Goal: Task Accomplishment & Management: Manage account settings

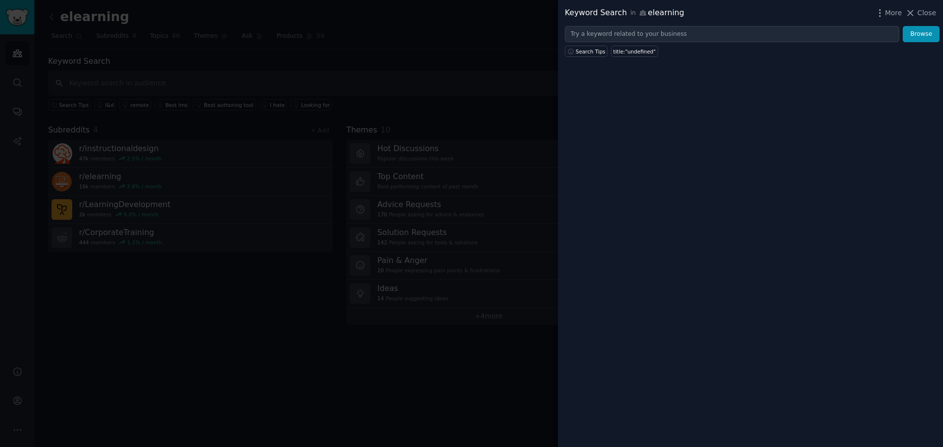
click at [402, 76] on div at bounding box center [471, 223] width 943 height 447
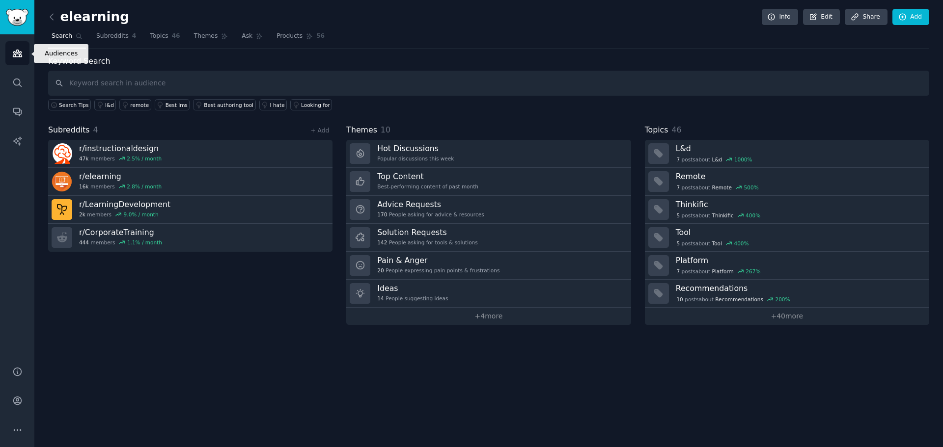
click at [19, 53] on icon "Sidebar" at bounding box center [17, 53] width 9 height 7
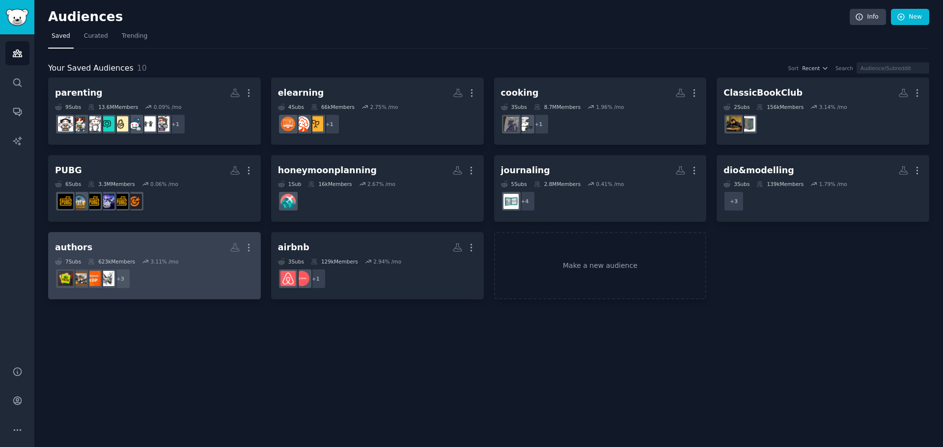
click at [188, 250] on h2 "authors More" at bounding box center [154, 247] width 199 height 17
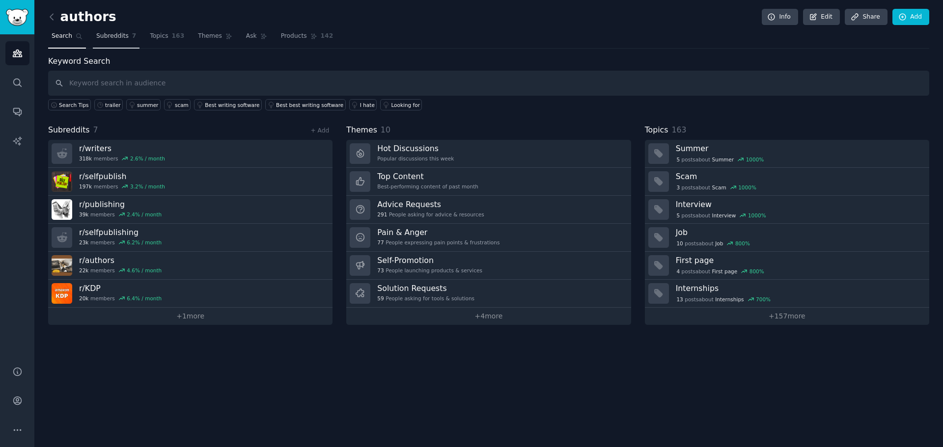
click at [101, 38] on span "Subreddits" at bounding box center [112, 36] width 32 height 9
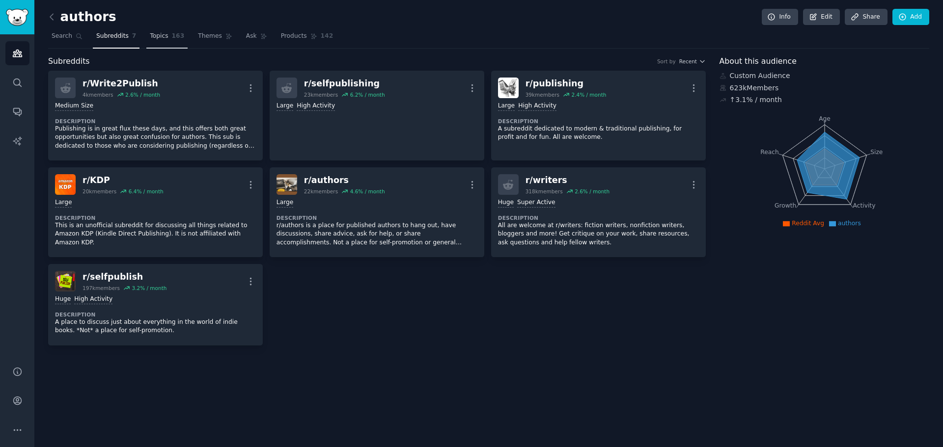
click at [154, 39] on span "Topics" at bounding box center [159, 36] width 18 height 9
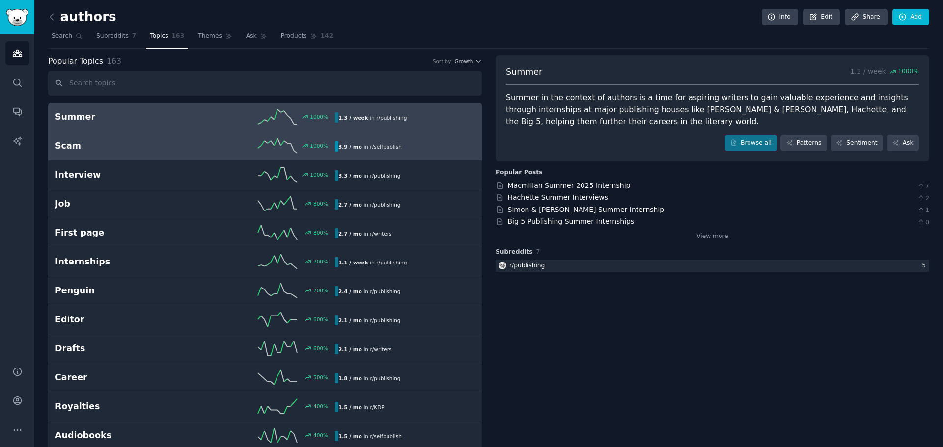
click at [158, 149] on h2 "Scam" at bounding box center [125, 146] width 140 height 12
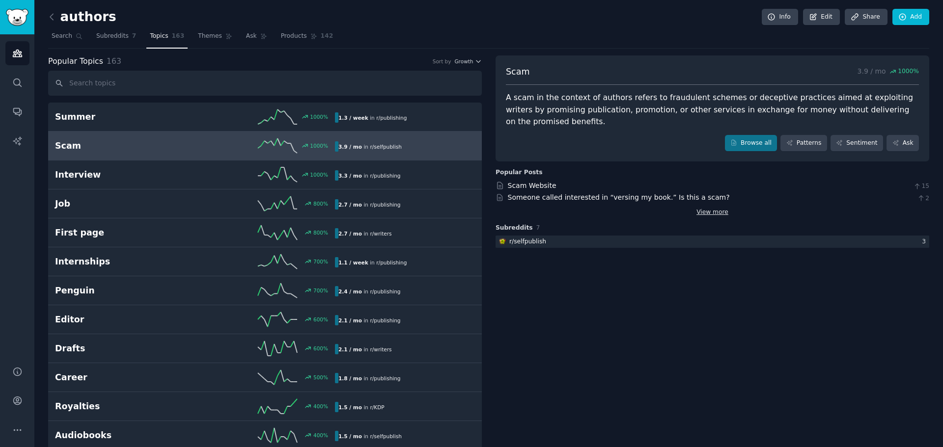
click at [723, 208] on link "View more" at bounding box center [712, 212] width 32 height 9
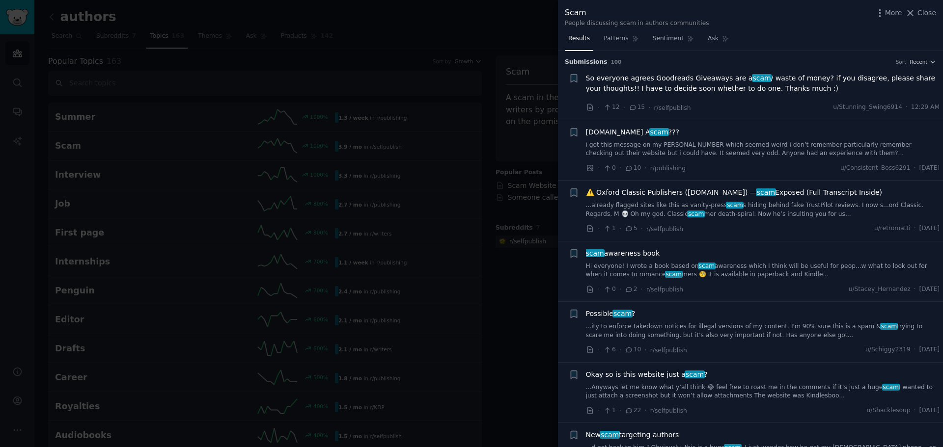
click at [532, 339] on div at bounding box center [471, 223] width 943 height 447
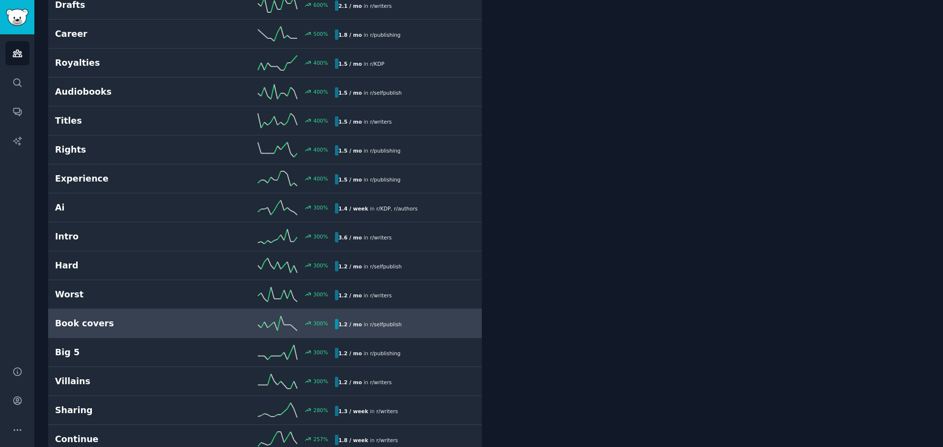
scroll to position [393, 0]
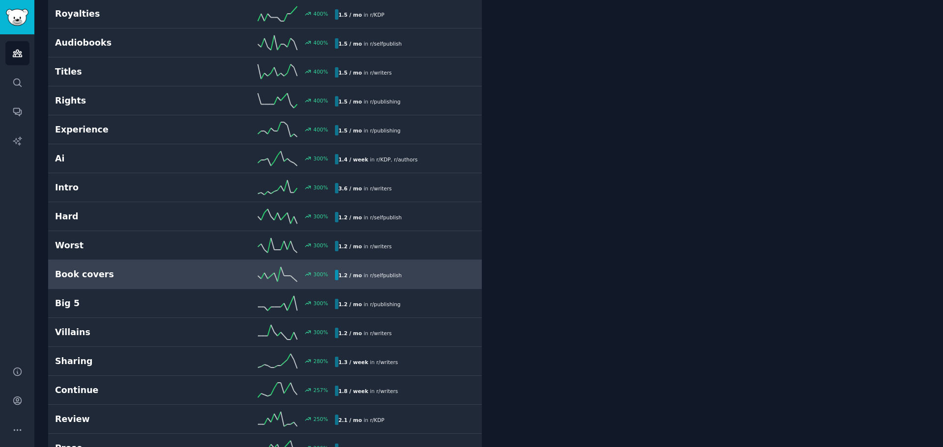
click at [153, 268] on div "Book covers 300 % 1.2 / mo in r/ selfpublish" at bounding box center [265, 274] width 420 height 15
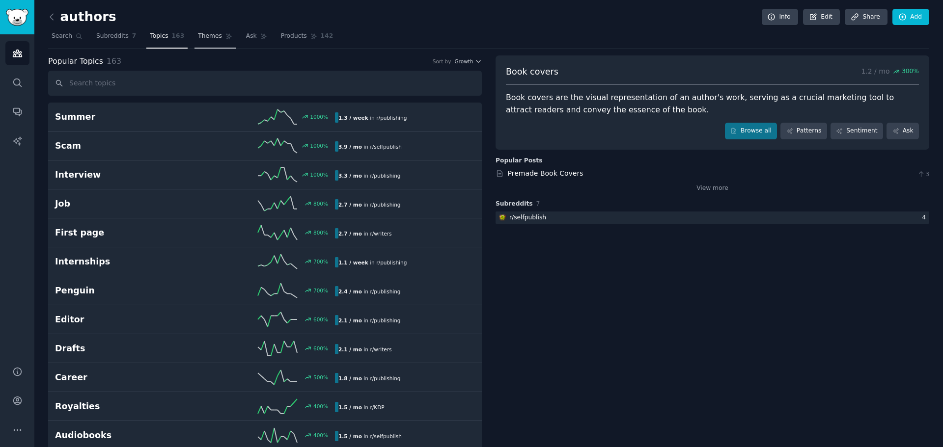
click at [204, 41] on link "Themes" at bounding box center [214, 38] width 41 height 20
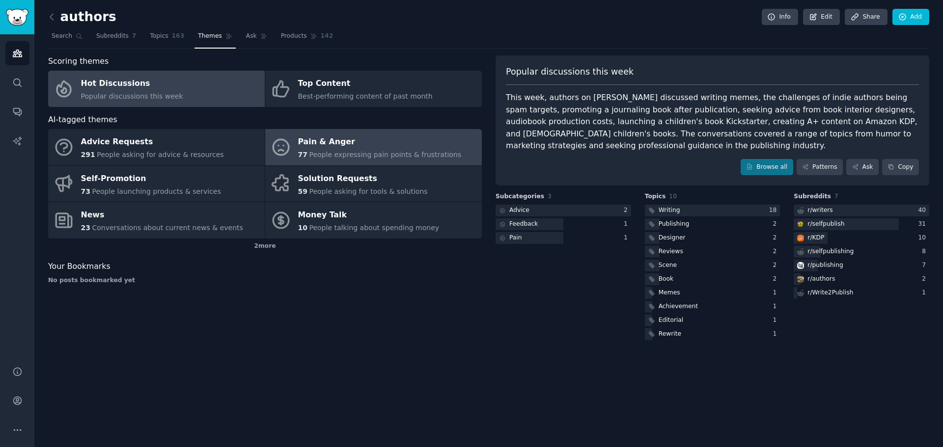
click at [357, 140] on div "Pain & Anger" at bounding box center [380, 143] width 164 height 16
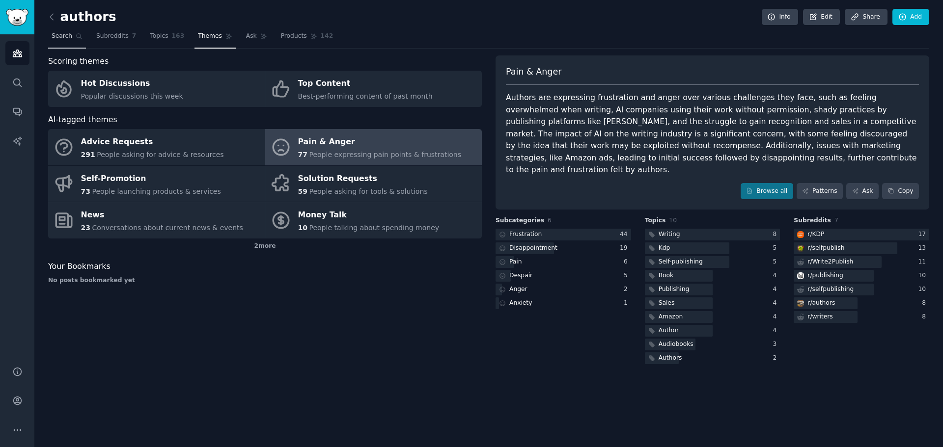
click at [70, 39] on link "Search" at bounding box center [67, 38] width 38 height 20
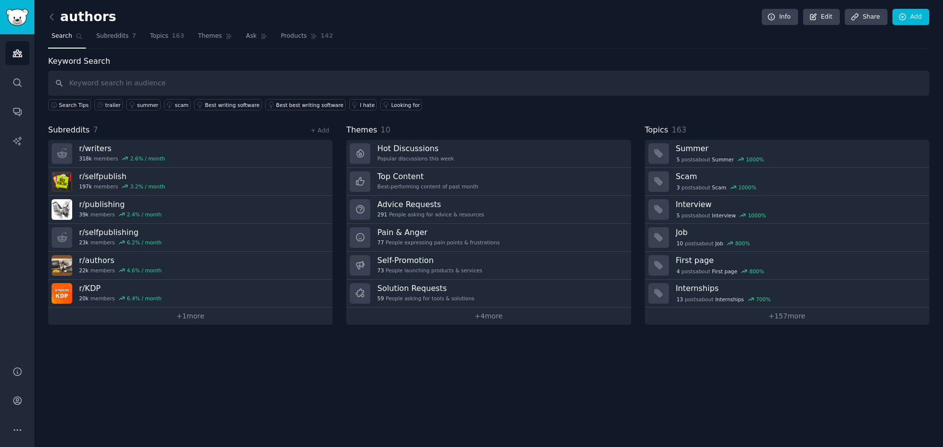
click at [105, 79] on input "text" at bounding box center [488, 83] width 881 height 25
type input "trailer"
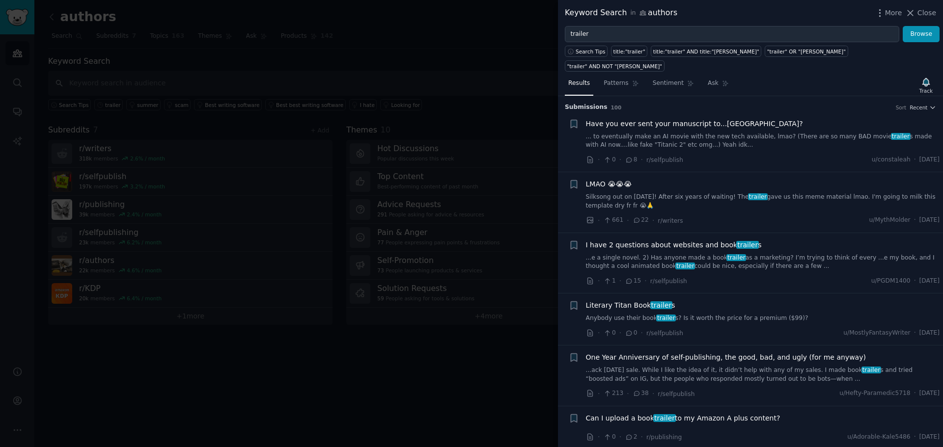
click at [696, 254] on link "...e a single novel. 2) Has anyone made a book trailer as a marketing? I’m tryi…" at bounding box center [763, 262] width 354 height 17
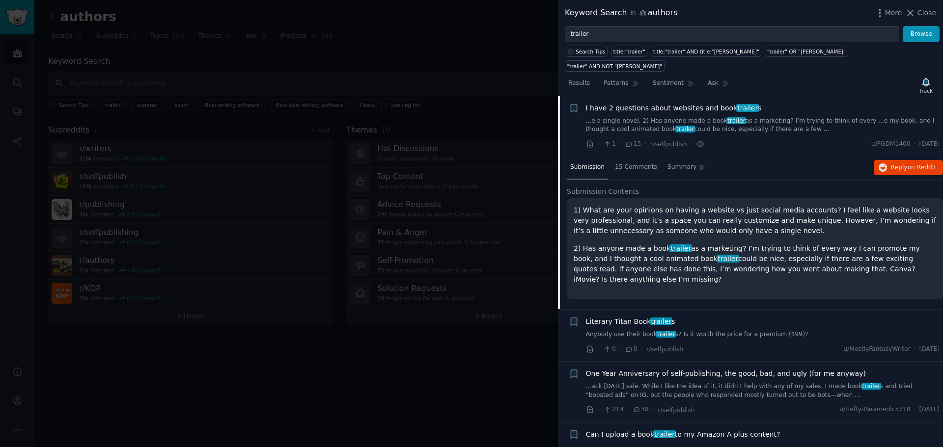
scroll to position [186, 0]
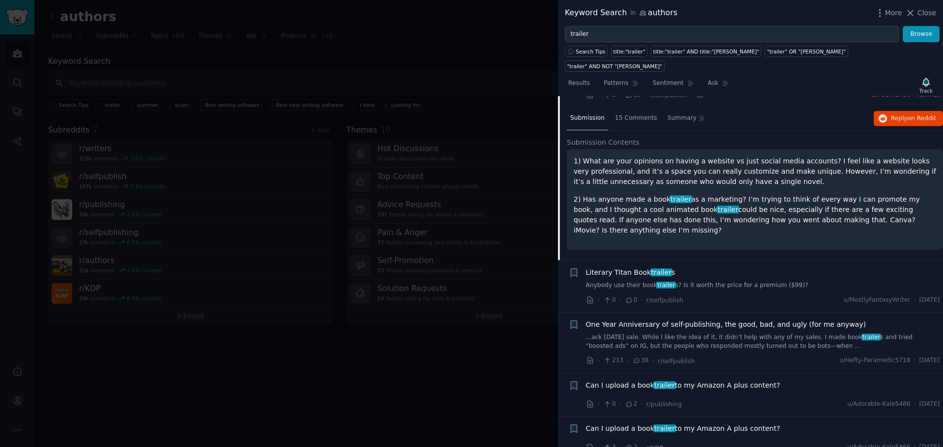
click at [753, 281] on link "Anybody use their book trailer s? Is it worth the price for a premium ($99)?" at bounding box center [763, 285] width 354 height 9
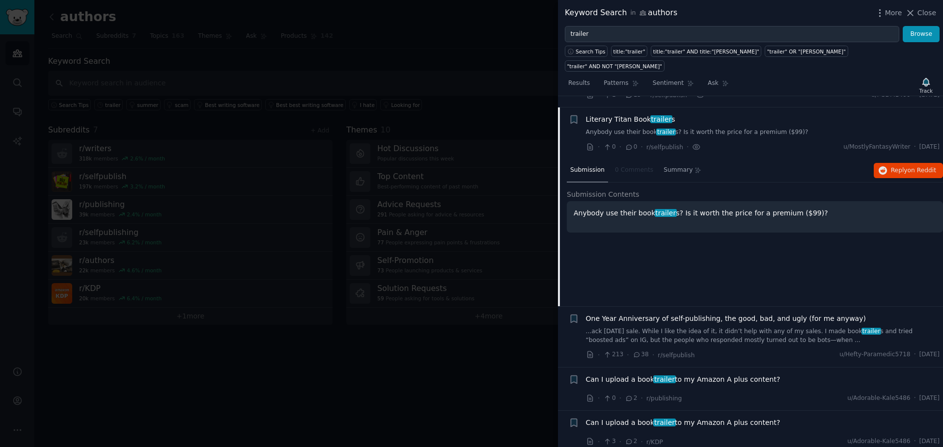
scroll to position [197, 0]
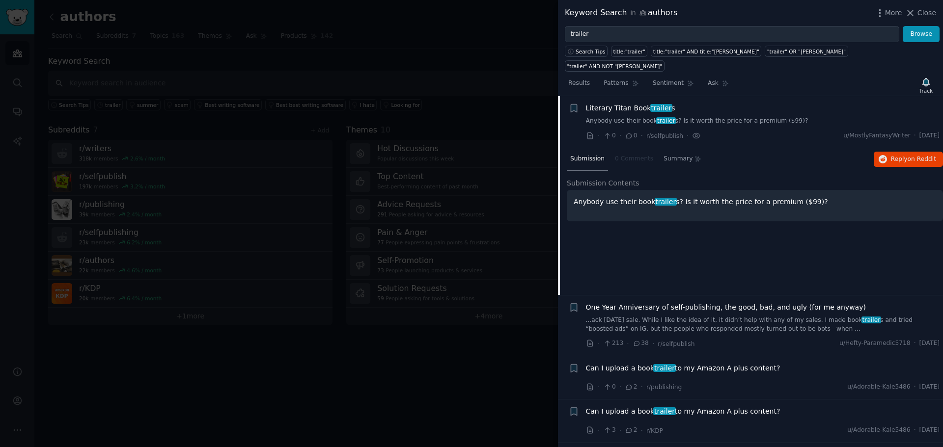
click at [743, 117] on link "Anybody use their book trailer s? Is it worth the price for a premium ($99)?" at bounding box center [763, 121] width 354 height 9
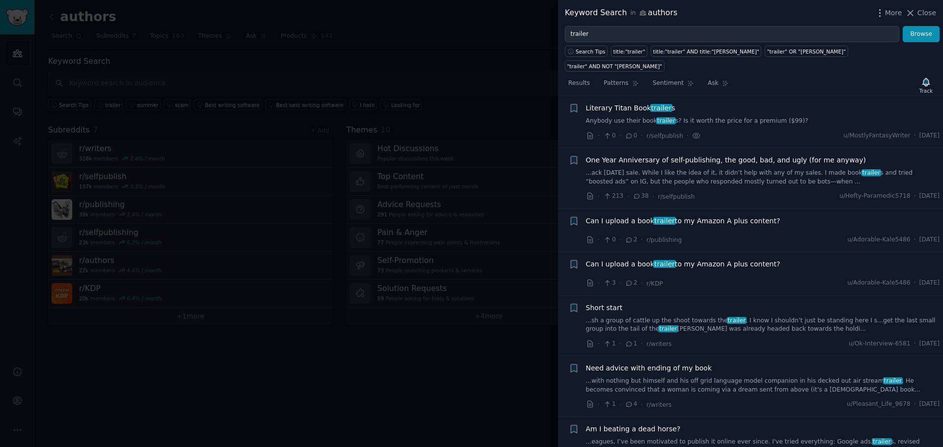
scroll to position [148, 0]
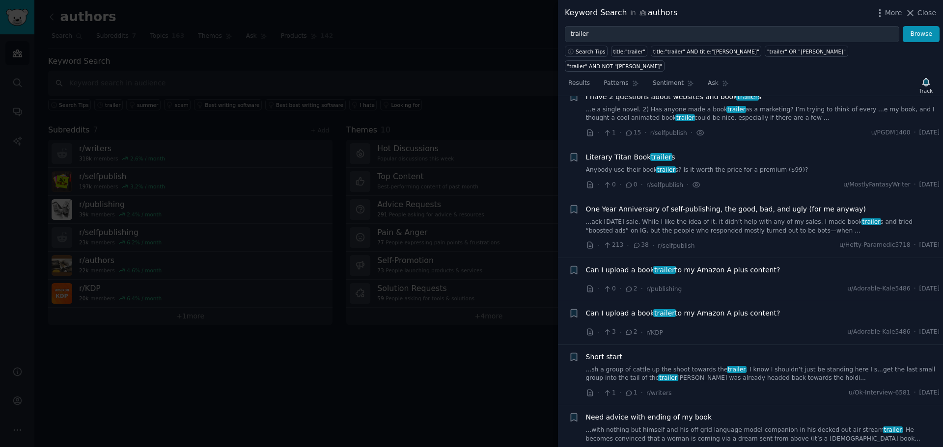
click at [748, 308] on span "Can I upload a book trailer to my Amazon A plus content?" at bounding box center [683, 313] width 194 height 10
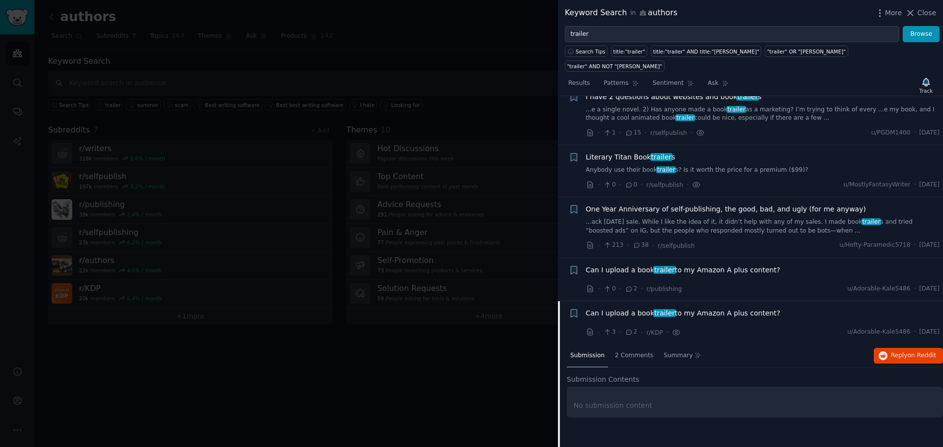
scroll to position [354, 0]
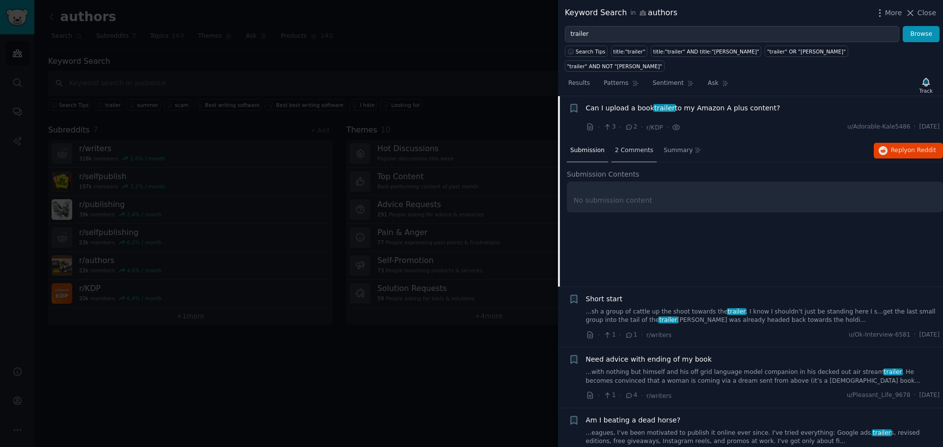
click at [634, 146] on span "2 Comments" at bounding box center [634, 150] width 38 height 9
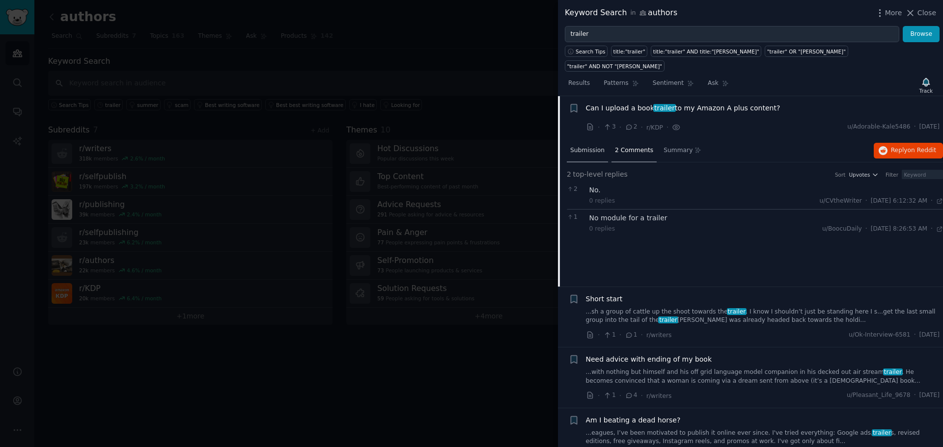
click at [590, 146] on span "Submission" at bounding box center [587, 150] width 34 height 9
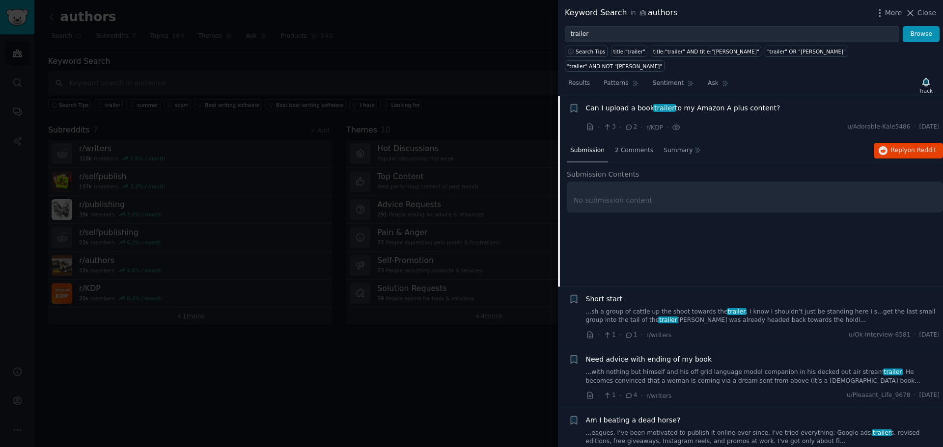
scroll to position [206, 0]
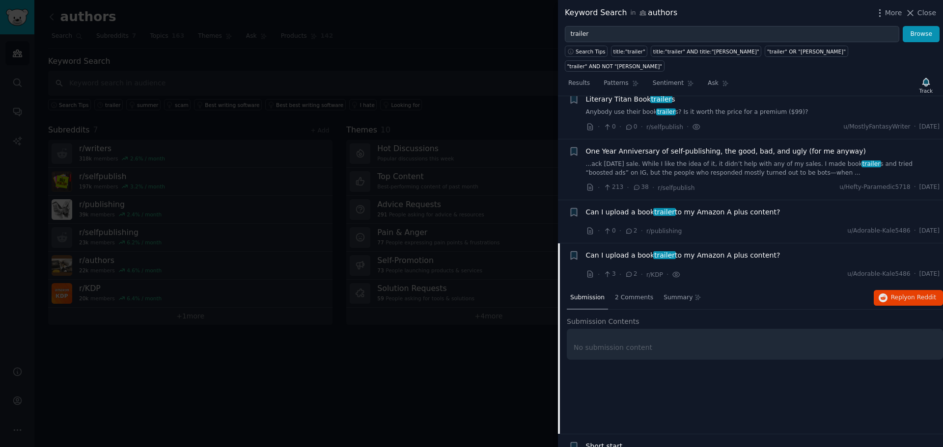
click at [677, 146] on span "One Year Anniversary of self-publishing, the good, bad, and ugly (for me anyway)" at bounding box center [726, 151] width 280 height 10
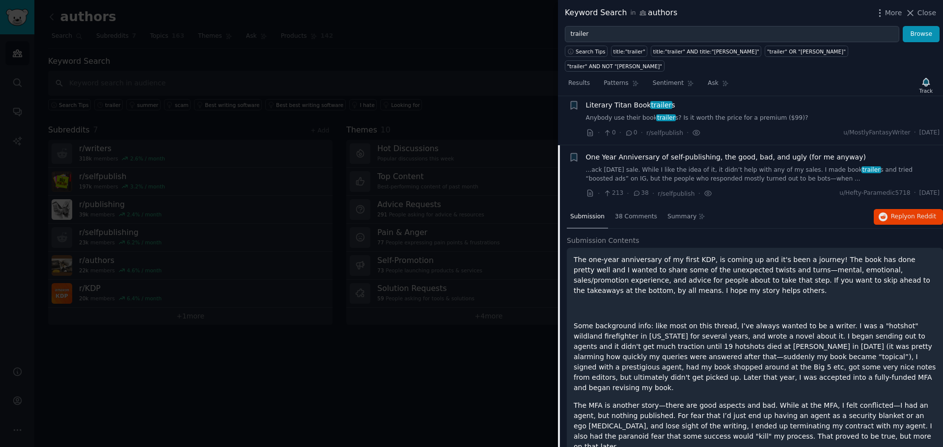
scroll to position [151, 0]
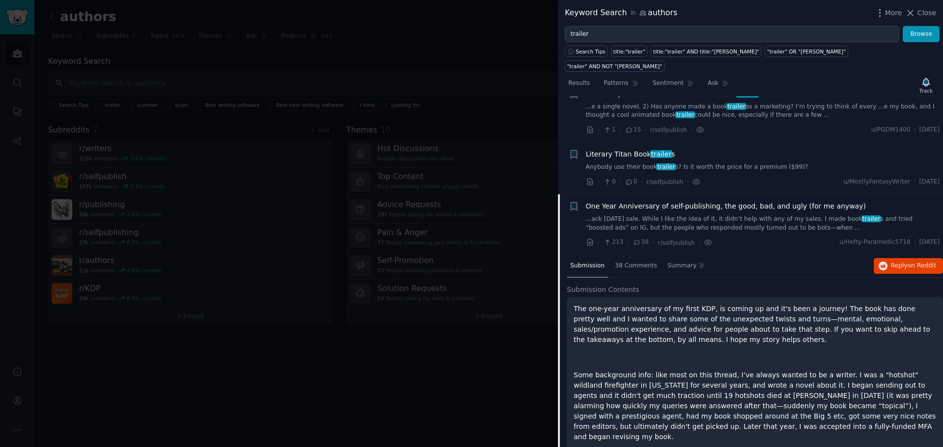
click at [770, 201] on span "One Year Anniversary of self-publishing, the good, bad, and ugly (for me anyway)" at bounding box center [726, 206] width 280 height 10
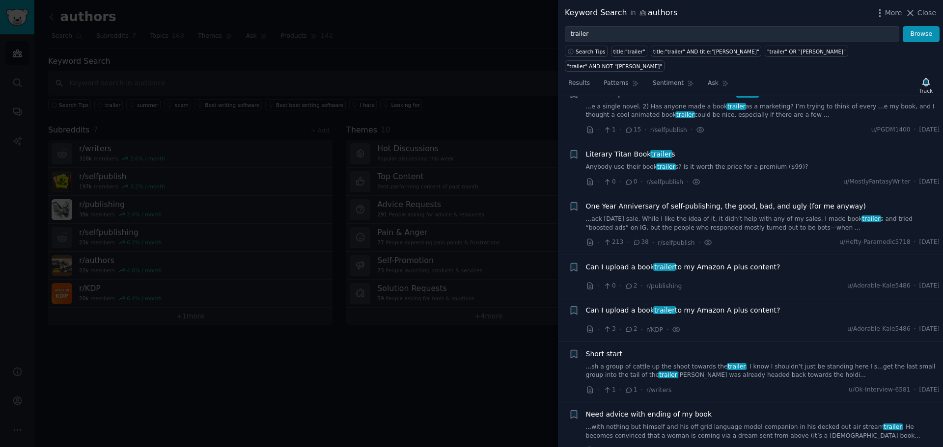
scroll to position [53, 0]
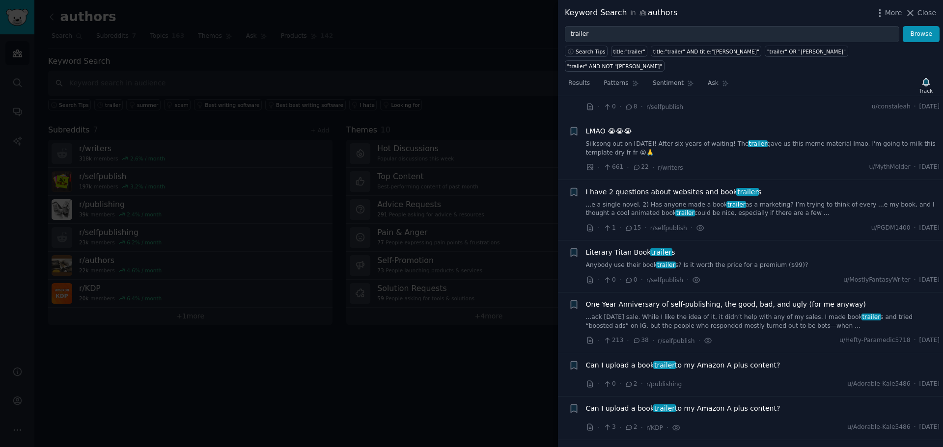
click at [617, 247] on span "Literary Titan Book trailer s" at bounding box center [630, 252] width 89 height 10
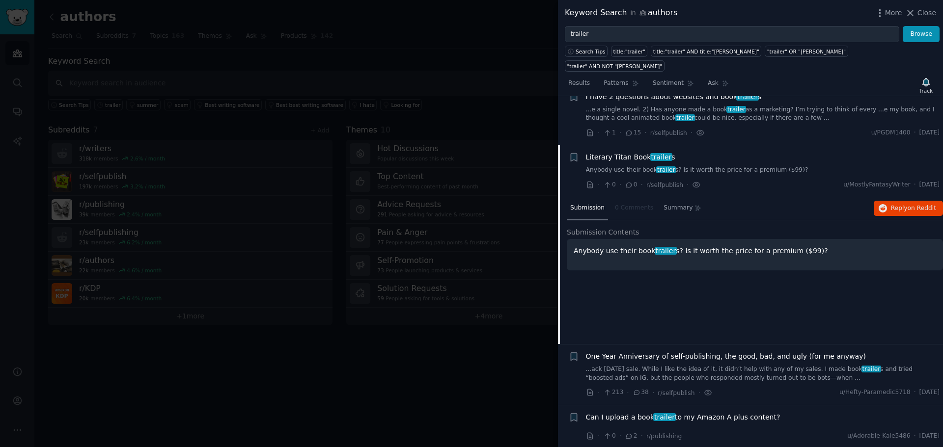
scroll to position [99, 0]
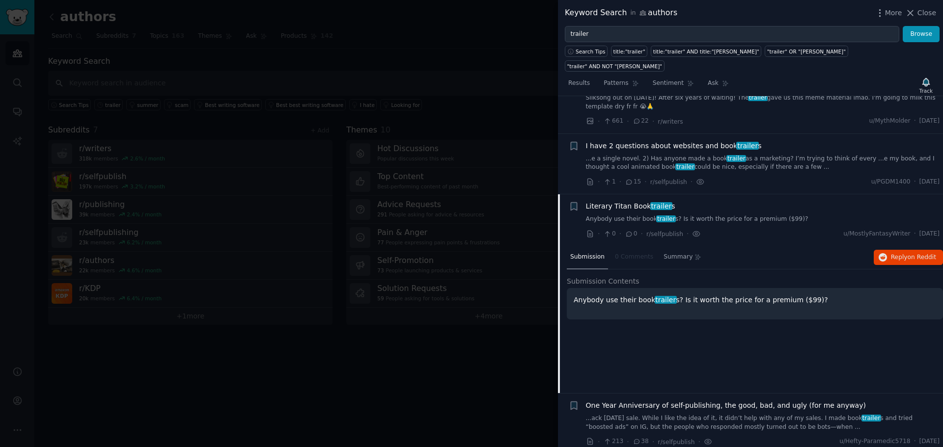
click at [681, 141] on span "I have 2 questions about websites and book trailer s" at bounding box center [674, 146] width 176 height 10
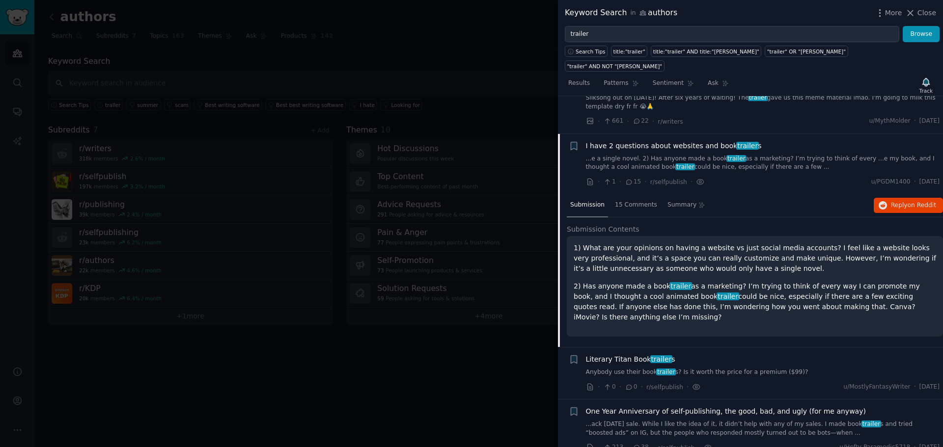
scroll to position [137, 0]
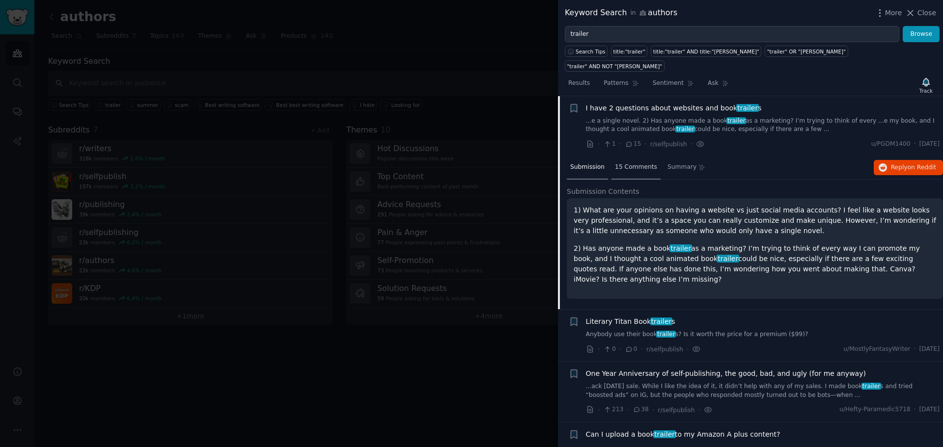
click at [640, 163] on span "15 Comments" at bounding box center [636, 167] width 42 height 9
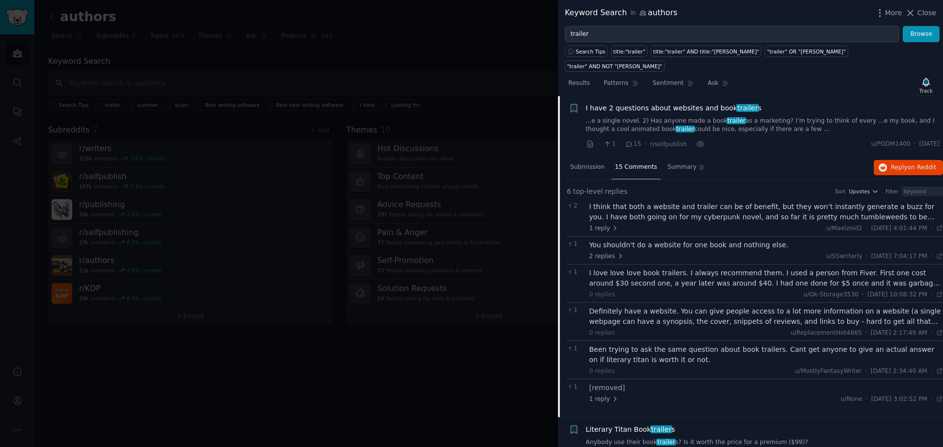
click at [734, 268] on div "I love love love book trailers. I always recommend them. I used a person from F…" at bounding box center [766, 278] width 354 height 21
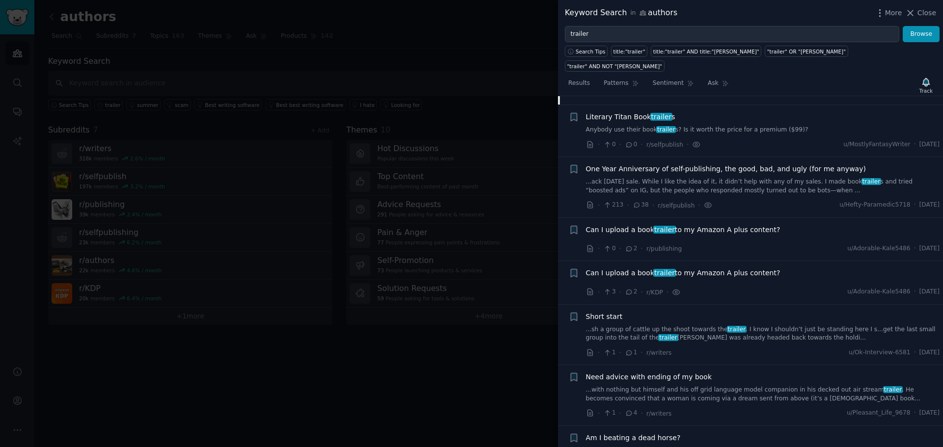
scroll to position [737, 0]
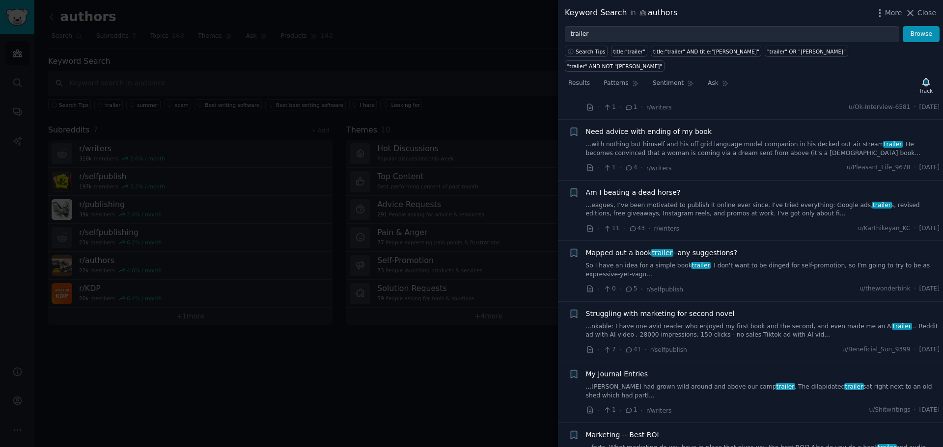
click at [711, 323] on link "...nkable: I have one avid reader who enjoyed my first book and the second, and…" at bounding box center [763, 331] width 354 height 17
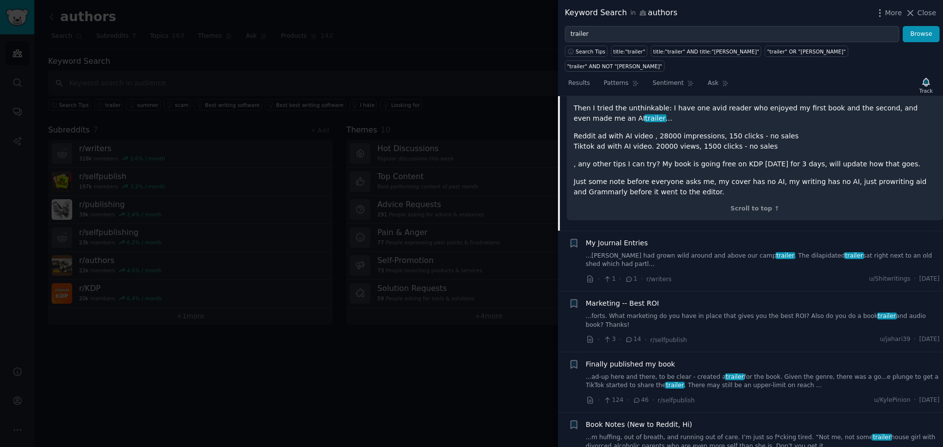
scroll to position [885, 0]
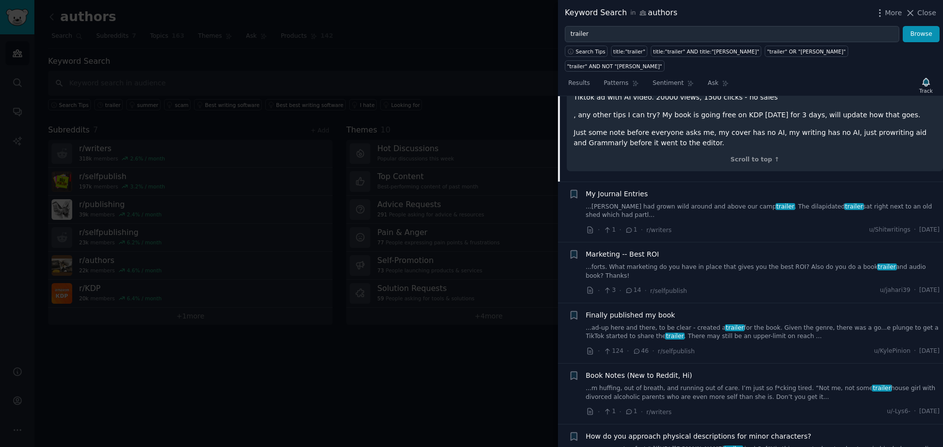
click at [711, 324] on link "...ad-up here and there, to be clear - created a trailer for the book. Given th…" at bounding box center [763, 332] width 354 height 17
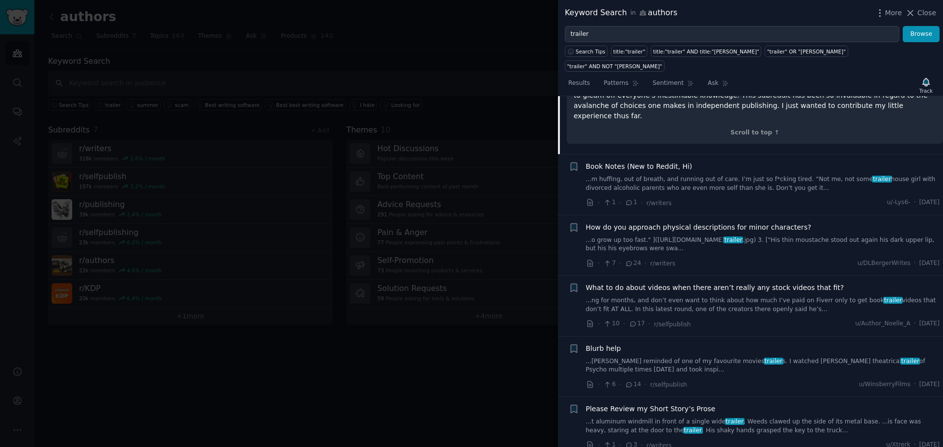
scroll to position [902, 0]
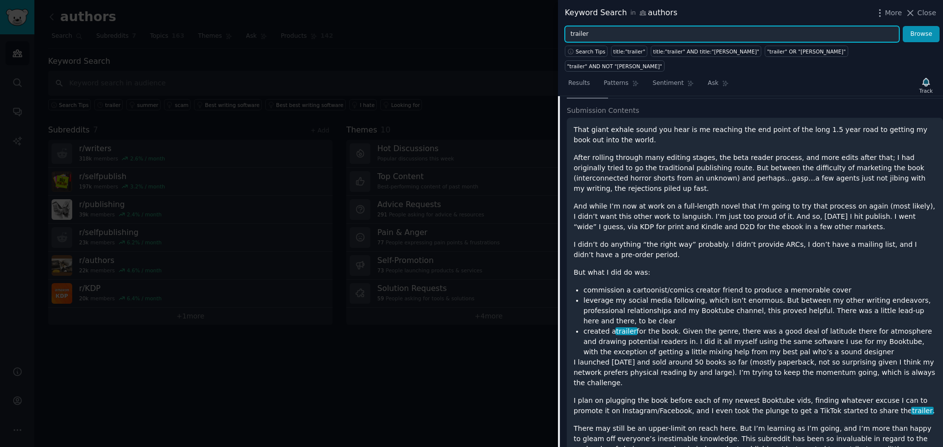
click at [600, 37] on input "trailer" at bounding box center [732, 34] width 334 height 17
click at [568, 32] on input "trailer" at bounding box center [732, 34] width 334 height 17
type input "book trailer"
click at [902, 26] on button "Browse" at bounding box center [920, 34] width 37 height 17
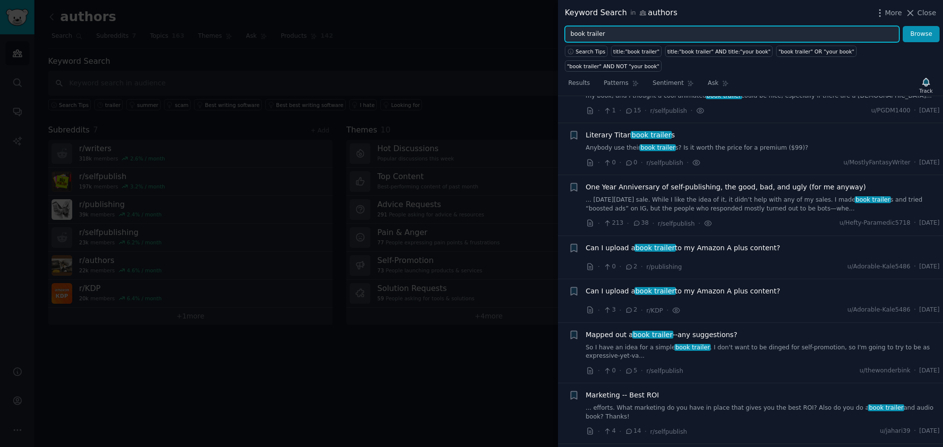
scroll to position [98, 0]
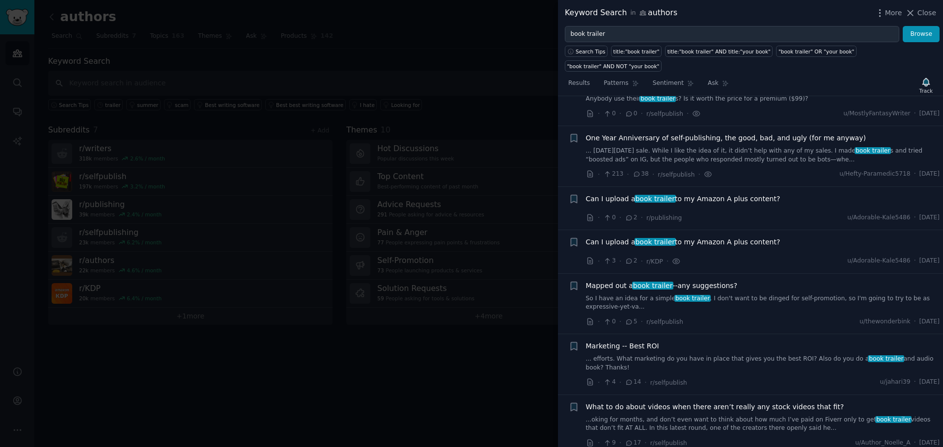
click at [735, 295] on link "So I have an idea for a simple book trailer . I don't want to be dinged for sel…" at bounding box center [763, 303] width 354 height 17
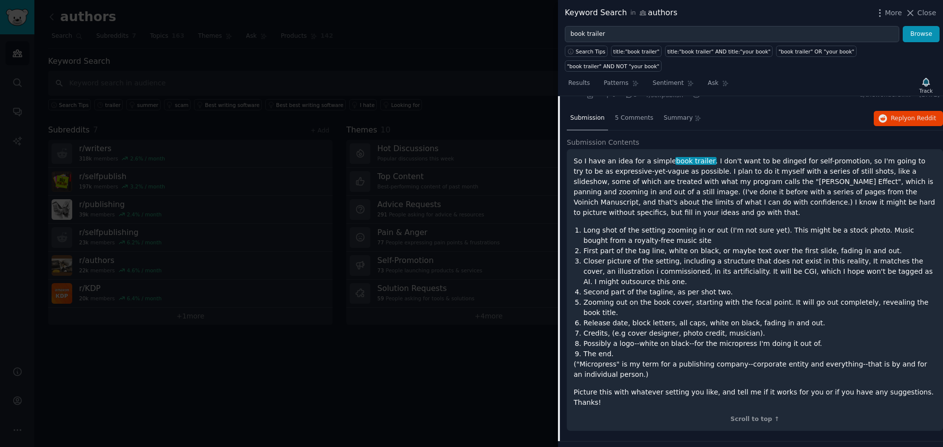
scroll to position [276, 0]
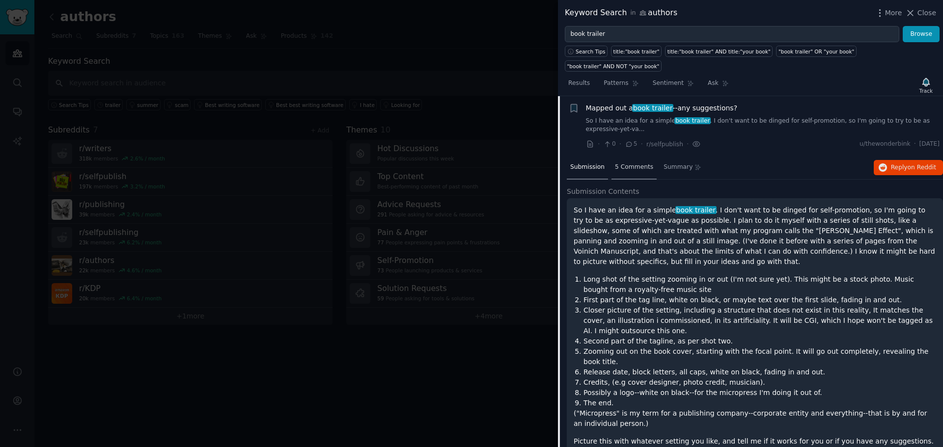
click at [622, 159] on div "5 Comments" at bounding box center [633, 168] width 45 height 24
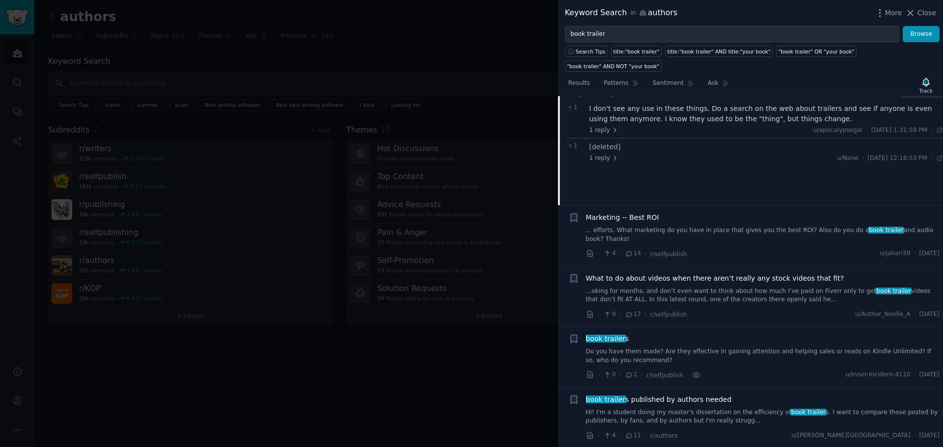
scroll to position [472, 0]
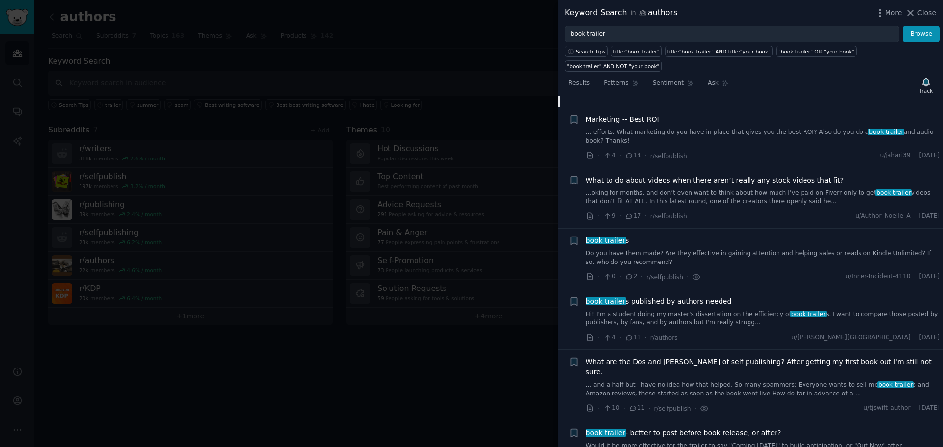
click at [674, 310] on link "Hi! I'm a student doing my master's dissertation on the efficiency of book trai…" at bounding box center [763, 318] width 354 height 17
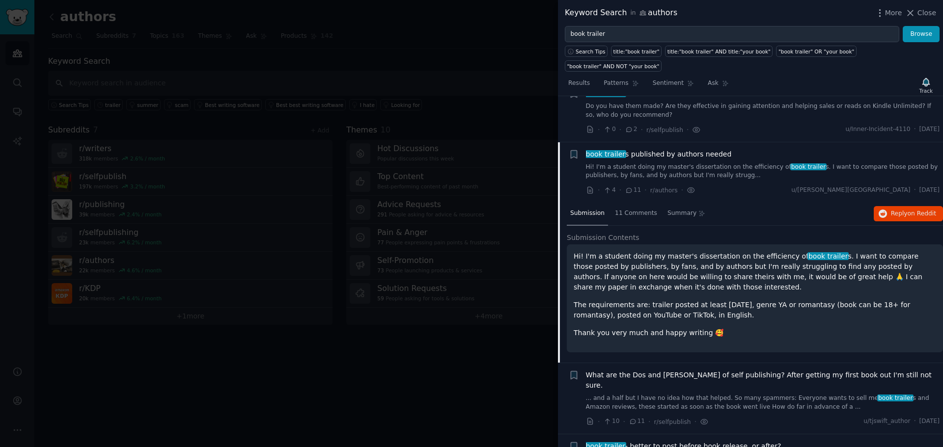
scroll to position [510, 0]
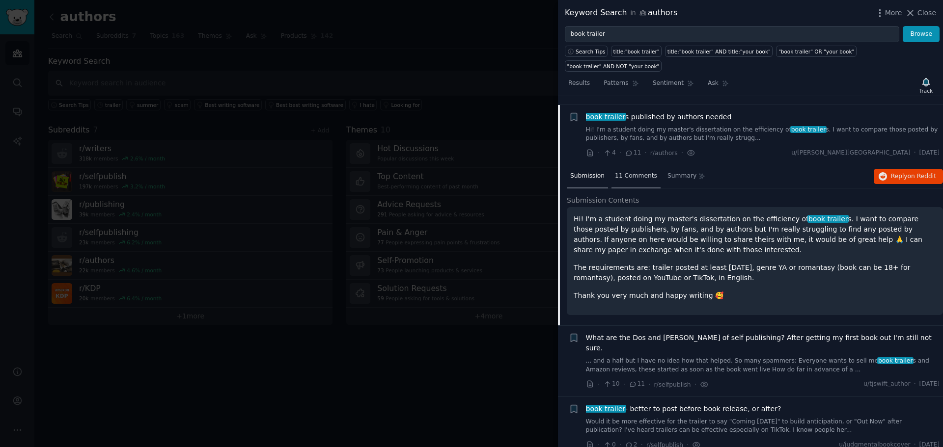
click at [636, 165] on div "11 Comments" at bounding box center [635, 177] width 49 height 24
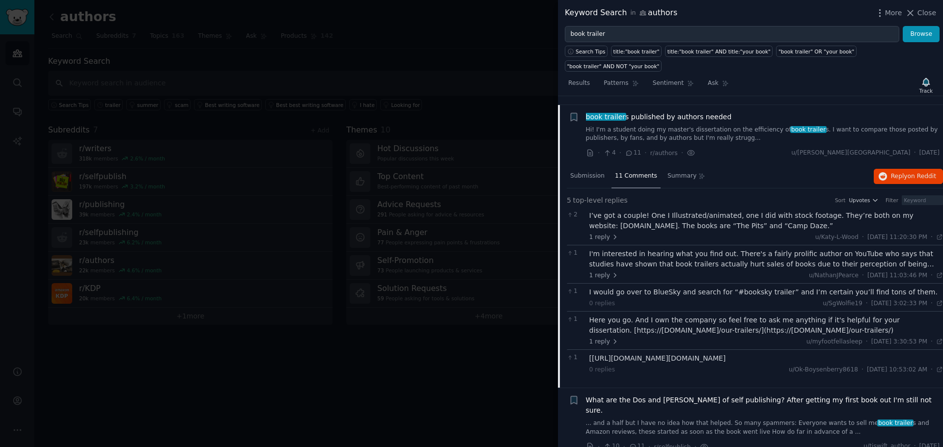
click at [720, 419] on link "... and a half but I have no idea how that helped. So many spammers: Everyone w…" at bounding box center [763, 427] width 354 height 17
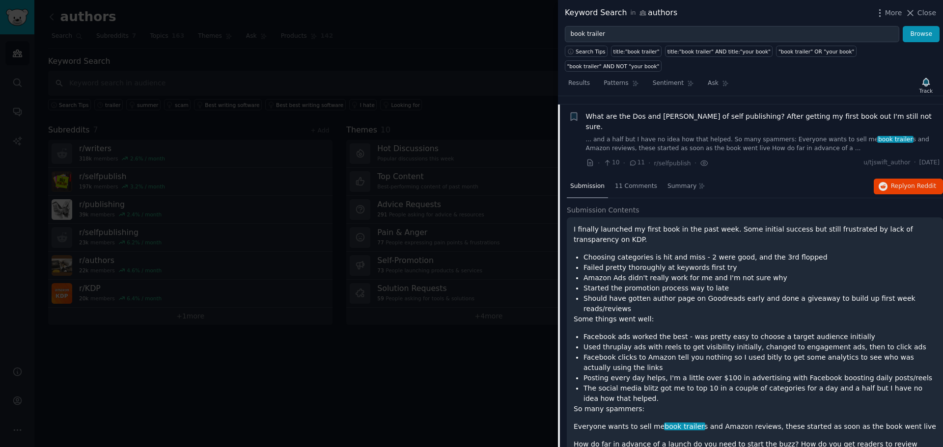
scroll to position [620, 0]
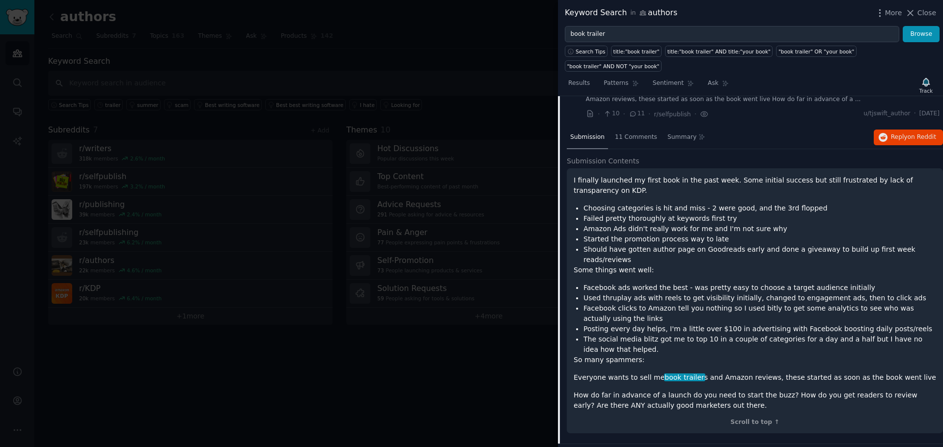
click at [531, 373] on div at bounding box center [471, 223] width 943 height 447
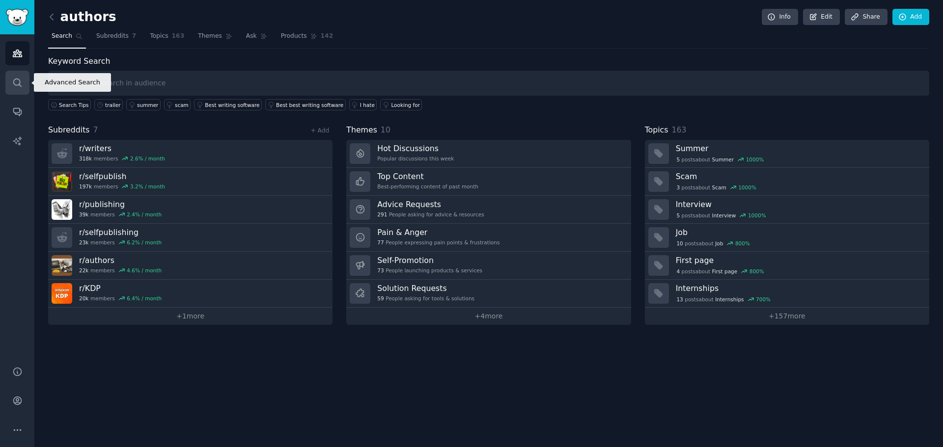
click at [20, 85] on icon "Sidebar" at bounding box center [17, 83] width 8 height 8
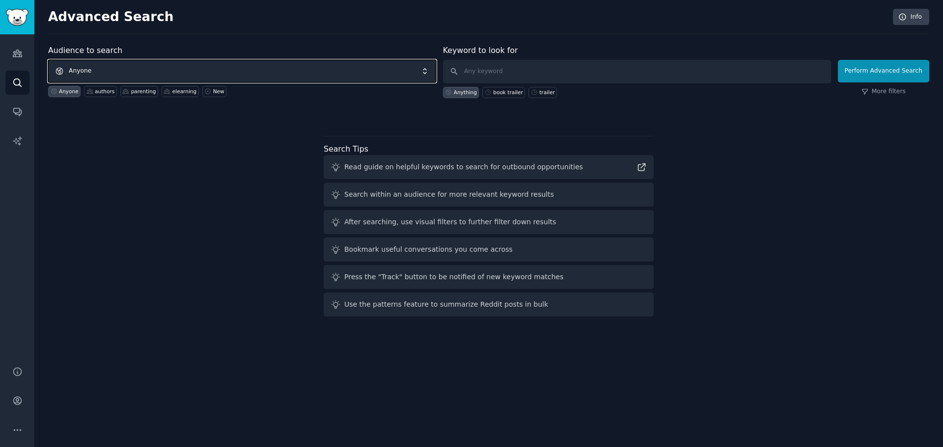
click at [114, 70] on span "Anyone" at bounding box center [242, 71] width 388 height 23
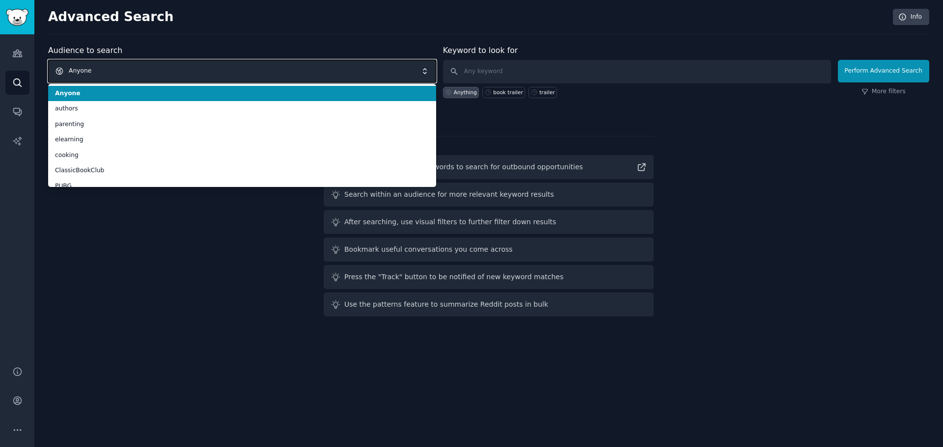
click at [114, 70] on span "Anyone" at bounding box center [242, 71] width 388 height 23
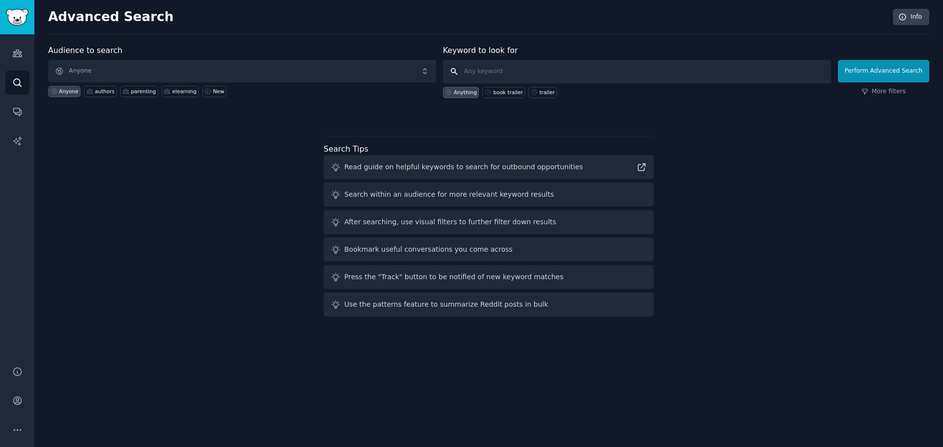
click at [473, 70] on input "text" at bounding box center [637, 72] width 388 height 24
click at [19, 49] on icon "Sidebar" at bounding box center [17, 53] width 10 height 10
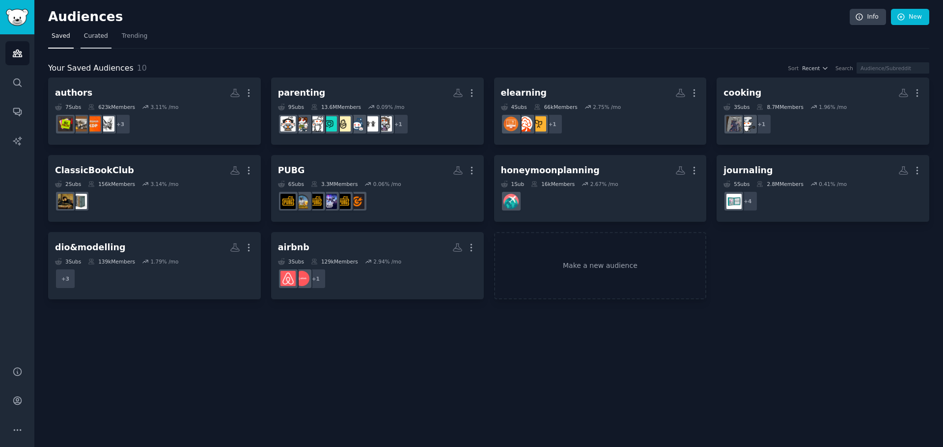
click at [89, 37] on span "Curated" at bounding box center [96, 36] width 24 height 9
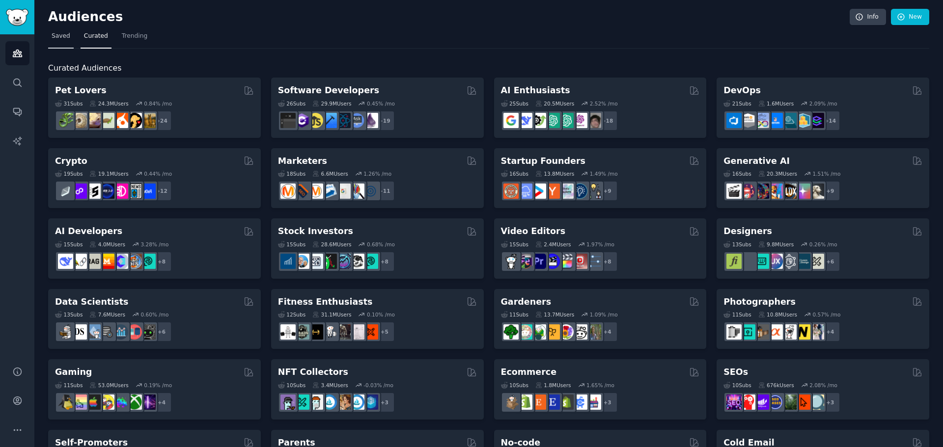
click at [64, 31] on link "Saved" at bounding box center [61, 38] width 26 height 20
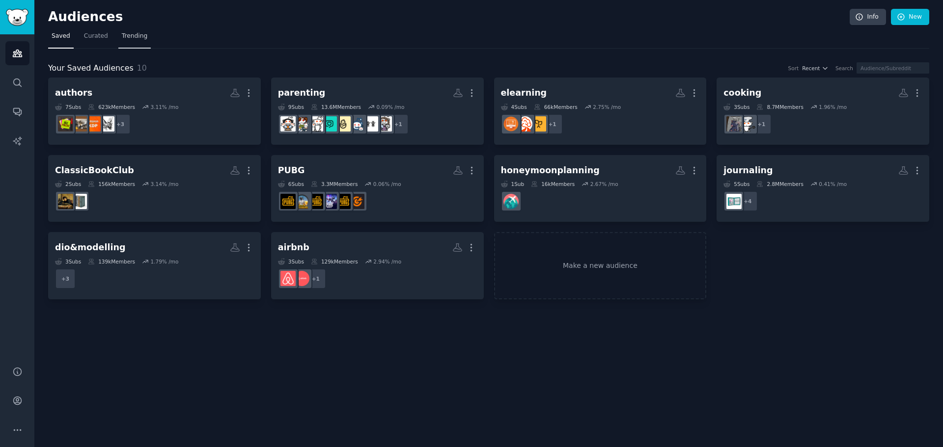
click at [127, 32] on span "Trending" at bounding box center [135, 36] width 26 height 9
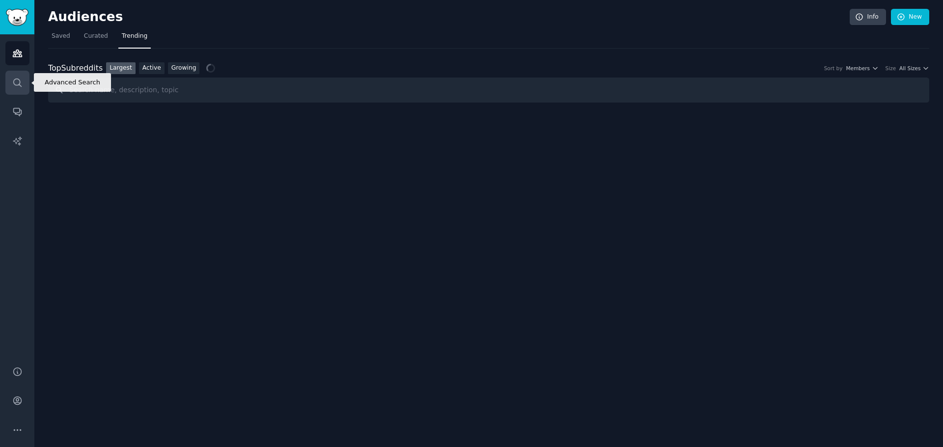
click at [20, 80] on icon "Sidebar" at bounding box center [17, 83] width 8 height 8
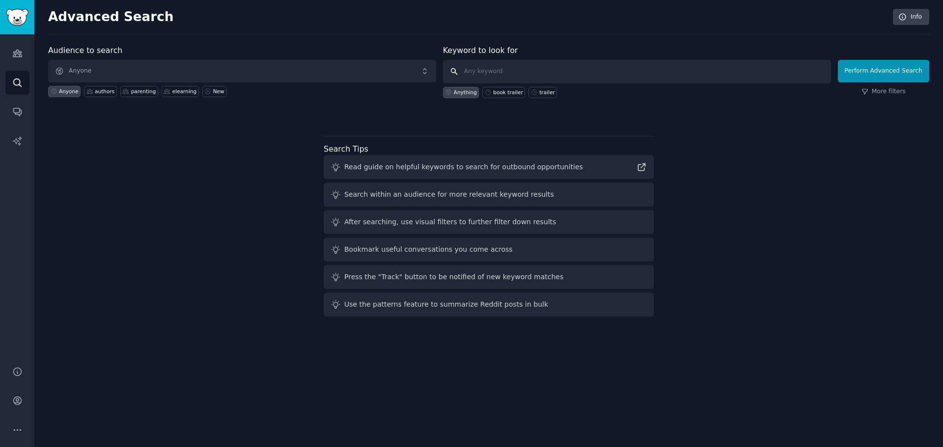
click at [516, 73] on input "text" at bounding box center [637, 72] width 388 height 24
click at [24, 112] on link "Conversations" at bounding box center [17, 112] width 24 height 24
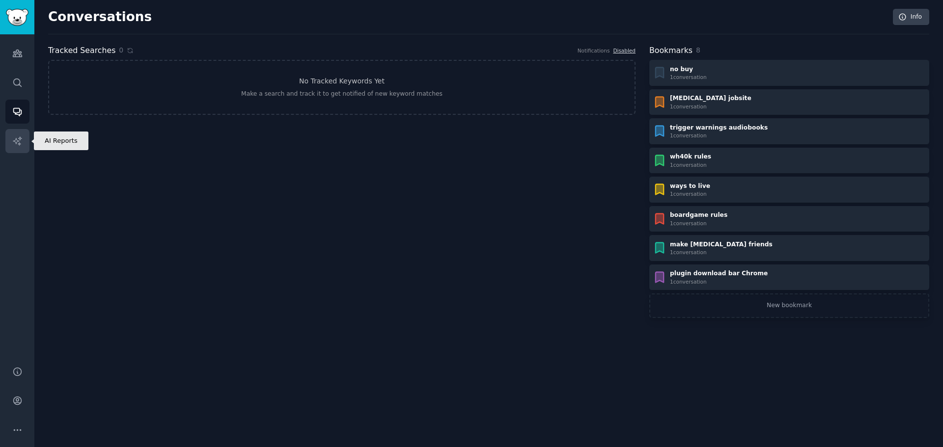
click at [20, 143] on icon "Sidebar" at bounding box center [17, 141] width 10 height 10
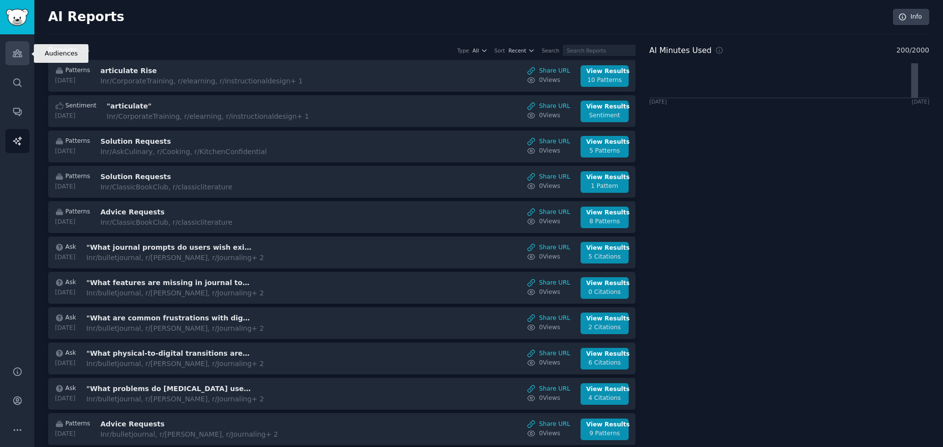
click at [25, 56] on link "Audiences" at bounding box center [17, 53] width 24 height 24
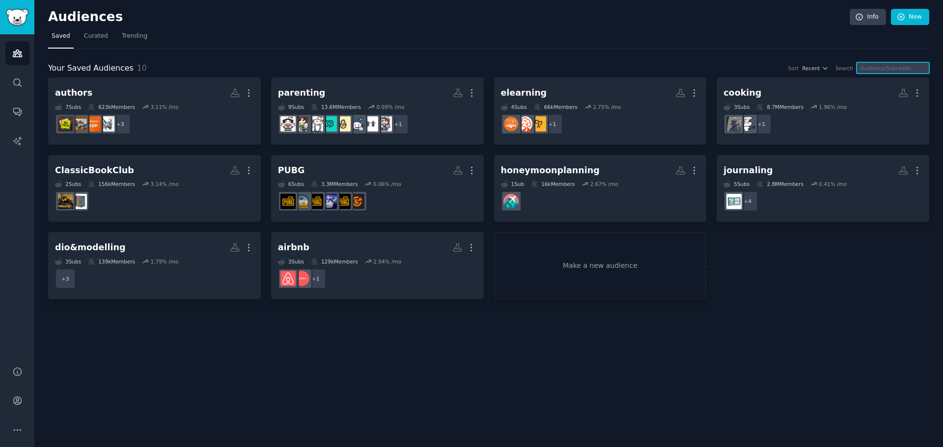
click at [891, 68] on input "text" at bounding box center [892, 67] width 73 height 11
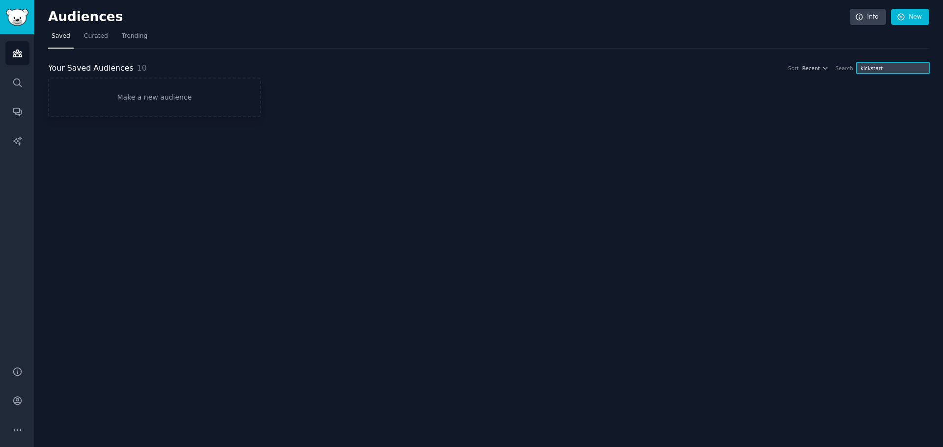
type input "kickstart"
drag, startPoint x: 895, startPoint y: 69, endPoint x: 795, endPoint y: 59, distance: 100.7
click at [796, 59] on div "Your Saved Audiences 10 Sort Recent Search kickstart Make a new audience" at bounding box center [488, 83] width 881 height 69
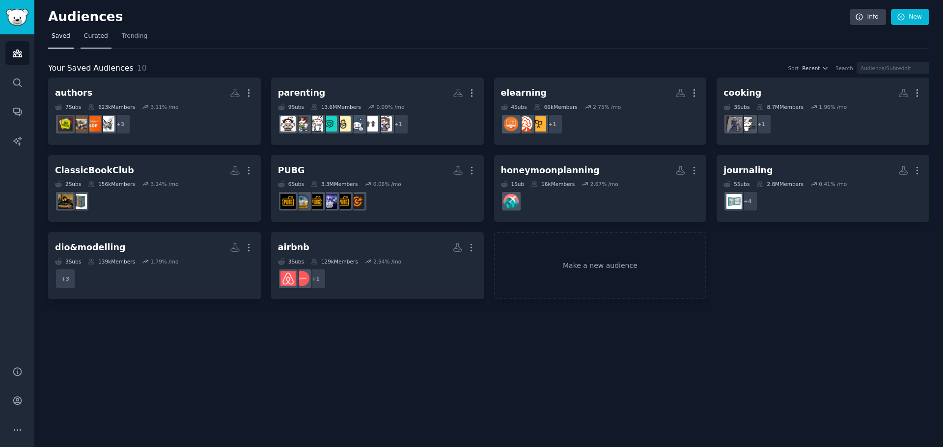
click at [88, 35] on span "Curated" at bounding box center [96, 36] width 24 height 9
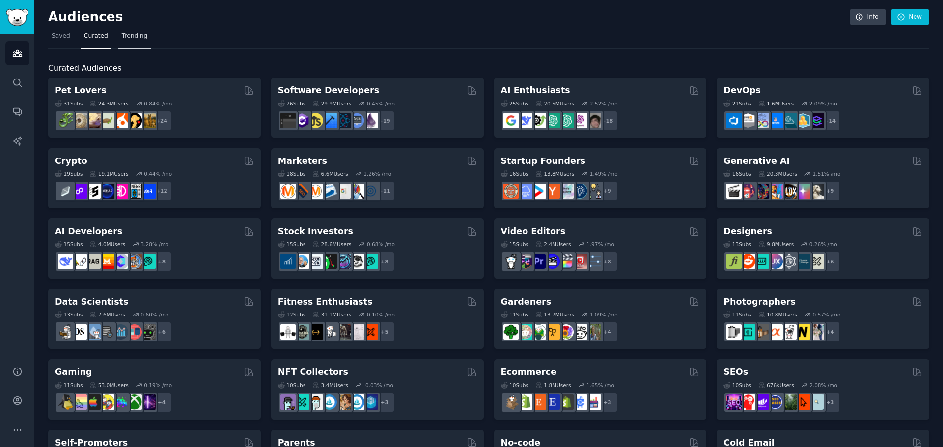
click at [126, 38] on span "Trending" at bounding box center [135, 36] width 26 height 9
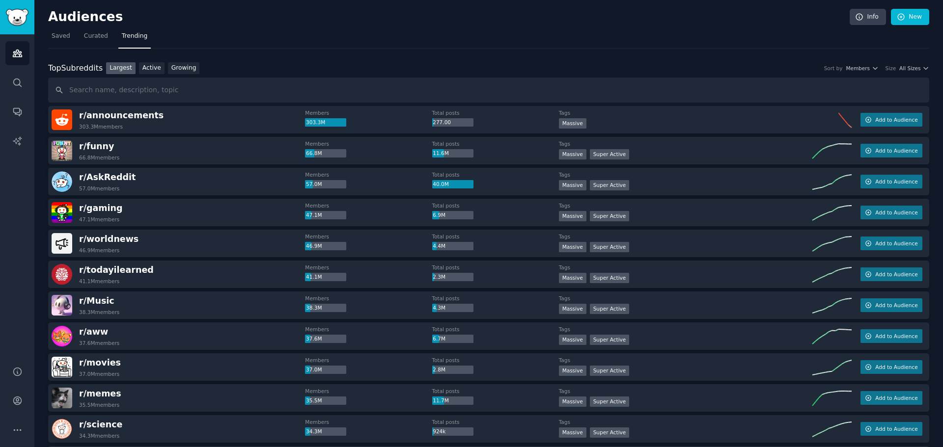
click at [115, 84] on input "text" at bounding box center [488, 90] width 881 height 25
type input "kickstart"
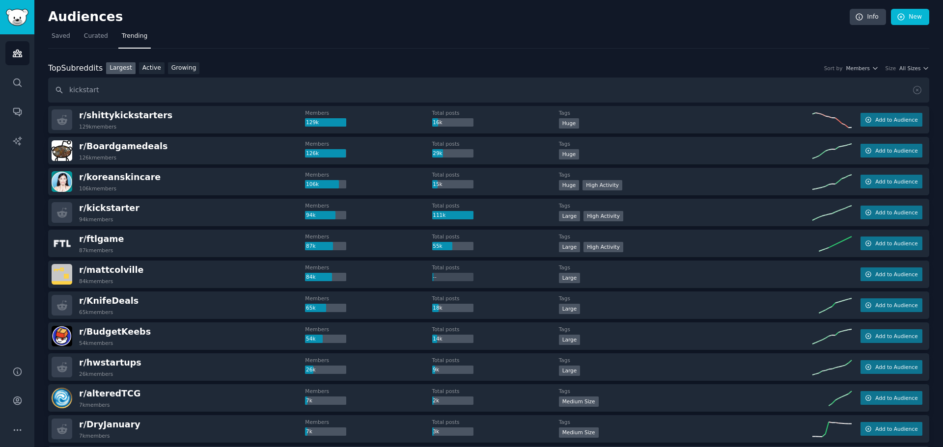
drag, startPoint x: 125, startPoint y: 142, endPoint x: 191, endPoint y: 136, distance: 66.6
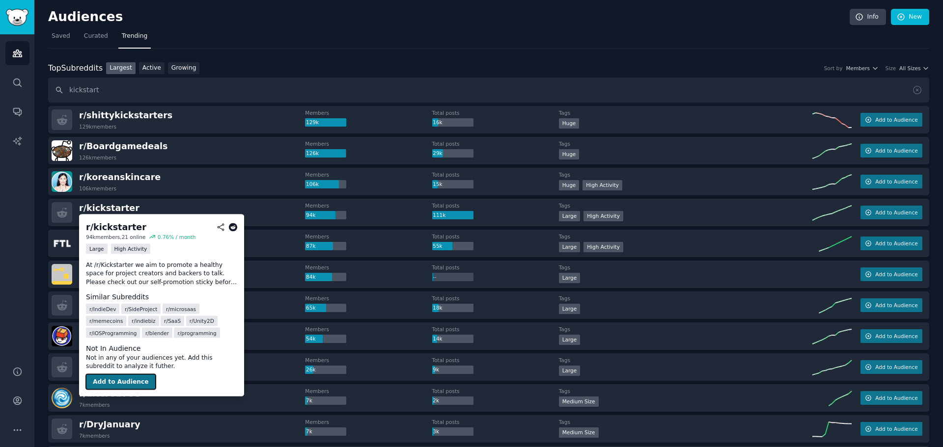
click at [116, 383] on button "Add to Audience" at bounding box center [121, 382] width 70 height 16
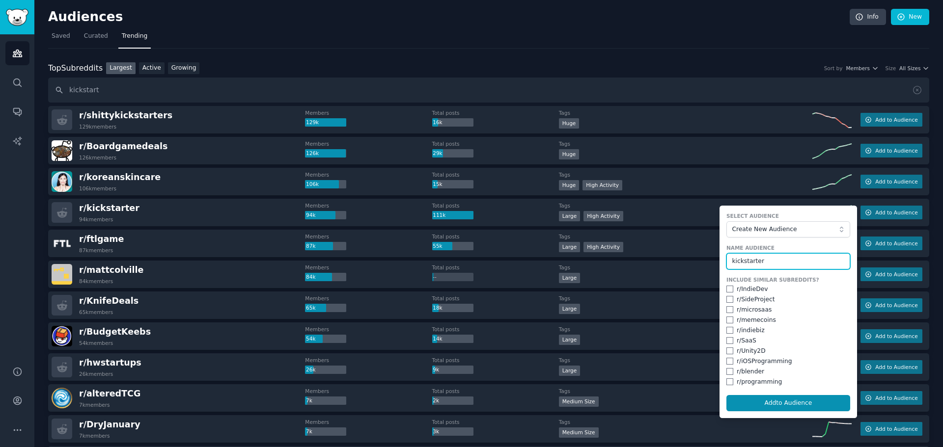
scroll to position [49, 0]
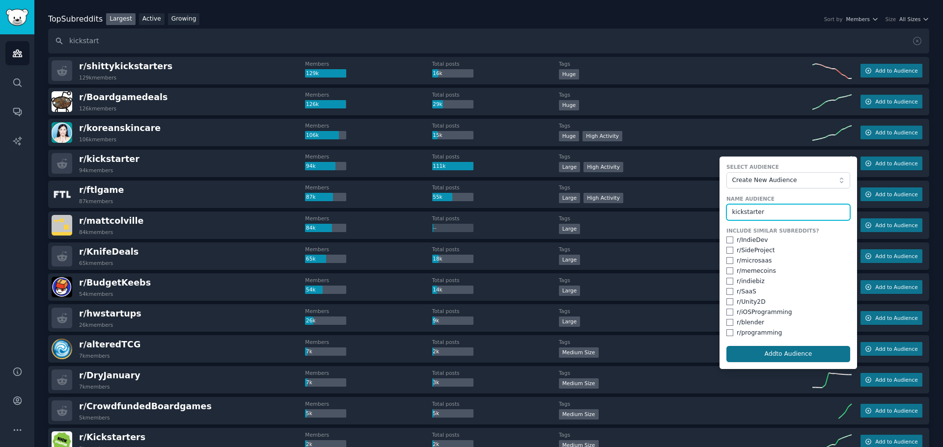
type input "kickstarter"
click at [804, 353] on button "Add to Audience" at bounding box center [788, 354] width 124 height 17
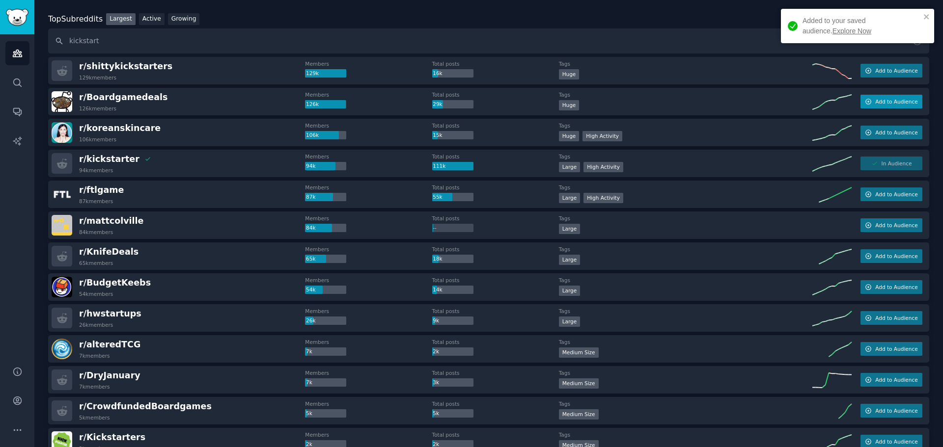
click at [878, 103] on span "Add to Audience" at bounding box center [896, 101] width 42 height 7
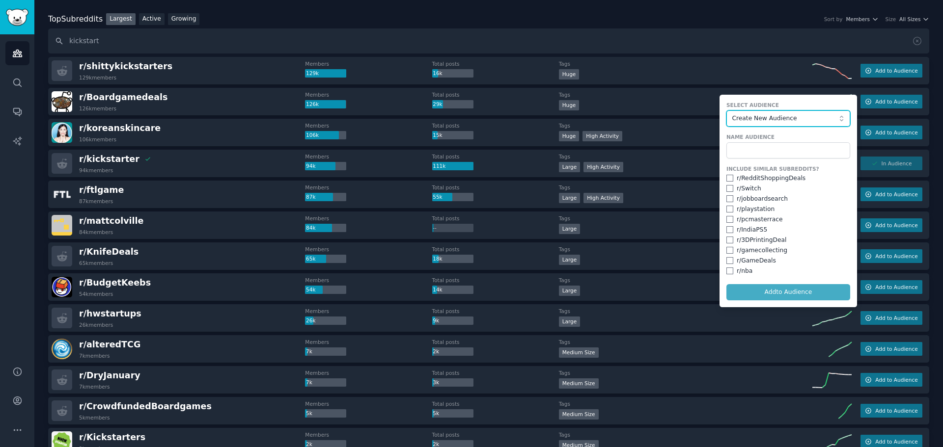
click at [787, 120] on span "Create New Audience" at bounding box center [786, 118] width 108 height 9
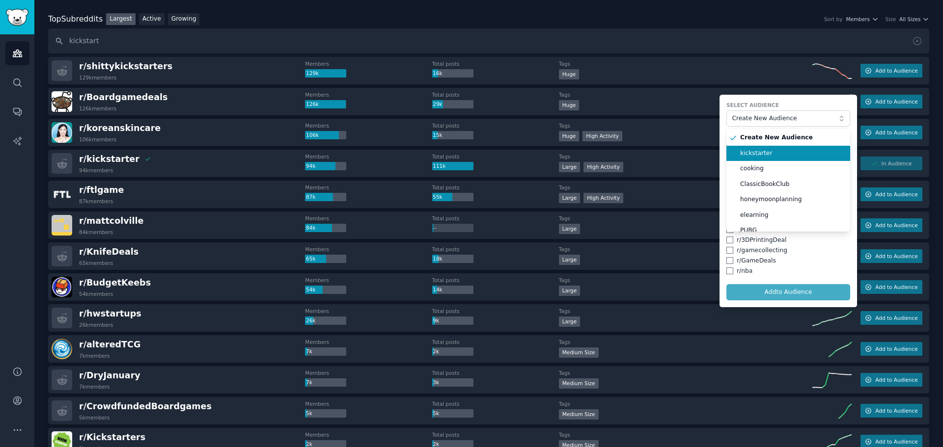
click at [766, 152] on span "kickstarter" at bounding box center [791, 153] width 103 height 9
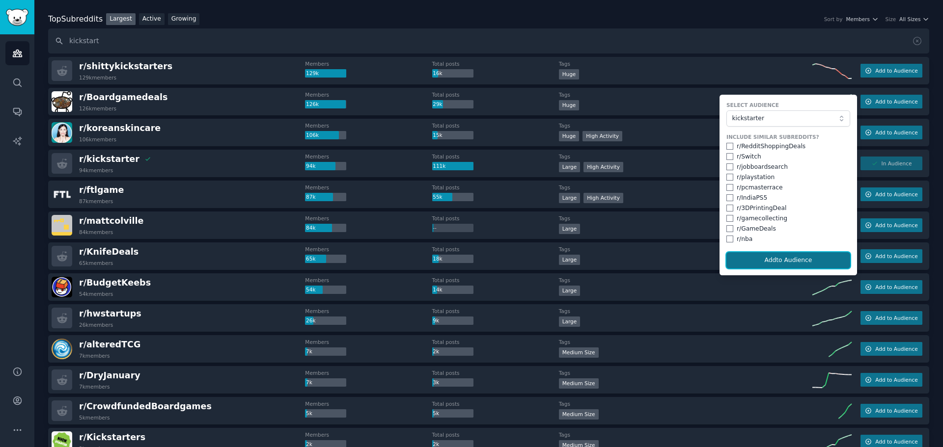
click at [791, 263] on button "Add to Audience" at bounding box center [788, 260] width 124 height 17
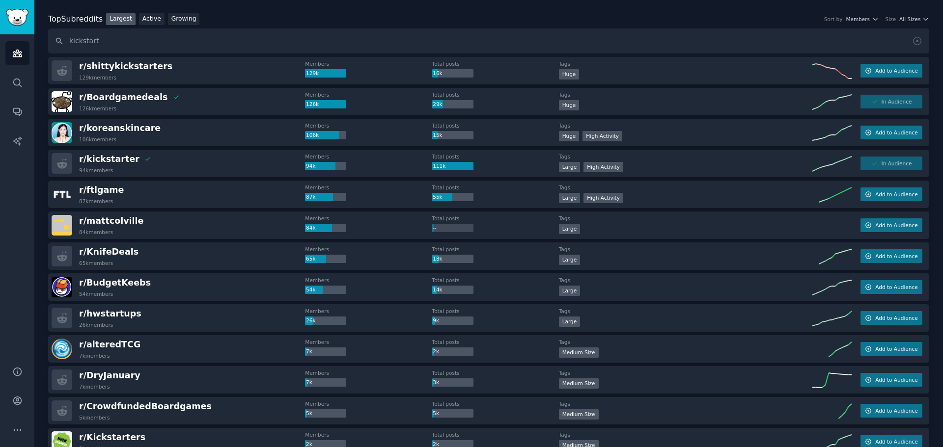
scroll to position [98, 0]
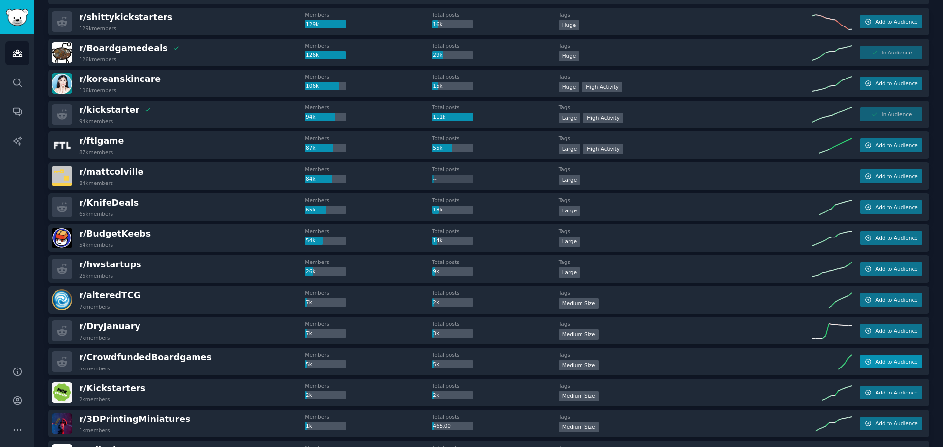
click at [877, 359] on span "Add to Audience" at bounding box center [896, 361] width 42 height 7
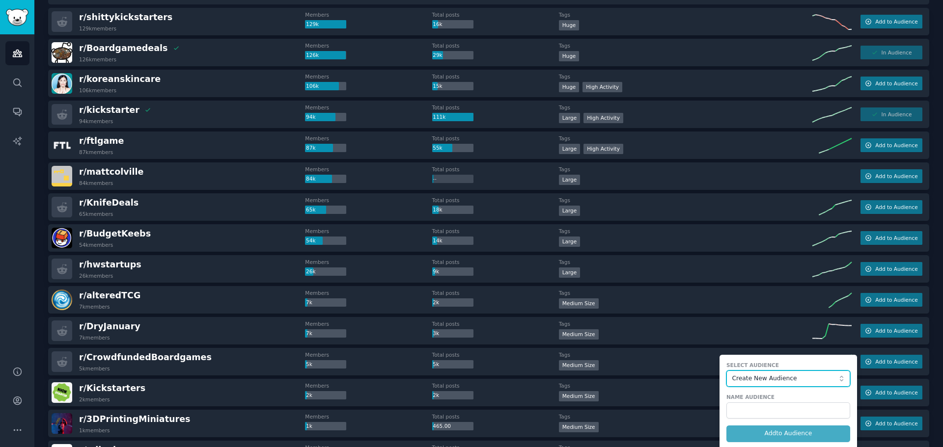
click at [799, 382] on span "Create New Audience" at bounding box center [786, 379] width 108 height 9
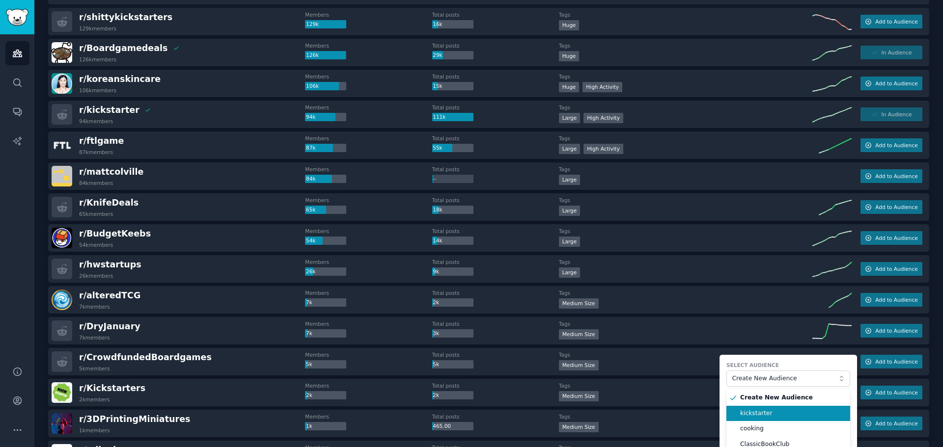
click at [776, 414] on span "kickstarter" at bounding box center [791, 414] width 103 height 9
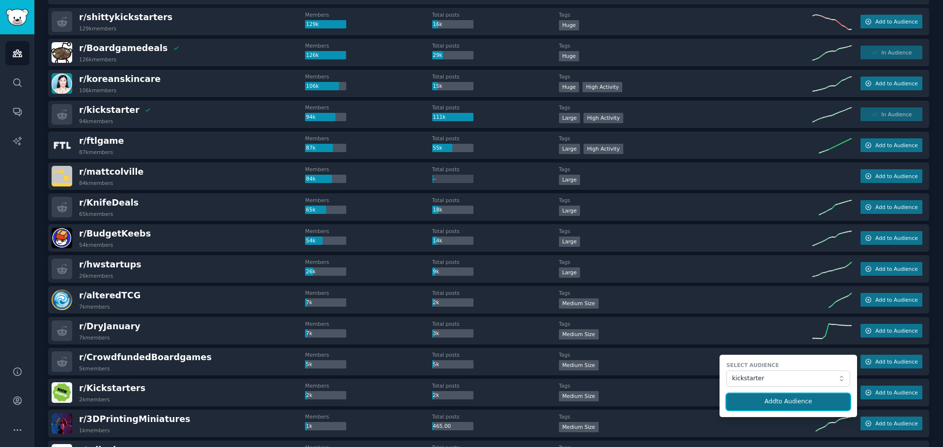
click at [801, 397] on button "Add to Audience" at bounding box center [788, 402] width 124 height 17
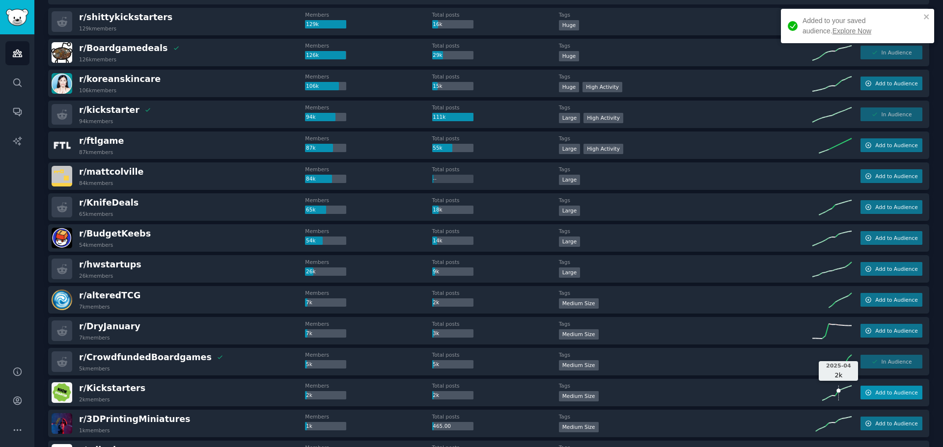
click at [883, 395] on span "Add to Audience" at bounding box center [896, 392] width 42 height 7
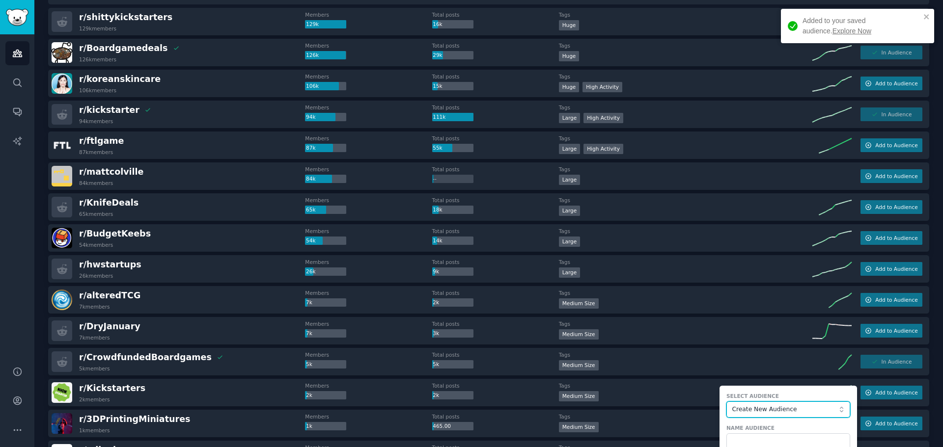
click at [777, 412] on span "Create New Audience" at bounding box center [786, 410] width 108 height 9
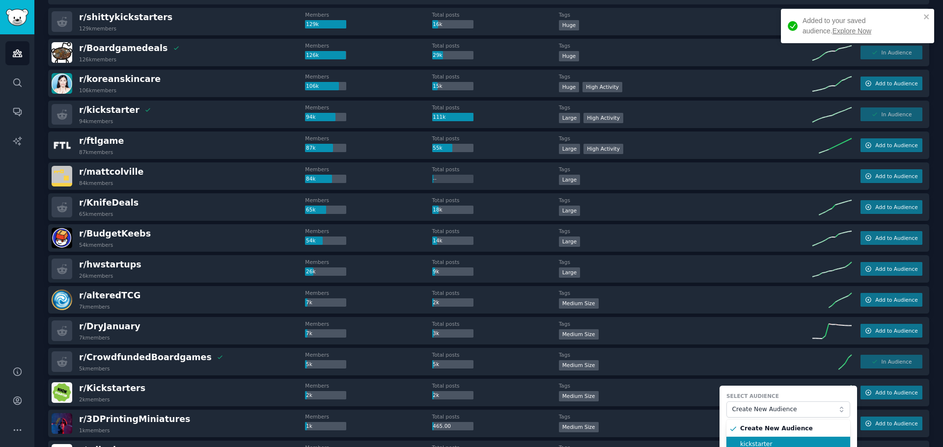
click at [762, 439] on li "kickstarter" at bounding box center [788, 445] width 124 height 16
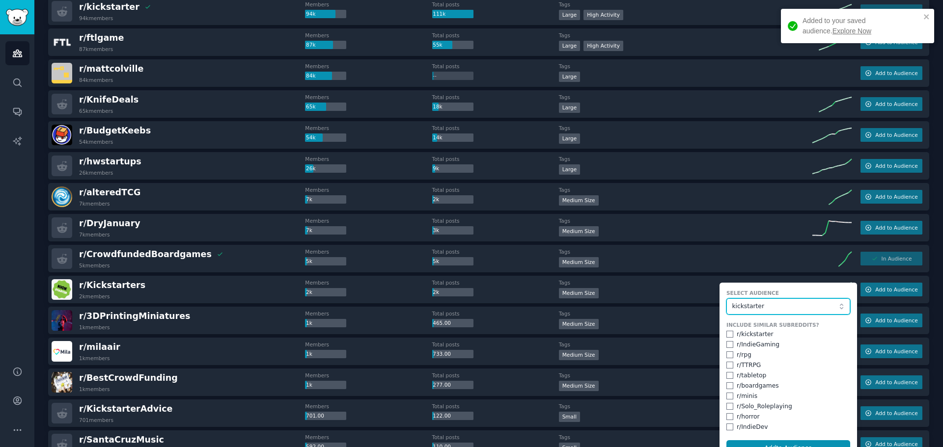
scroll to position [250, 0]
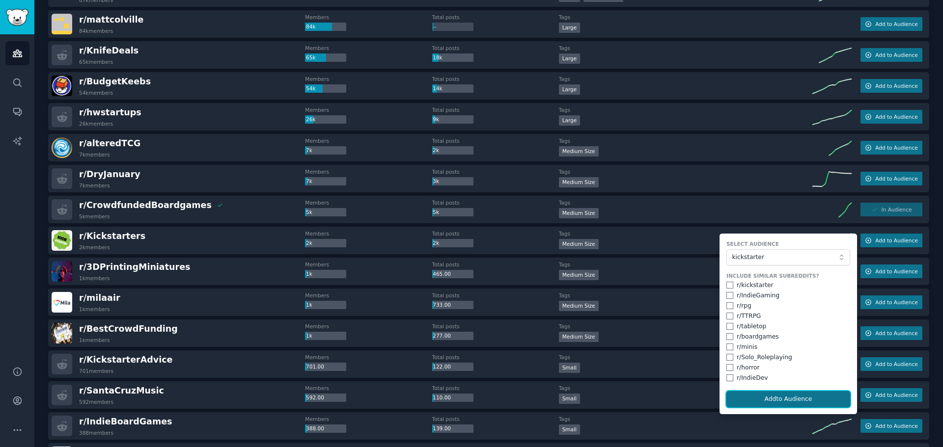
click at [791, 396] on button "Add to Audience" at bounding box center [788, 399] width 124 height 17
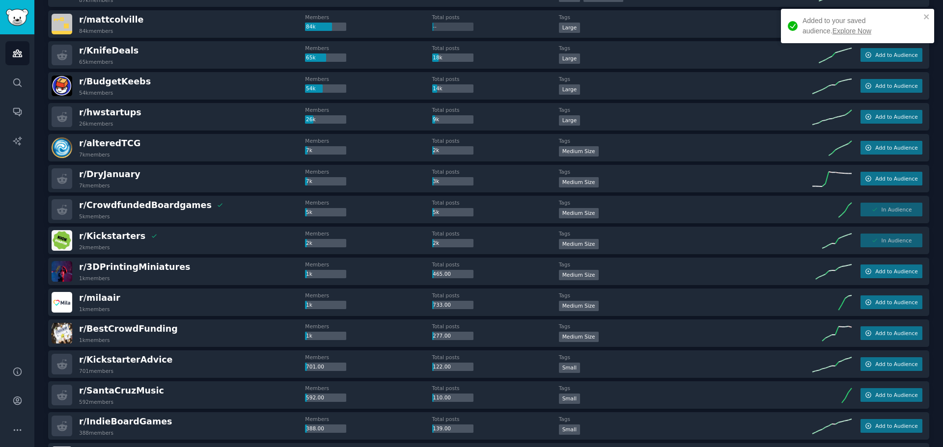
scroll to position [300, 0]
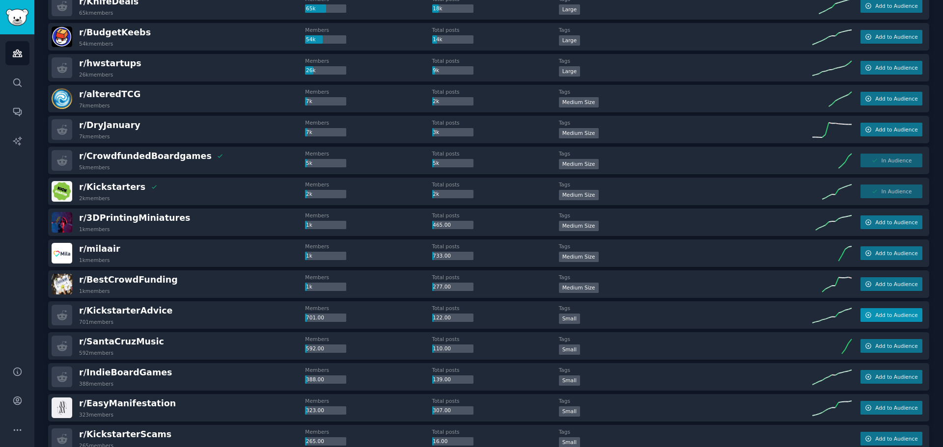
click at [878, 312] on span "Add to Audience" at bounding box center [896, 315] width 42 height 7
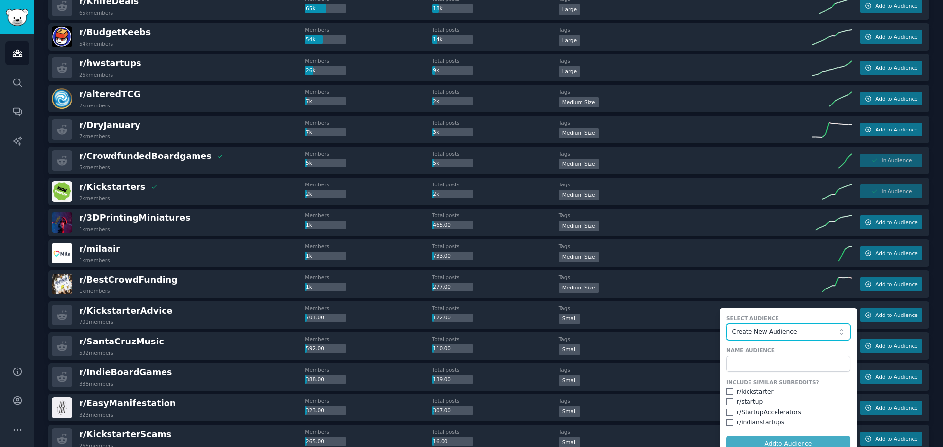
click at [760, 337] on button "Create New Audience" at bounding box center [788, 332] width 124 height 17
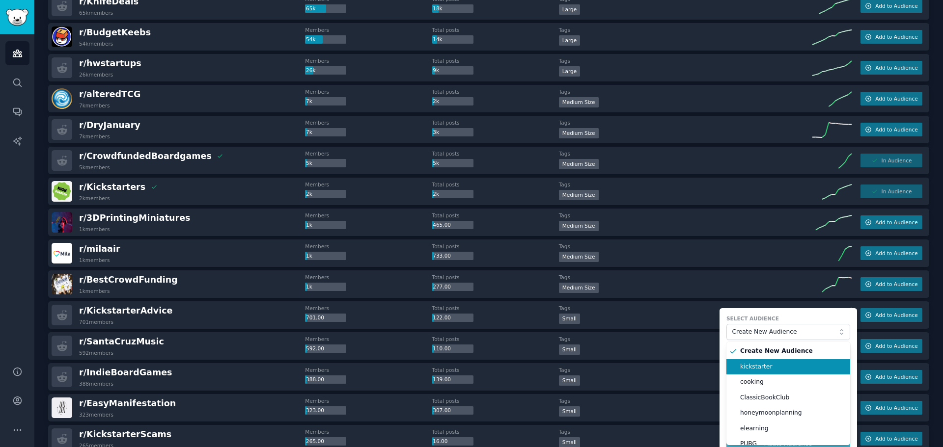
click at [762, 365] on span "kickstarter" at bounding box center [791, 367] width 103 height 9
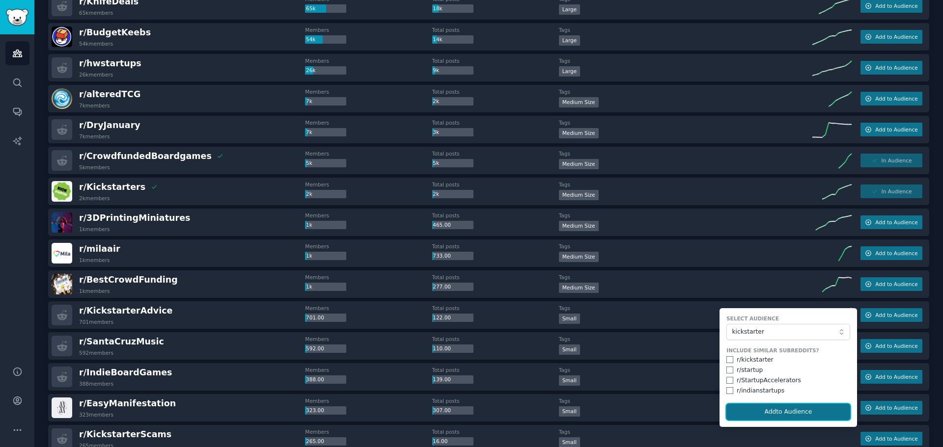
click at [782, 409] on button "Add to Audience" at bounding box center [788, 412] width 124 height 17
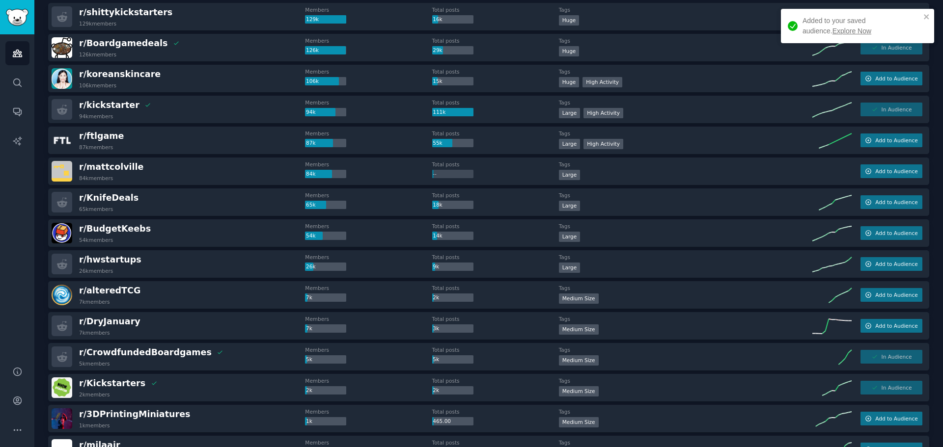
scroll to position [0, 0]
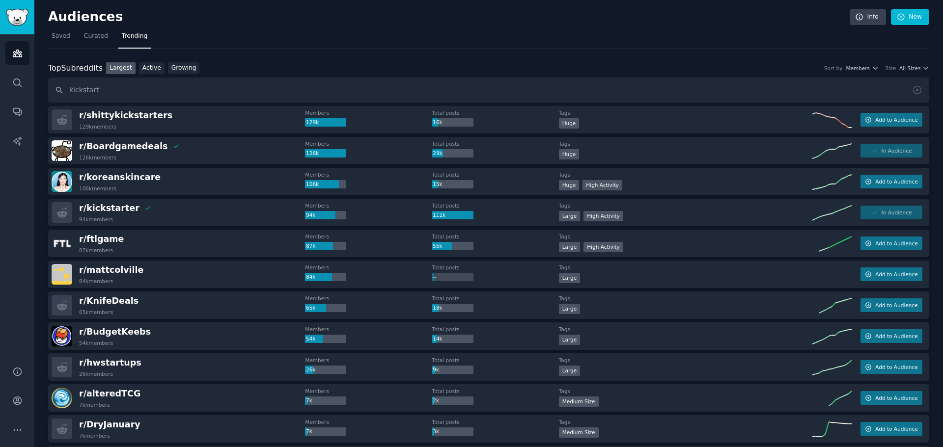
drag, startPoint x: 106, startPoint y: 239, endPoint x: 138, endPoint y: 244, distance: 33.3
click at [138, 244] on div "r/ ftlgame 87k members" at bounding box center [178, 243] width 253 height 21
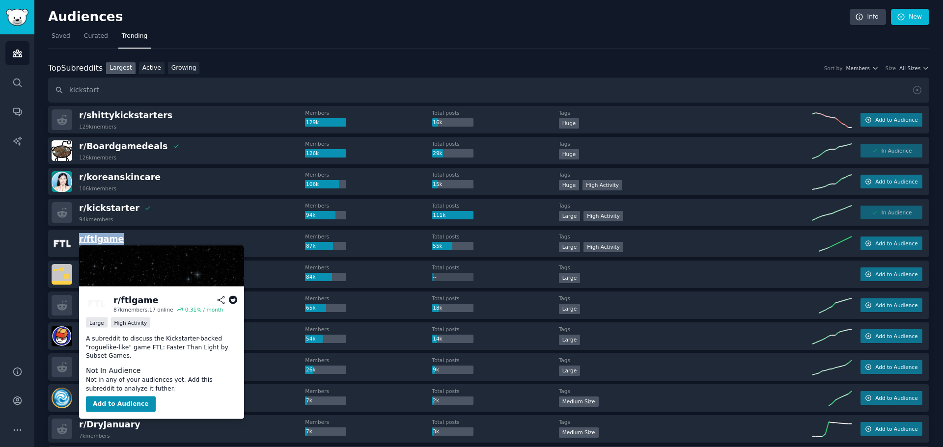
drag, startPoint x: 141, startPoint y: 241, endPoint x: 81, endPoint y: 242, distance: 60.9
click at [81, 242] on div "r/ ftlgame 87k members" at bounding box center [178, 243] width 253 height 21
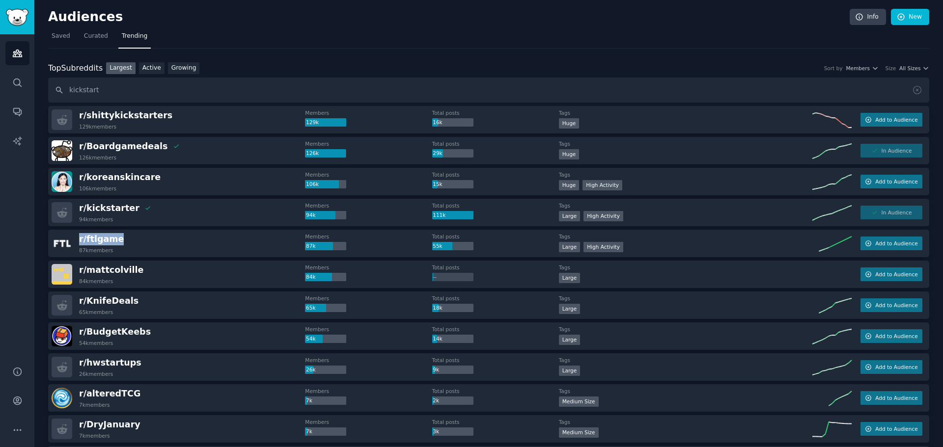
copy span "r/ ftlgame"
click at [888, 238] on button "Add to Audience" at bounding box center [891, 244] width 62 height 14
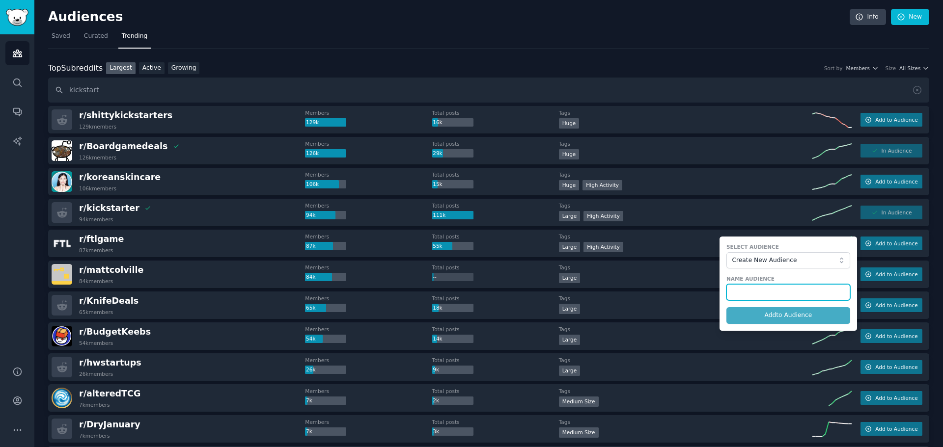
click at [759, 287] on input "text" at bounding box center [788, 292] width 124 height 17
type input "FLT game"
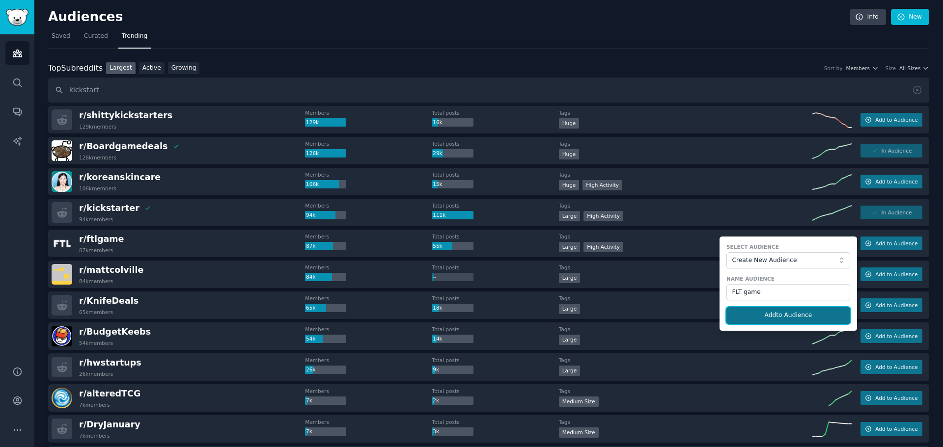
click at [777, 318] on button "Add to Audience" at bounding box center [788, 315] width 124 height 17
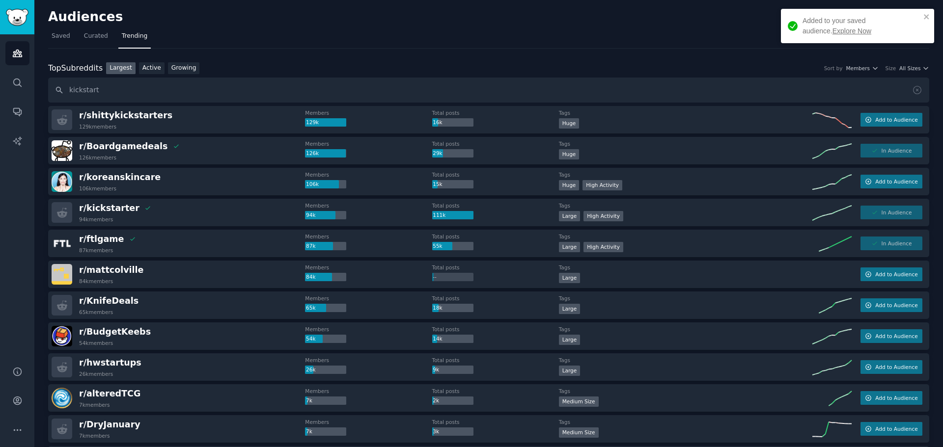
scroll to position [49, 0]
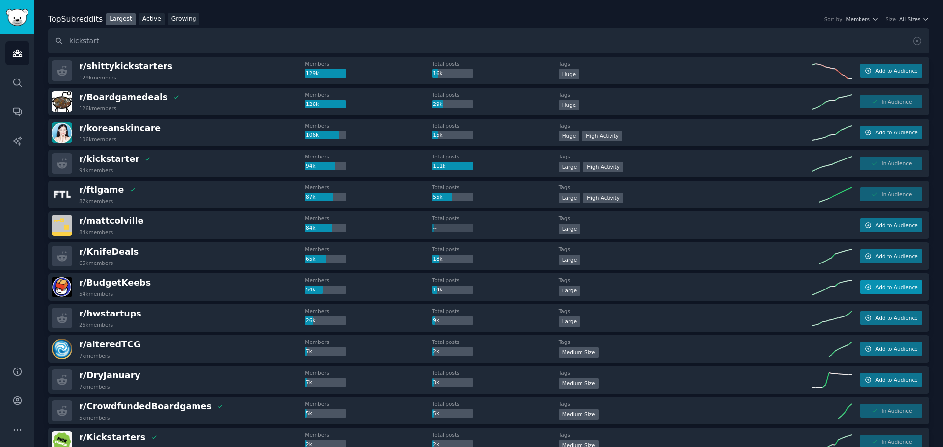
click at [866, 288] on icon "button" at bounding box center [868, 287] width 7 height 7
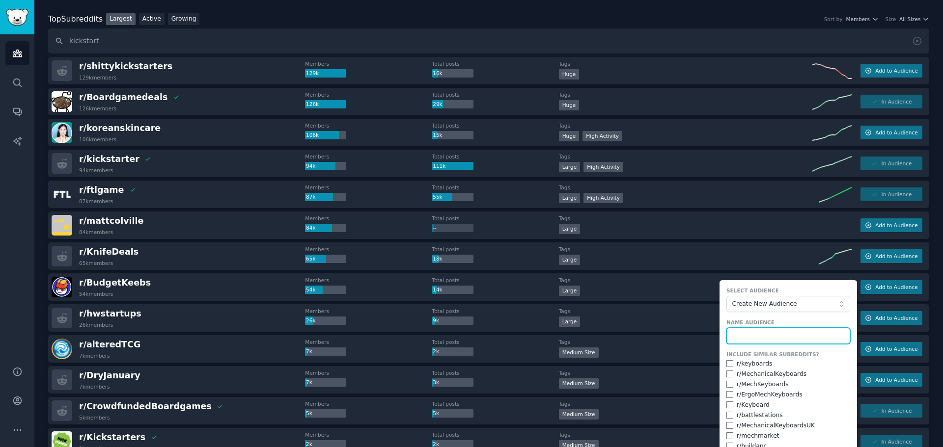
click at [781, 330] on input "text" at bounding box center [788, 336] width 124 height 17
type input "b"
type input "keyboards"
click at [753, 372] on div "r/ MechanicalKeyboards" at bounding box center [772, 374] width 70 height 9
click at [727, 364] on input "checkbox" at bounding box center [729, 363] width 7 height 7
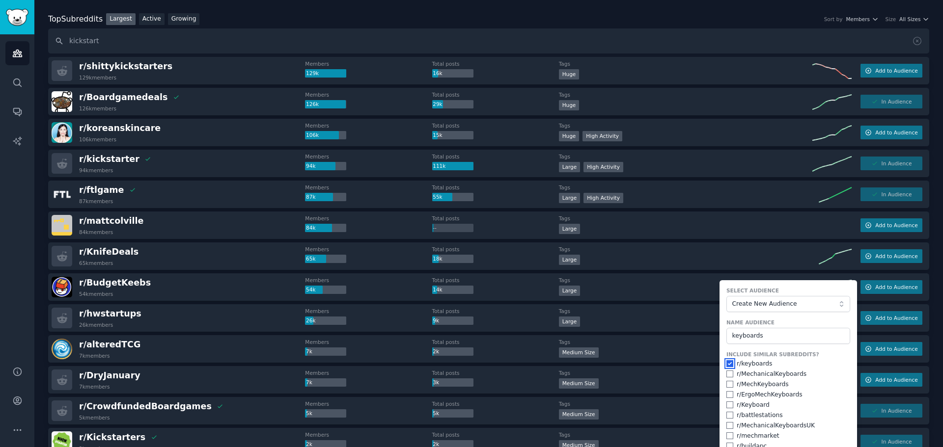
checkbox input "true"
click at [726, 372] on input "checkbox" at bounding box center [729, 374] width 7 height 7
checkbox input "true"
click at [728, 385] on input "checkbox" at bounding box center [729, 384] width 7 height 7
checkbox input "true"
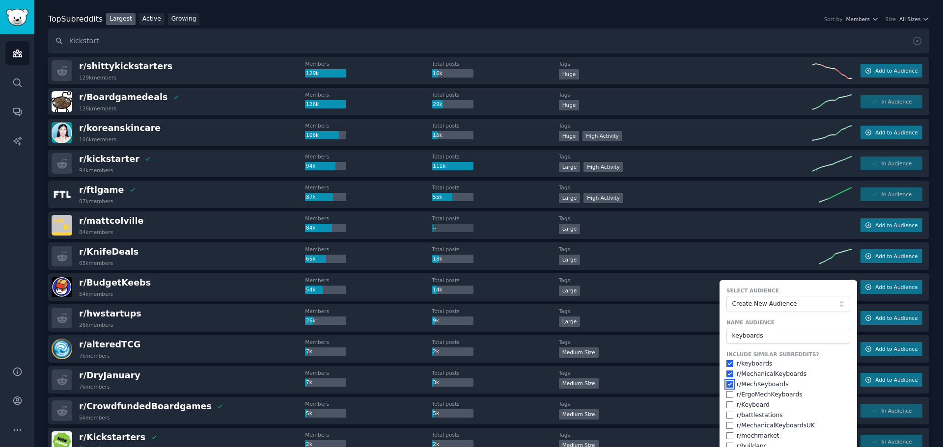
scroll to position [98, 0]
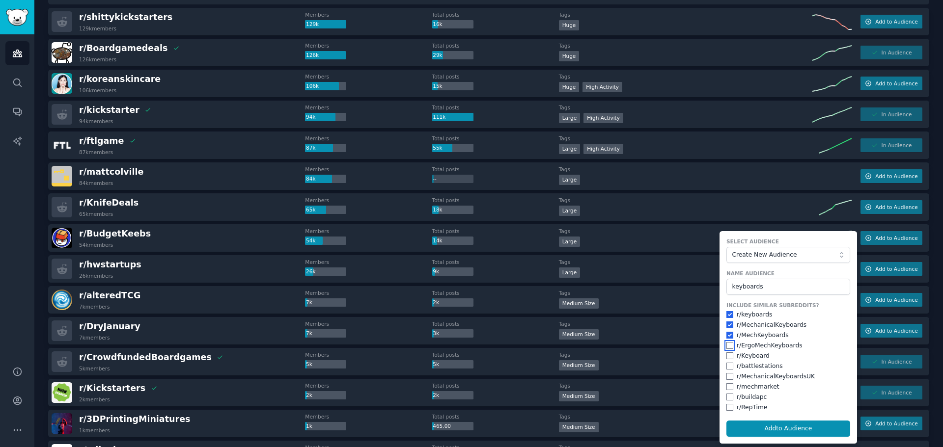
click at [726, 346] on input "checkbox" at bounding box center [729, 345] width 7 height 7
checkbox input "true"
click at [727, 356] on input "checkbox" at bounding box center [729, 356] width 7 height 7
checkbox input "true"
click at [728, 378] on input "checkbox" at bounding box center [729, 376] width 7 height 7
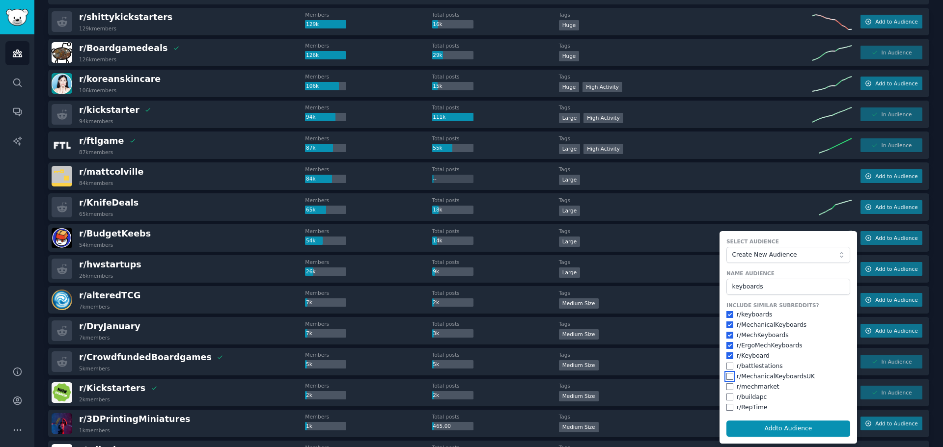
checkbox input "true"
click at [780, 429] on button "Add to Audience" at bounding box center [788, 429] width 124 height 17
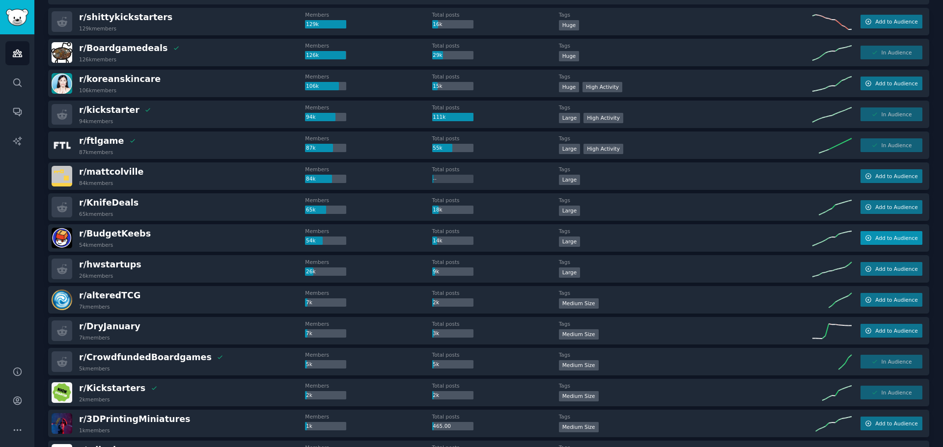
click at [868, 241] on icon "button" at bounding box center [868, 238] width 7 height 7
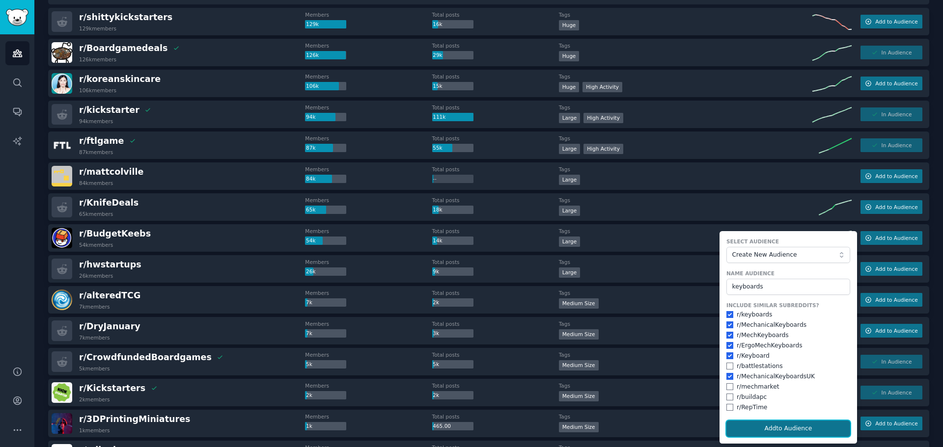
click at [788, 431] on button "Add to Audience" at bounding box center [788, 429] width 124 height 17
checkbox input "false"
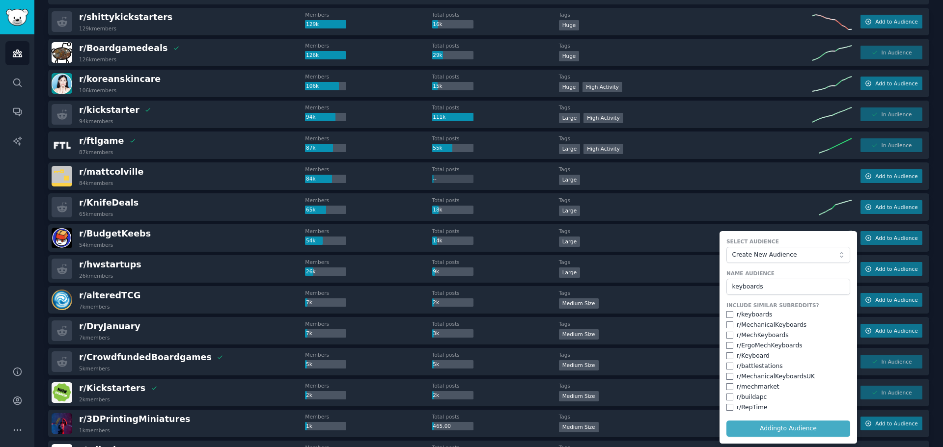
checkbox input "false"
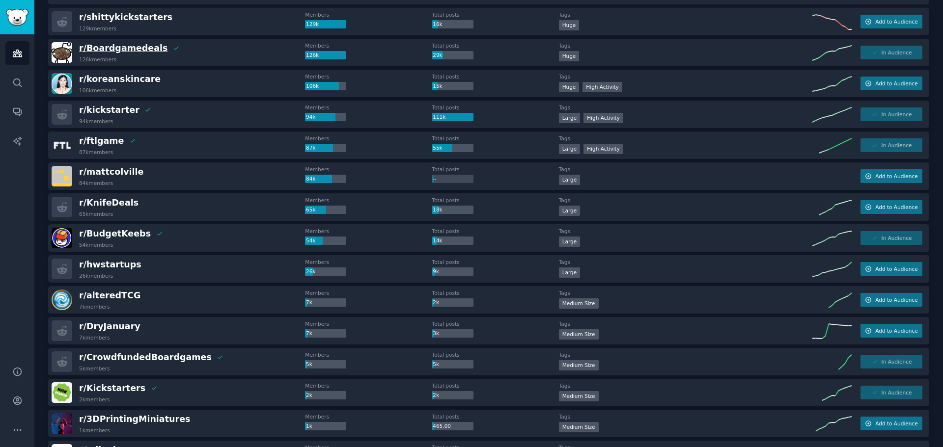
scroll to position [0, 0]
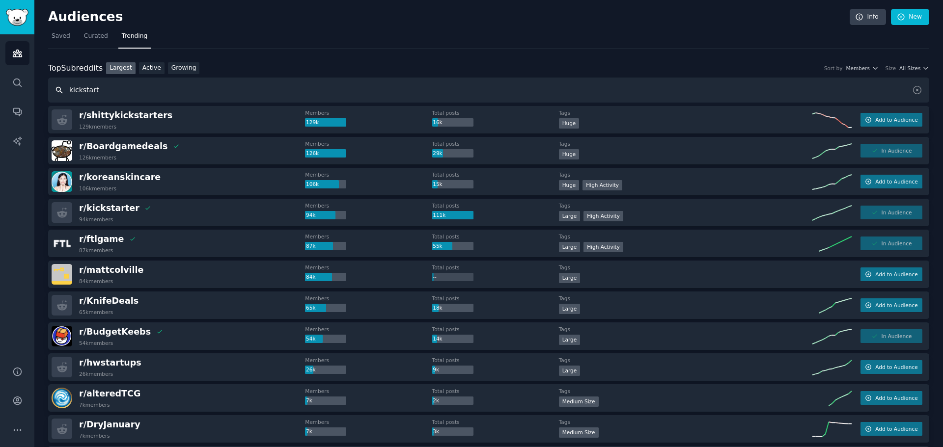
click at [115, 95] on input "kickstart" at bounding box center [488, 90] width 881 height 25
drag, startPoint x: 115, startPoint y: 89, endPoint x: 0, endPoint y: 82, distance: 115.6
click at [1, 83] on div "Conversations Audiences Search Conversations AI Reports Help Account More Audie…" at bounding box center [471, 223] width 943 height 447
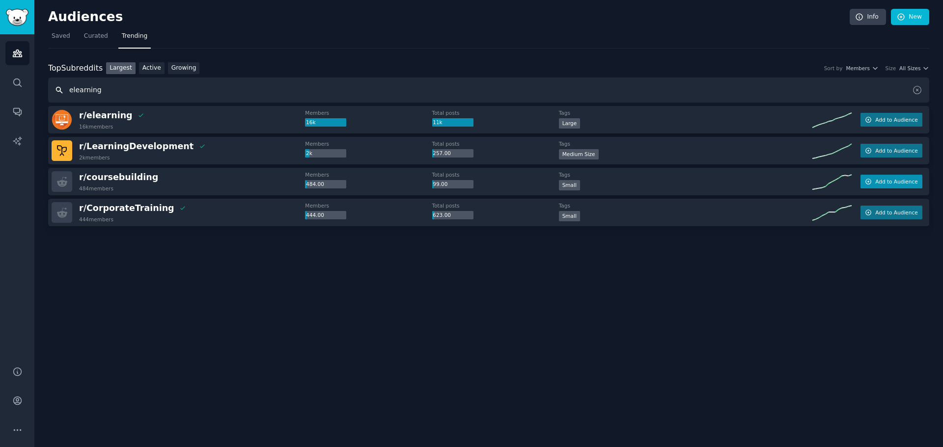
click at [874, 178] on button "Add to Audience" at bounding box center [891, 182] width 62 height 14
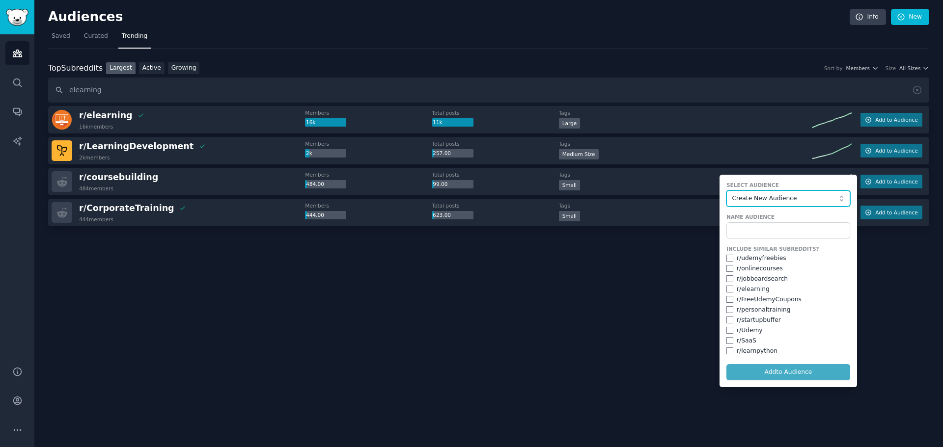
click at [796, 198] on span "Create New Audience" at bounding box center [786, 198] width 108 height 9
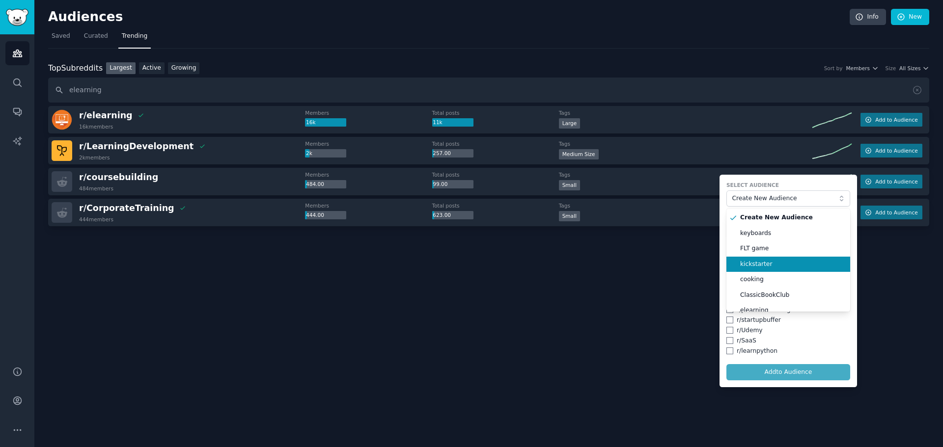
scroll to position [49, 0]
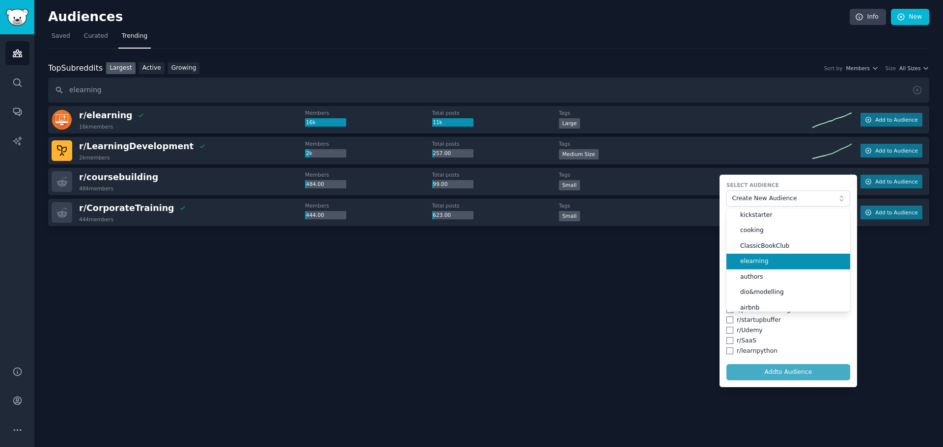
click at [766, 259] on span "elearning" at bounding box center [791, 261] width 103 height 9
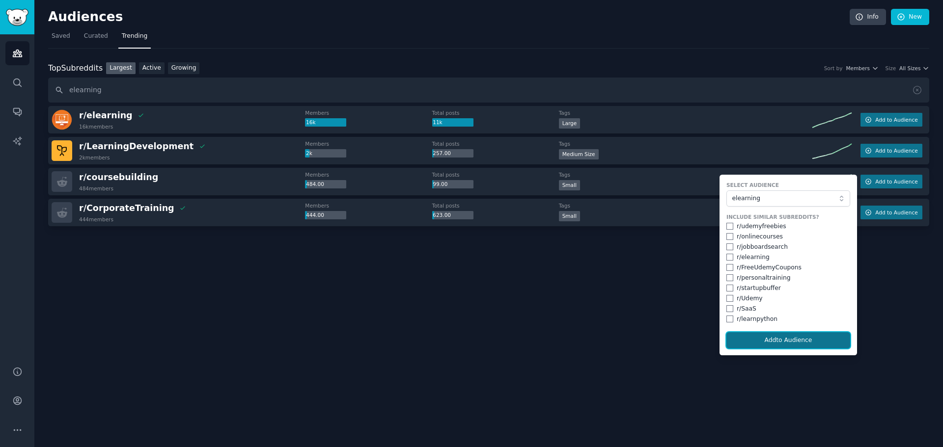
click at [807, 335] on button "Add to Audience" at bounding box center [788, 340] width 124 height 17
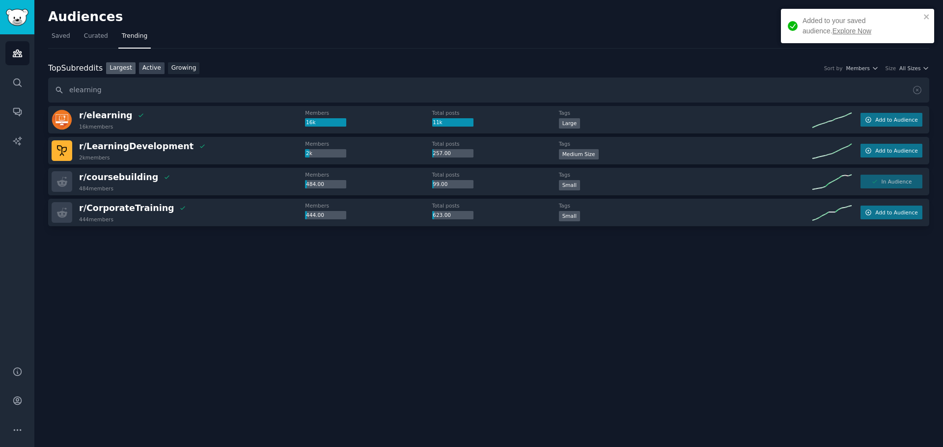
click at [149, 71] on link "Active" at bounding box center [152, 68] width 26 height 12
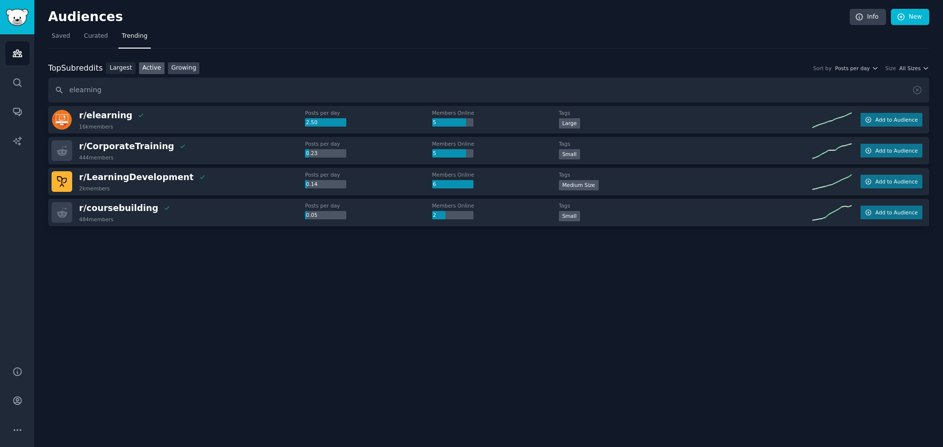
click at [171, 69] on link "Growing" at bounding box center [184, 68] width 32 height 12
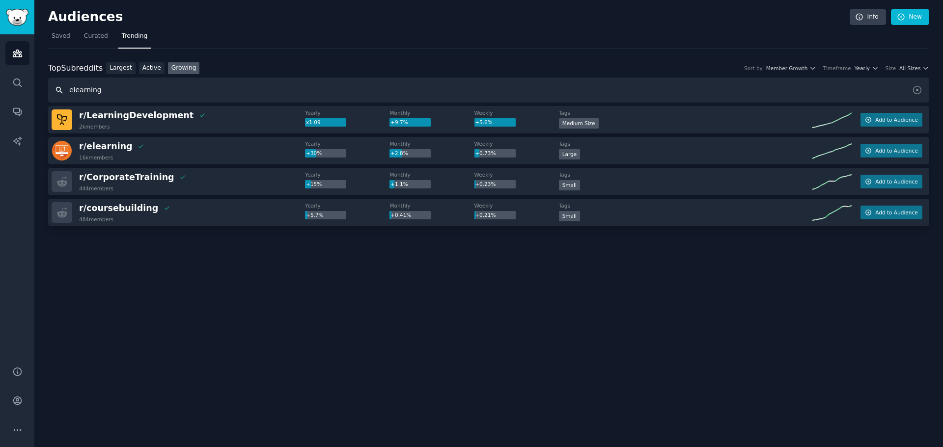
drag, startPoint x: 98, startPoint y: 89, endPoint x: 41, endPoint y: 87, distance: 57.5
click at [41, 87] on div "Audiences Info New Saved Curated Trending Top Subreddits Top Subreddits Largest…" at bounding box center [488, 223] width 908 height 447
type input "articulate"
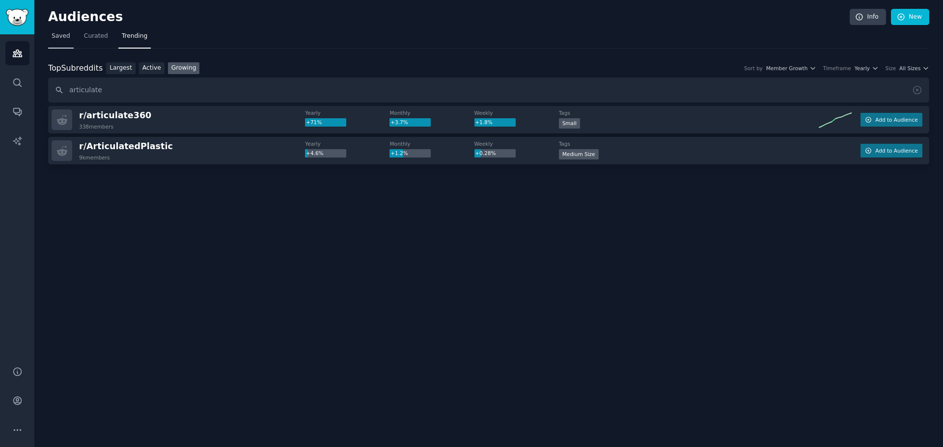
click at [57, 40] on span "Saved" at bounding box center [61, 36] width 19 height 9
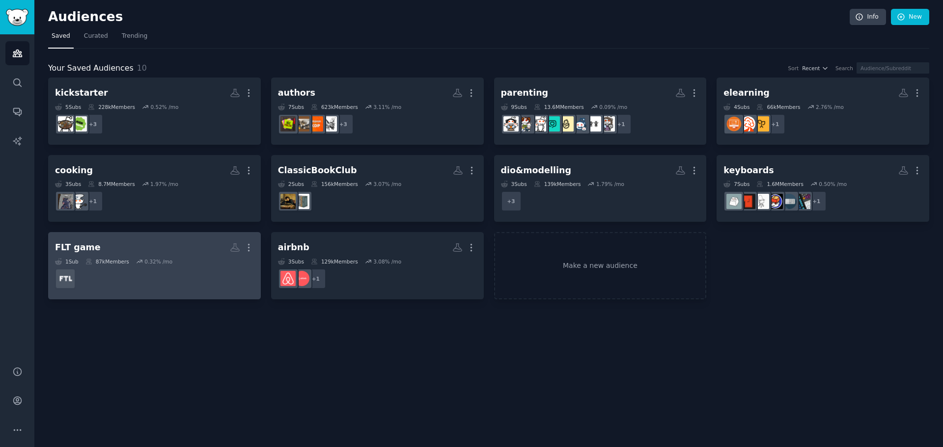
click at [81, 243] on div "FLT game" at bounding box center [78, 248] width 46 height 12
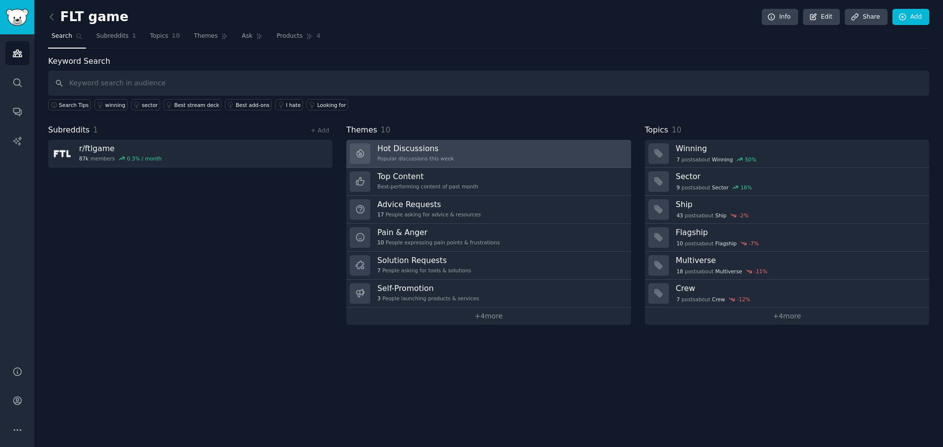
click at [441, 156] on div "Popular discussions this week" at bounding box center [415, 158] width 77 height 7
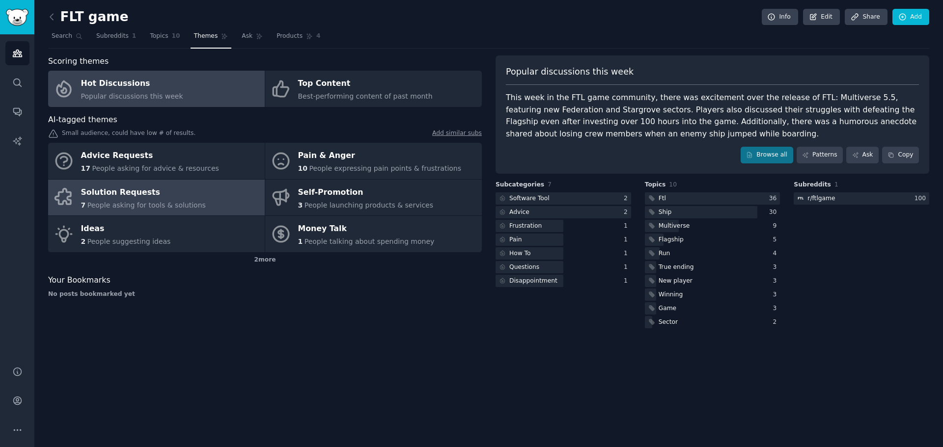
click at [143, 191] on div "Solution Requests" at bounding box center [143, 193] width 125 height 16
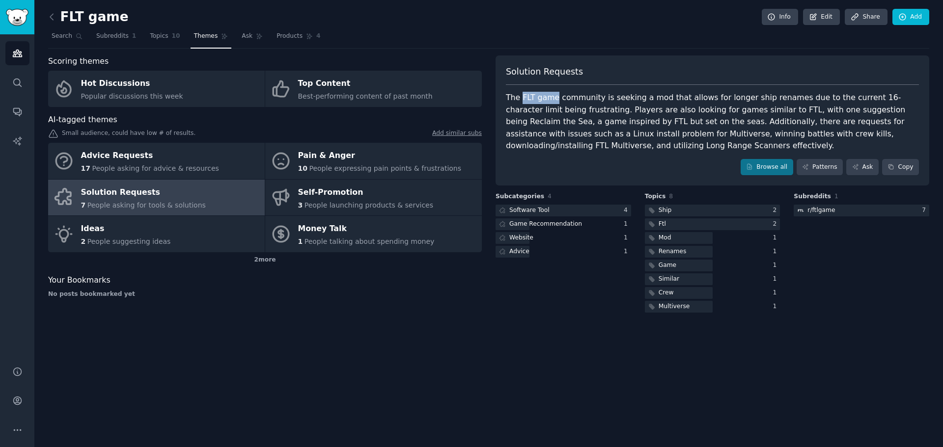
drag, startPoint x: 520, startPoint y: 98, endPoint x: 552, endPoint y: 101, distance: 32.1
click at [552, 101] on div "The FLT game community is seeking a mod that allows for longer ship renames due…" at bounding box center [712, 122] width 413 height 60
click at [29, 80] on div "Audiences Search Conversations AI Reports" at bounding box center [17, 194] width 34 height 320
click at [18, 83] on icon "Sidebar" at bounding box center [17, 83] width 10 height 10
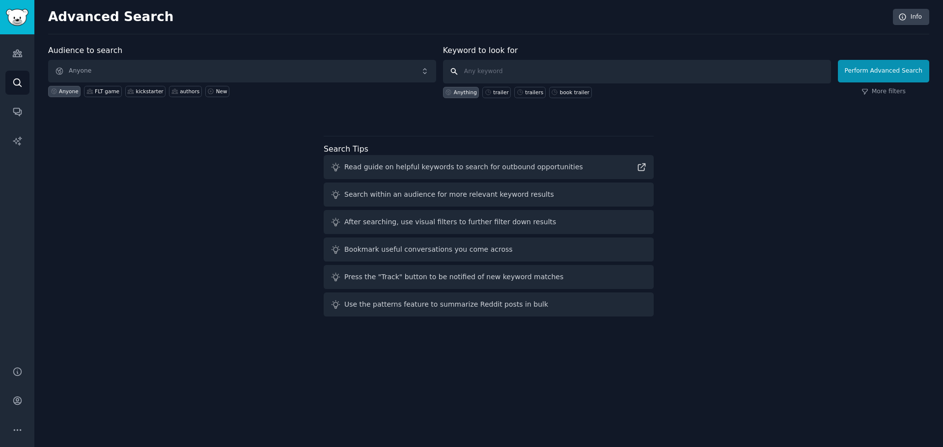
click at [537, 66] on input "text" at bounding box center [637, 72] width 388 height 24
type input ""is there an extension""
click button "Perform Advanced Search" at bounding box center [883, 71] width 91 height 23
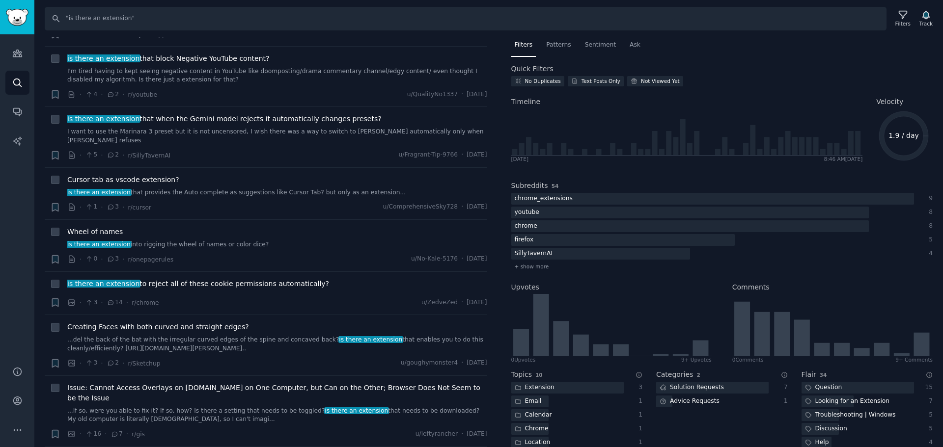
scroll to position [3143, 0]
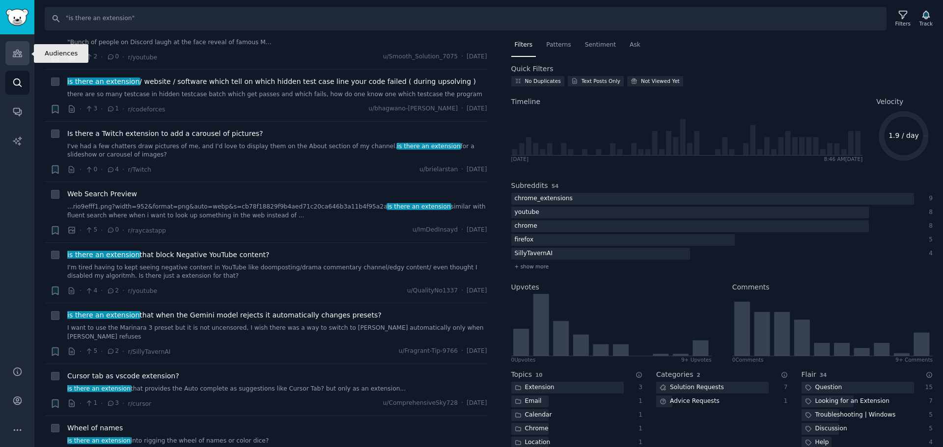
click at [14, 56] on icon "Sidebar" at bounding box center [17, 53] width 9 height 7
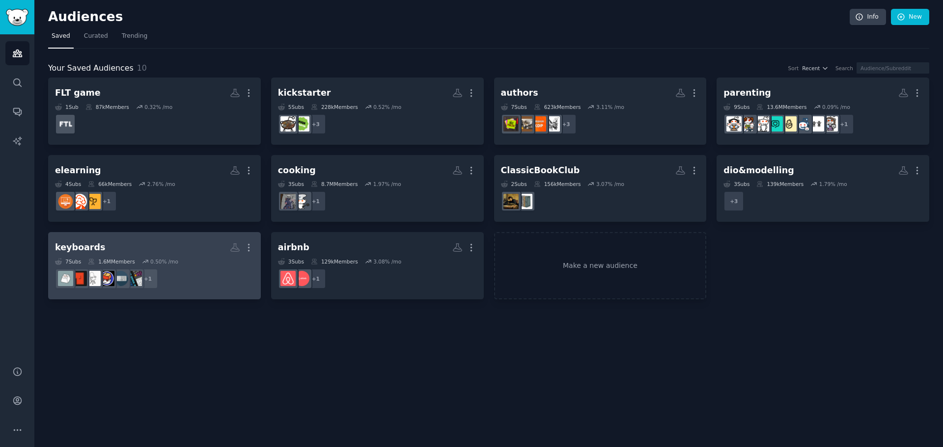
click at [148, 247] on h2 "keyboards More" at bounding box center [154, 247] width 199 height 17
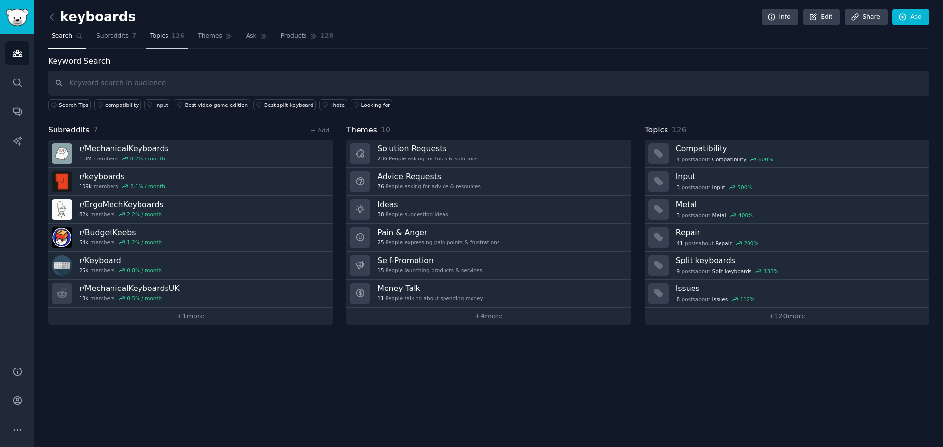
click at [156, 35] on span "Topics" at bounding box center [159, 36] width 18 height 9
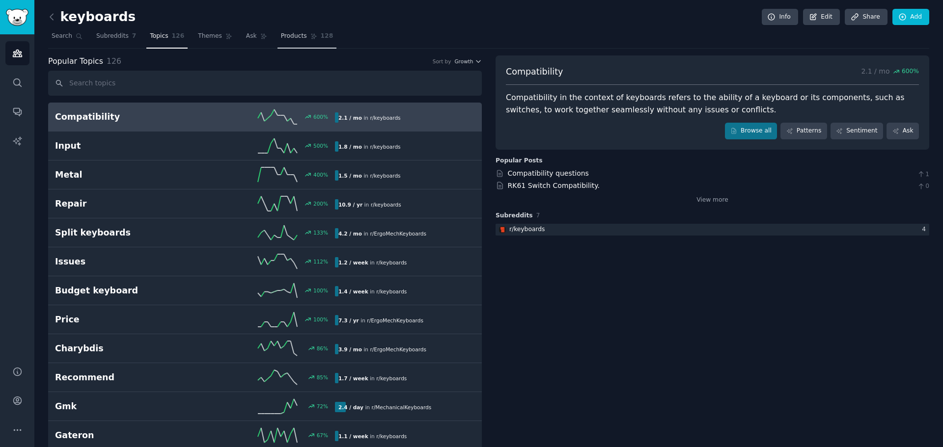
click at [281, 38] on span "Products" at bounding box center [294, 36] width 26 height 9
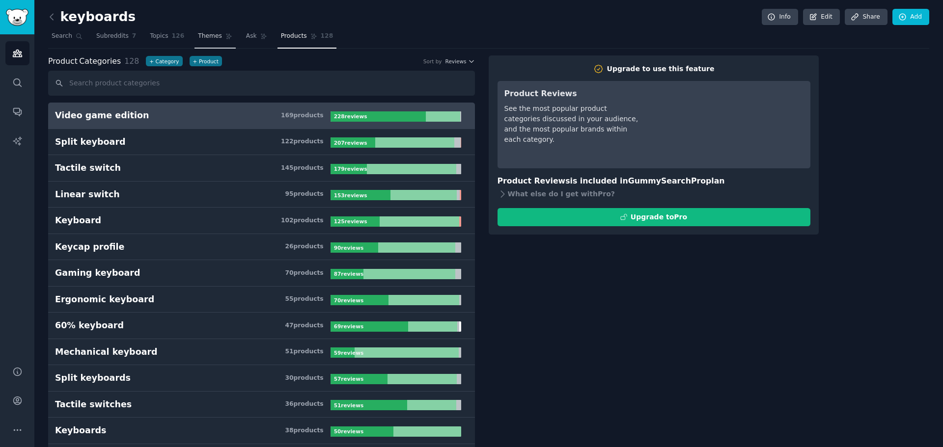
click at [202, 37] on span "Themes" at bounding box center [210, 36] width 24 height 9
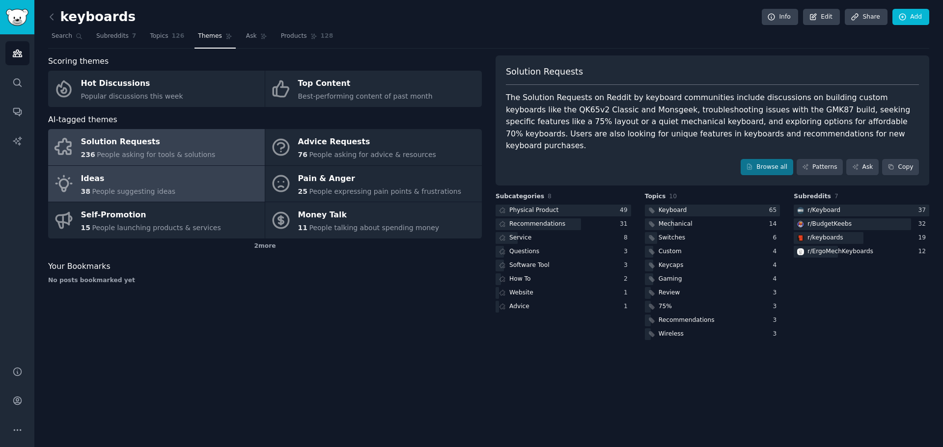
click at [178, 171] on link "Ideas 38 People suggesting ideas" at bounding box center [156, 184] width 217 height 36
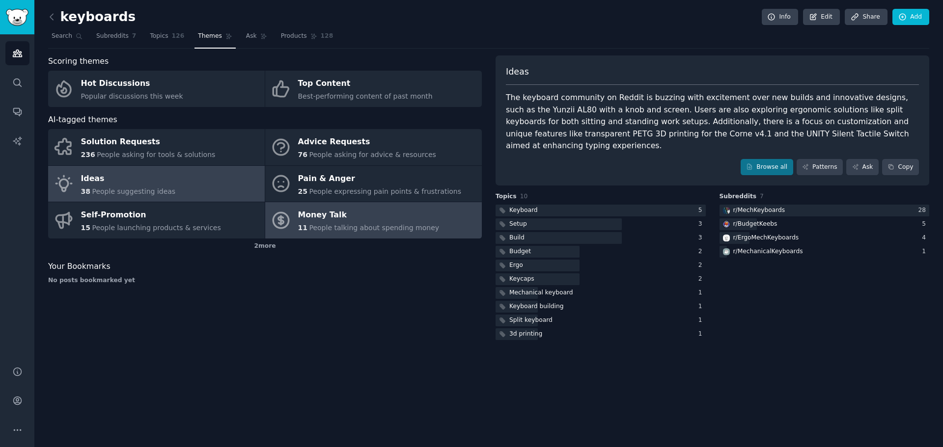
click at [383, 228] on span "People talking about spending money" at bounding box center [374, 228] width 130 height 8
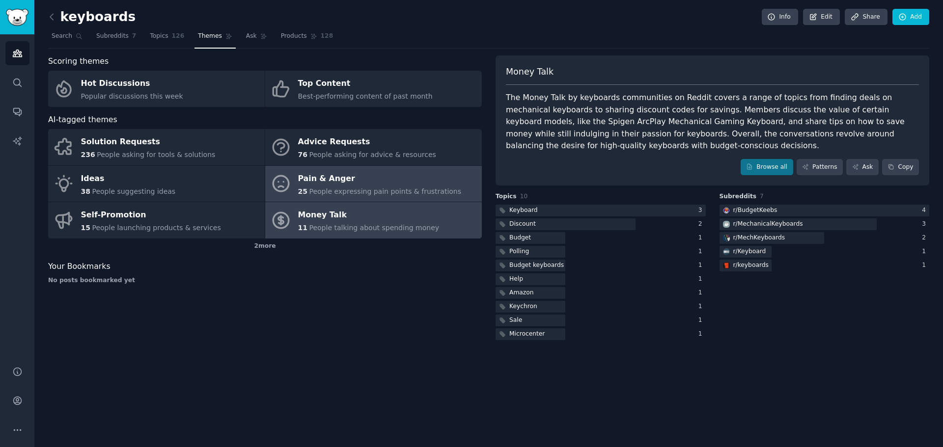
click at [363, 185] on div "Pain & Anger" at bounding box center [380, 179] width 164 height 16
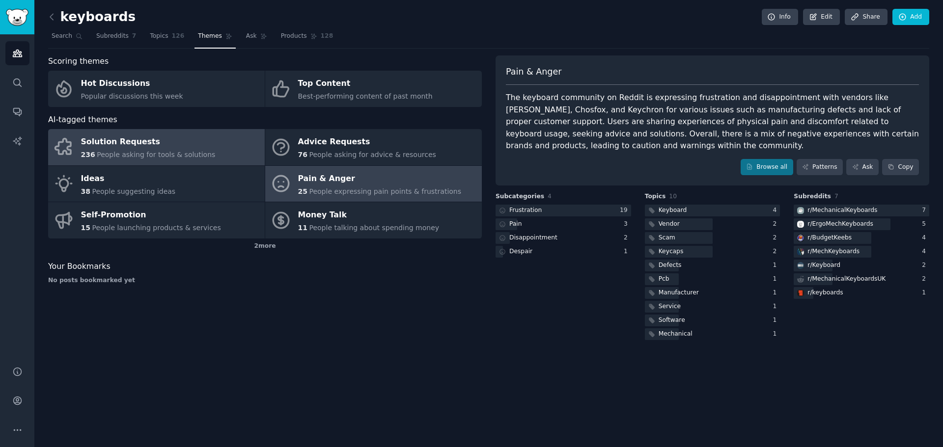
click at [183, 151] on span "People asking for tools & solutions" at bounding box center [156, 155] width 118 height 8
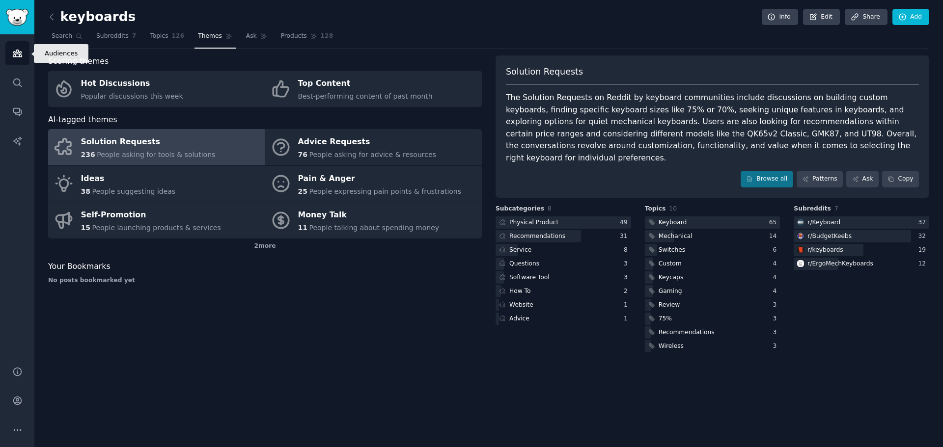
click at [18, 53] on icon "Sidebar" at bounding box center [17, 53] width 10 height 10
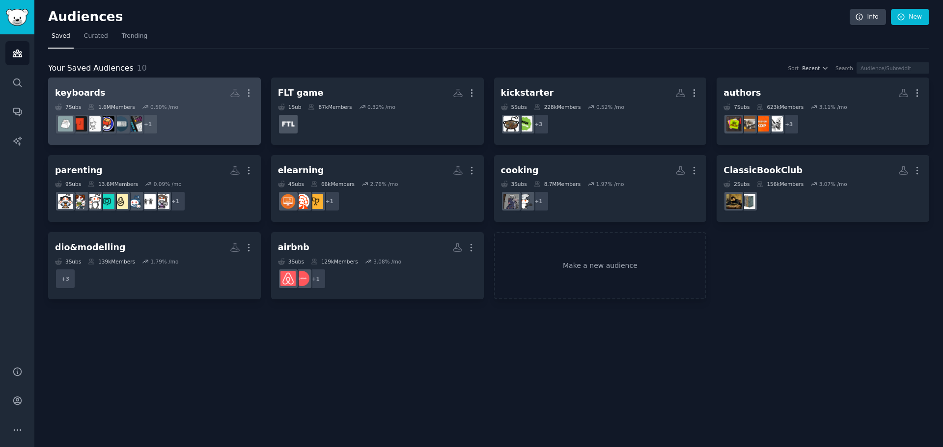
click at [114, 94] on h2 "keyboards More" at bounding box center [154, 92] width 199 height 17
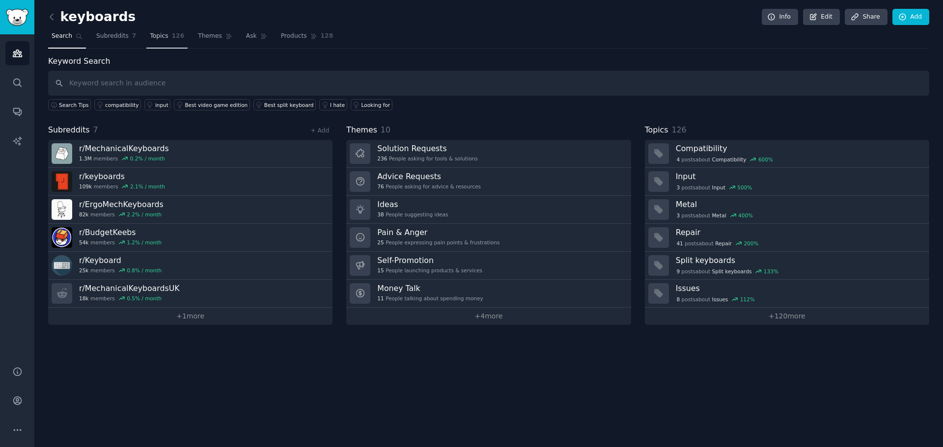
click at [154, 37] on span "Topics" at bounding box center [159, 36] width 18 height 9
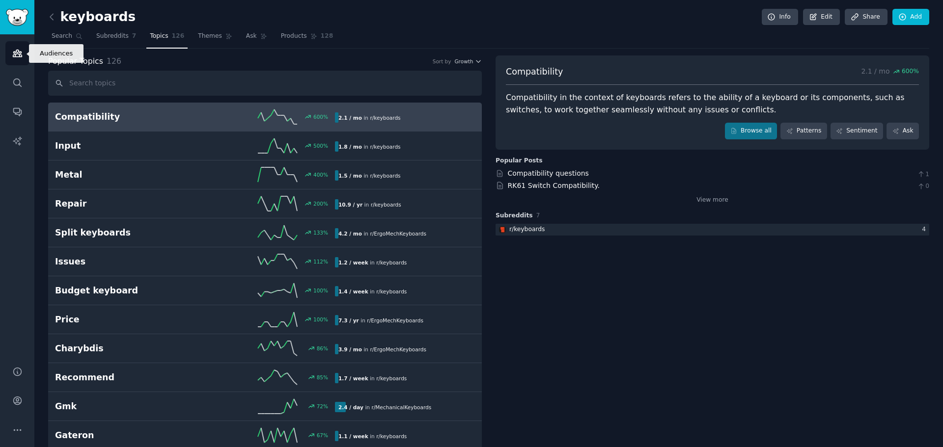
click at [16, 53] on icon "Sidebar" at bounding box center [17, 53] width 10 height 10
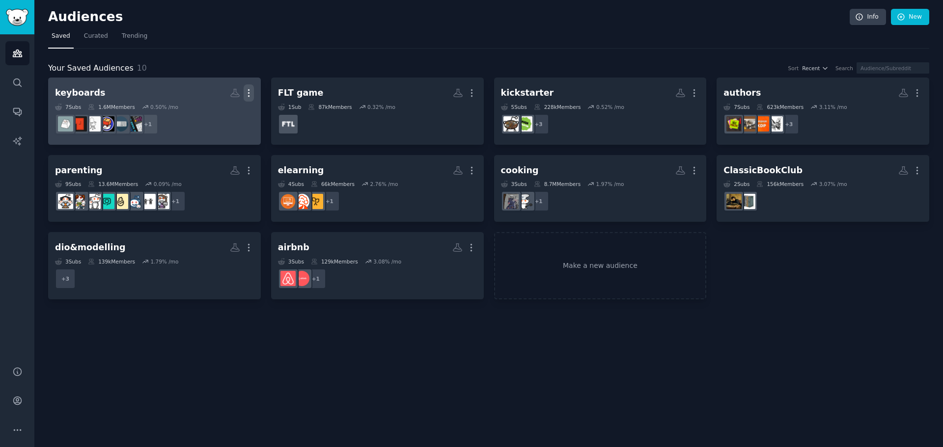
click at [247, 93] on icon "button" at bounding box center [249, 93] width 10 height 10
click at [225, 110] on p "Delete" at bounding box center [222, 114] width 23 height 10
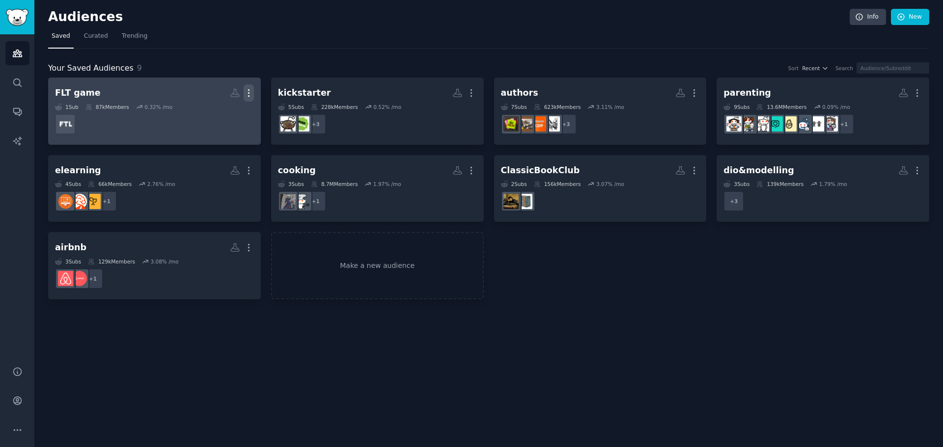
click at [248, 89] on icon "button" at bounding box center [249, 93] width 10 height 10
click at [216, 113] on p "Delete" at bounding box center [222, 114] width 23 height 10
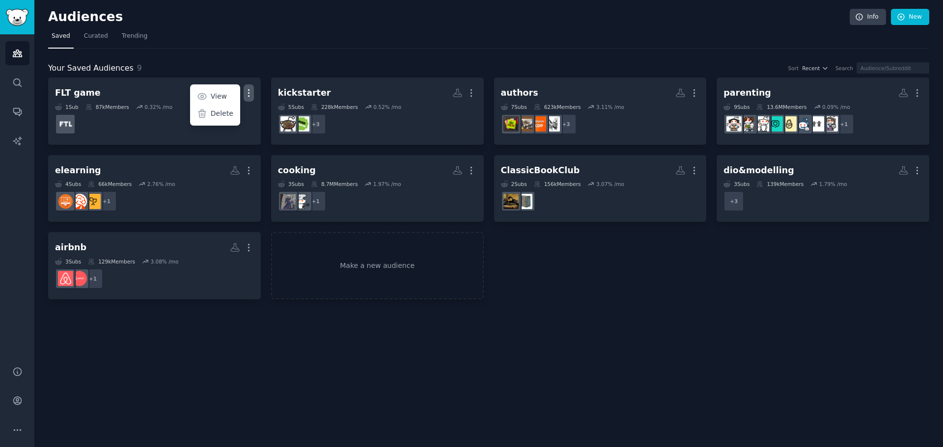
click at [237, 60] on div "Your Saved Audiences 9 Sort Recent Search FLT game Custom Audience More View De…" at bounding box center [488, 174] width 881 height 251
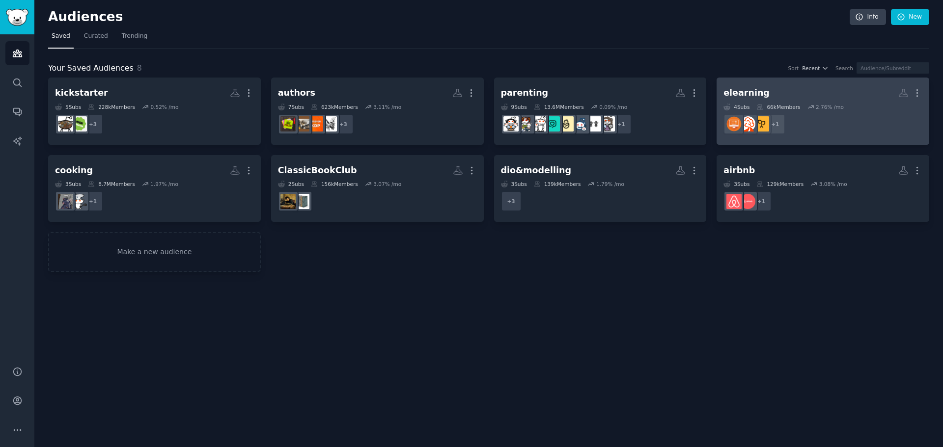
click at [820, 118] on dd "+ 1" at bounding box center [822, 123] width 199 height 27
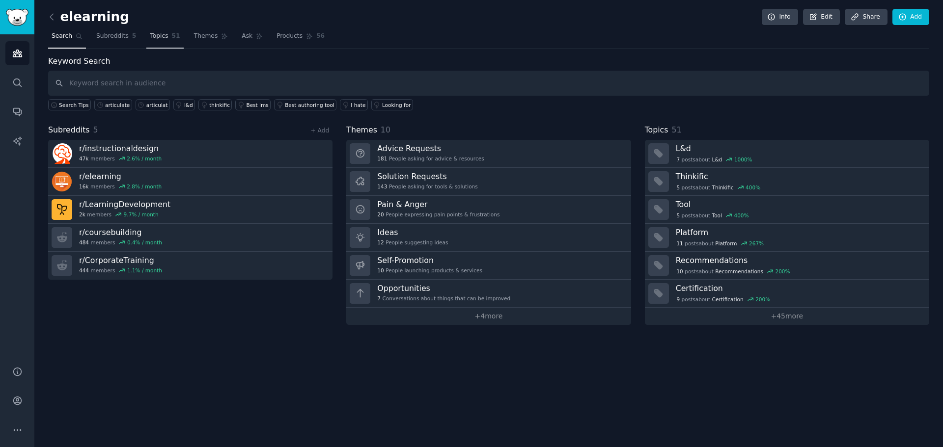
click at [173, 39] on link "Topics 51" at bounding box center [164, 38] width 37 height 20
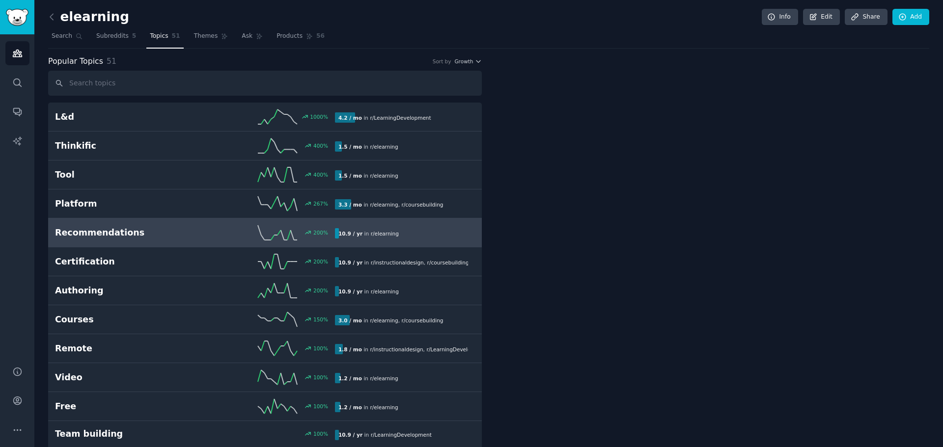
scroll to position [49, 0]
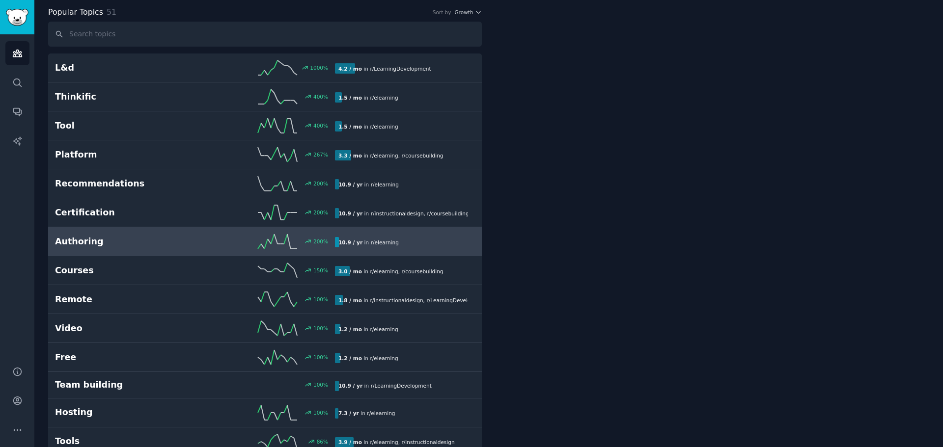
click at [171, 236] on h2 "Authoring" at bounding box center [125, 242] width 140 height 12
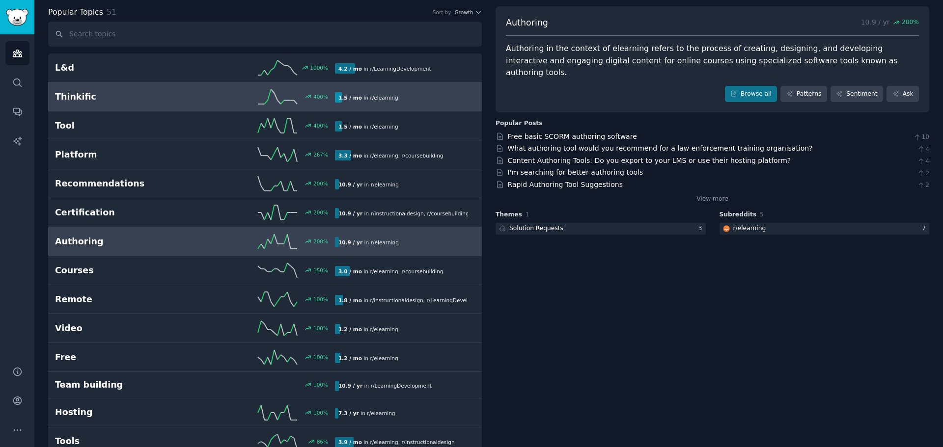
click at [128, 88] on link "Thinkific 400 % 1.5 / mo in r/ elearning" at bounding box center [265, 96] width 434 height 29
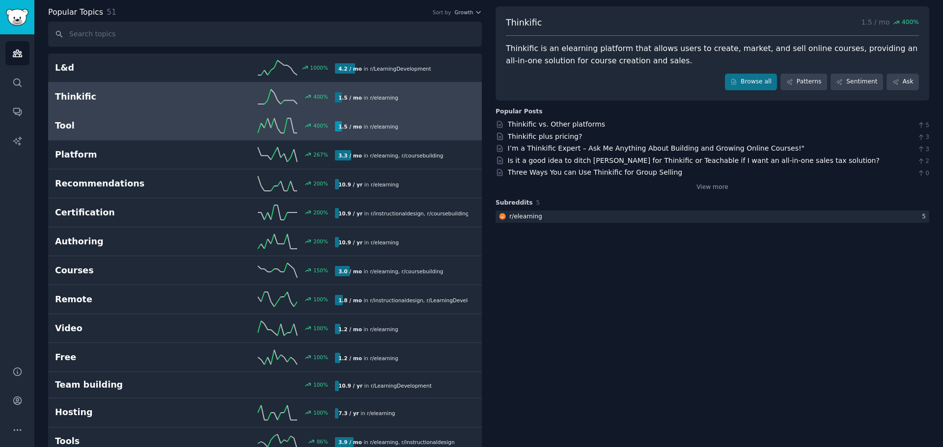
click at [96, 127] on h2 "Tool" at bounding box center [125, 126] width 140 height 12
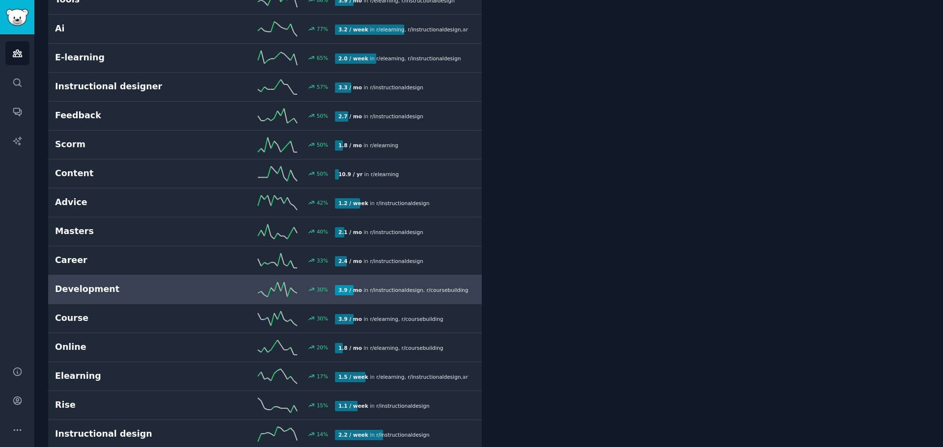
scroll to position [540, 0]
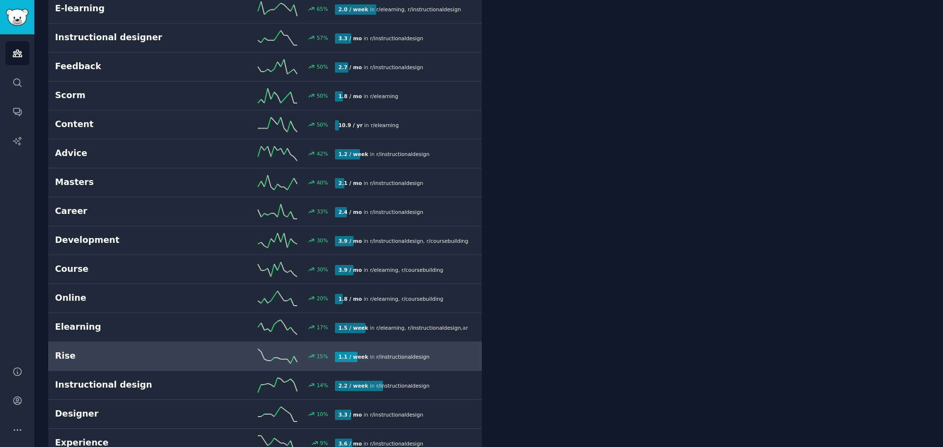
click at [204, 350] on div "15 %" at bounding box center [265, 356] width 140 height 15
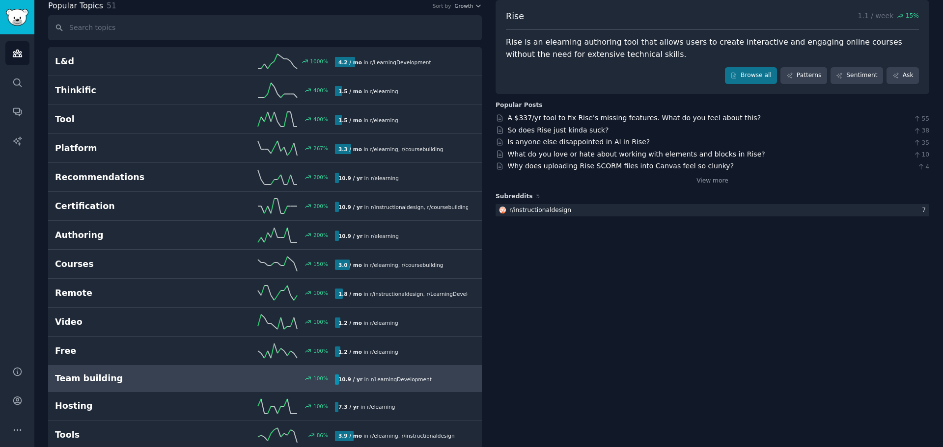
scroll to position [105, 0]
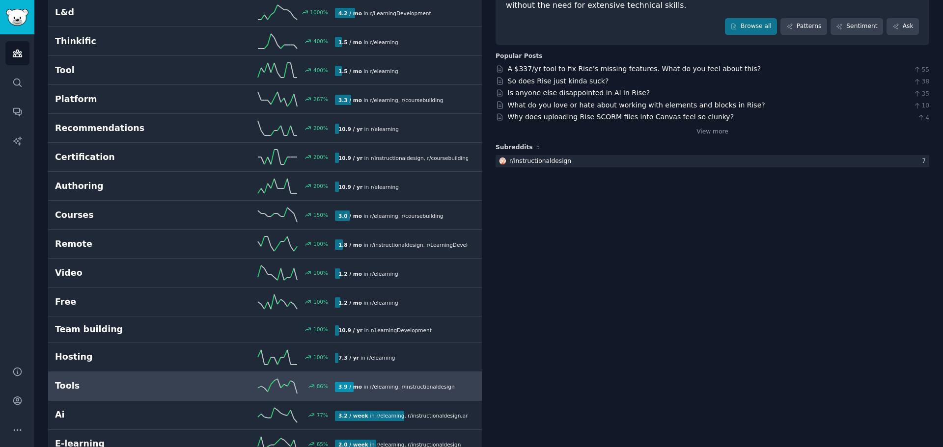
click at [138, 391] on h2 "Tools" at bounding box center [125, 386] width 140 height 12
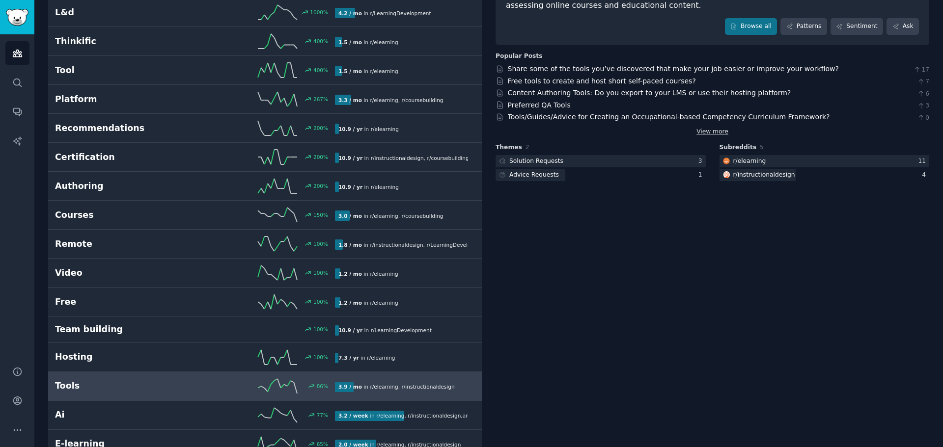
click at [713, 128] on link "View more" at bounding box center [712, 132] width 32 height 9
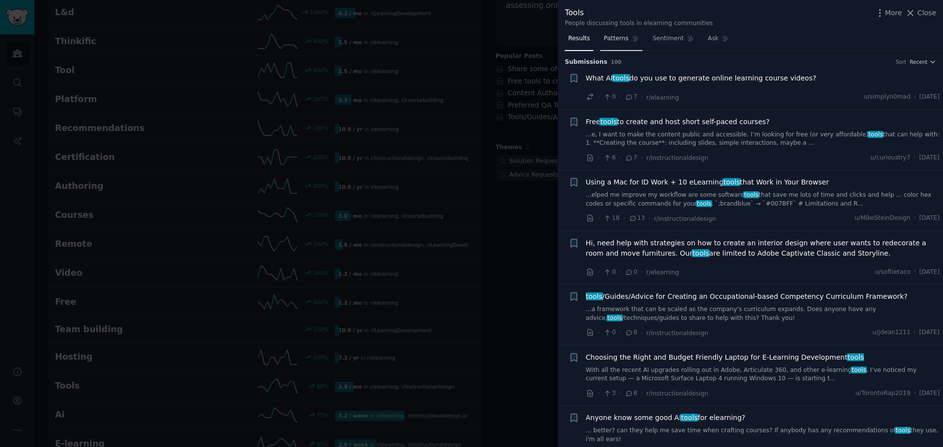
click at [612, 43] on link "Patterns" at bounding box center [621, 41] width 42 height 20
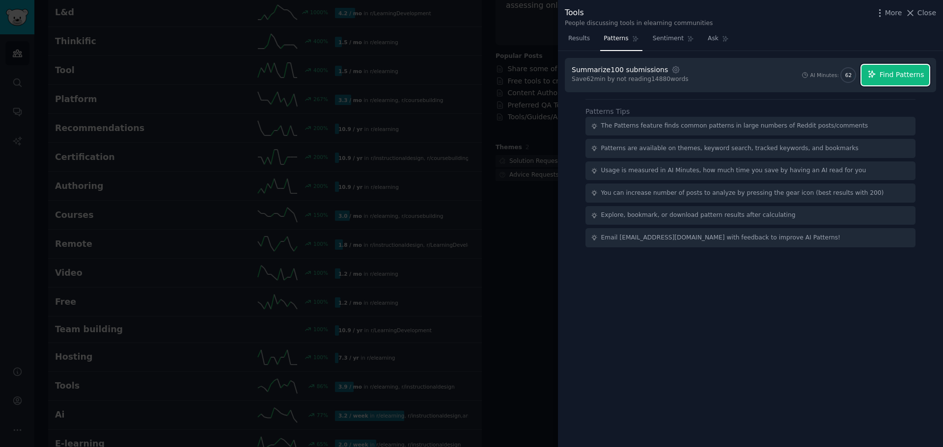
click at [885, 73] on span "Find Patterns" at bounding box center [901, 75] width 45 height 10
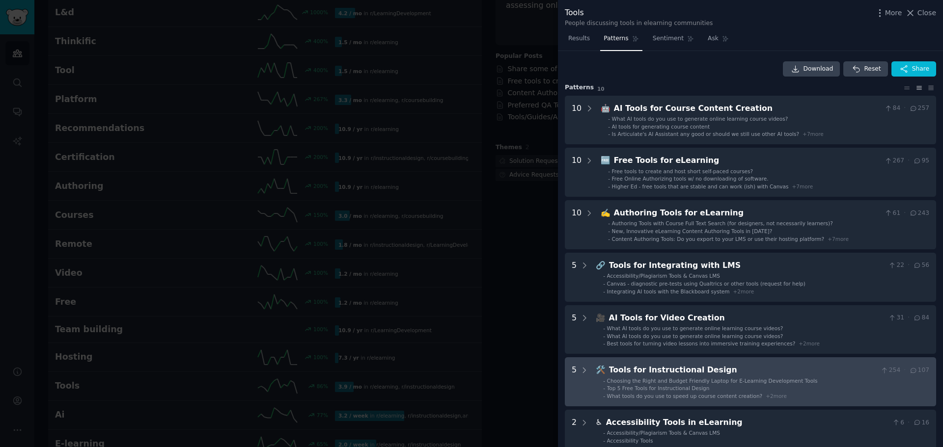
click at [815, 376] on div "Tools for Instructional Design" at bounding box center [743, 370] width 268 height 12
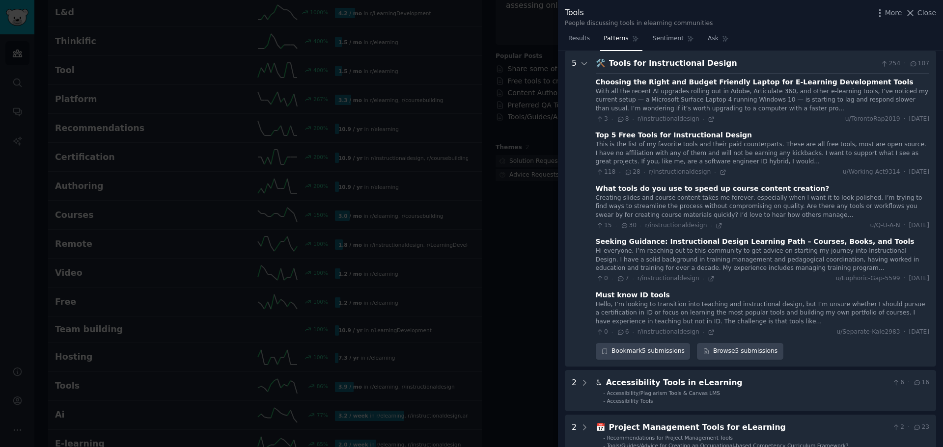
scroll to position [258, 0]
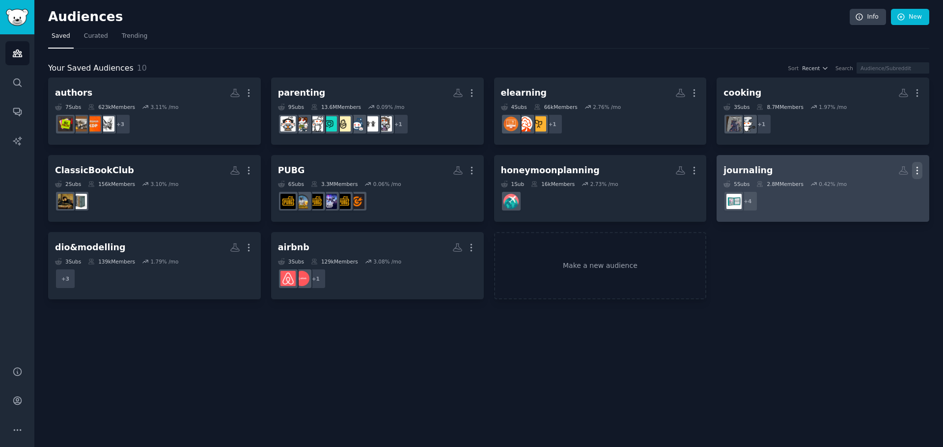
click at [919, 173] on icon "button" at bounding box center [917, 170] width 10 height 10
click at [896, 193] on p "Delete" at bounding box center [890, 191] width 23 height 10
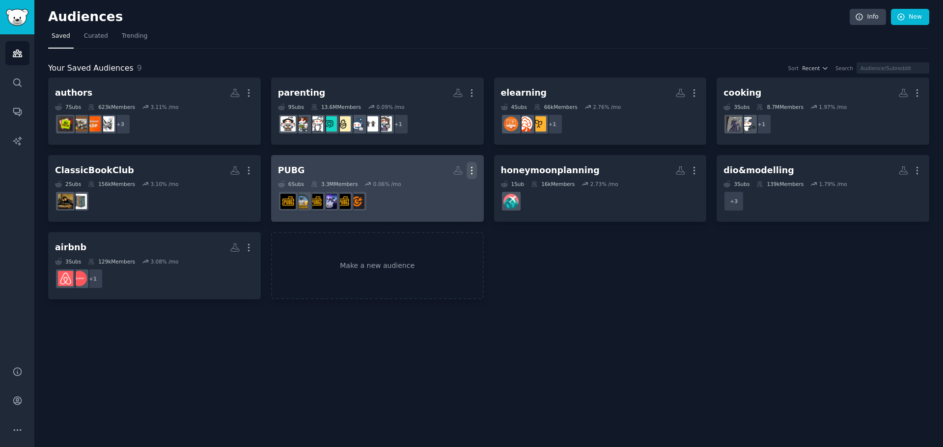
click at [470, 173] on icon "button" at bounding box center [471, 170] width 10 height 10
click at [455, 197] on div "Delete" at bounding box center [437, 191] width 47 height 21
click at [470, 170] on icon "button" at bounding box center [471, 170] width 10 height 10
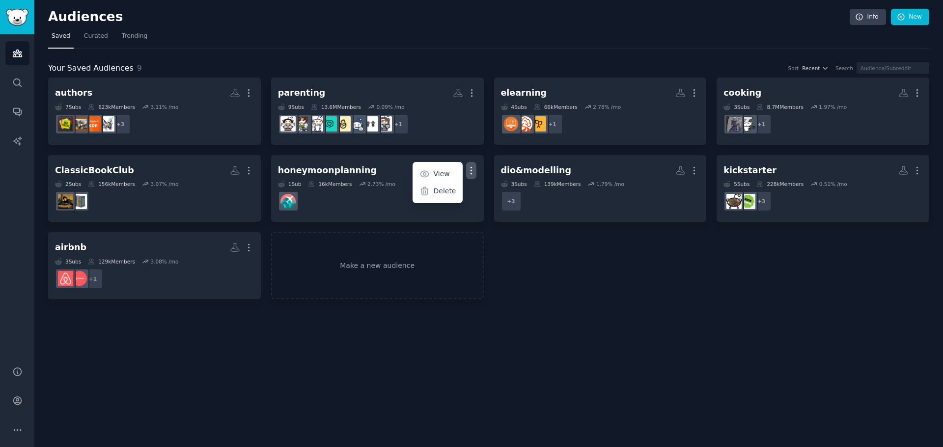
click at [658, 324] on div "Audiences Info New Saved Curated Trending Your Saved Audiences 9 Sort Recent Se…" at bounding box center [488, 223] width 908 height 447
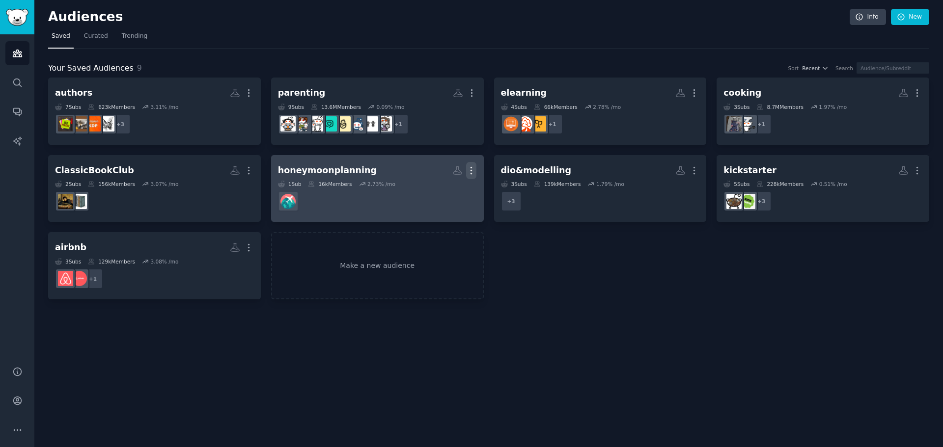
click at [474, 169] on icon "button" at bounding box center [471, 170] width 10 height 10
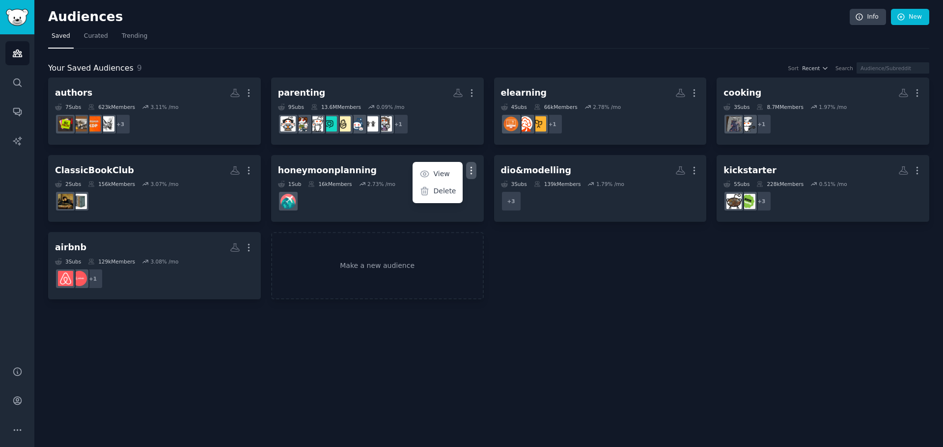
drag, startPoint x: 449, startPoint y: 194, endPoint x: 499, endPoint y: 37, distance: 164.9
click at [449, 194] on p "Delete" at bounding box center [444, 191] width 23 height 10
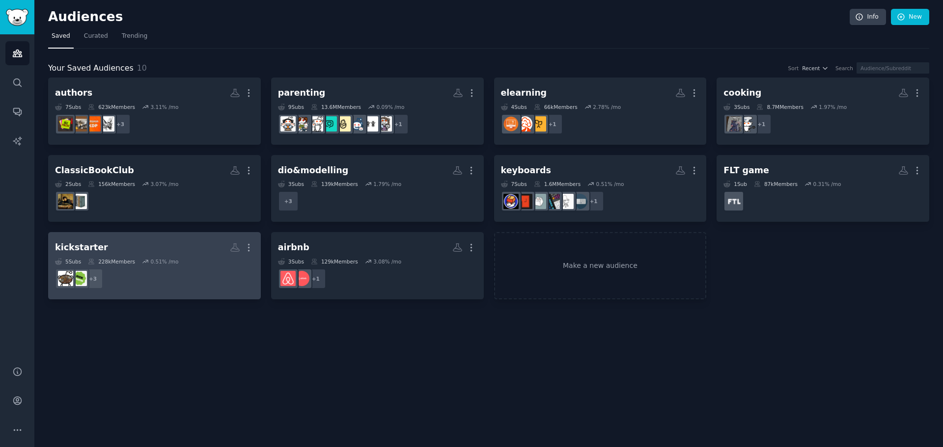
click at [167, 247] on h2 "kickstarter More" at bounding box center [154, 247] width 199 height 17
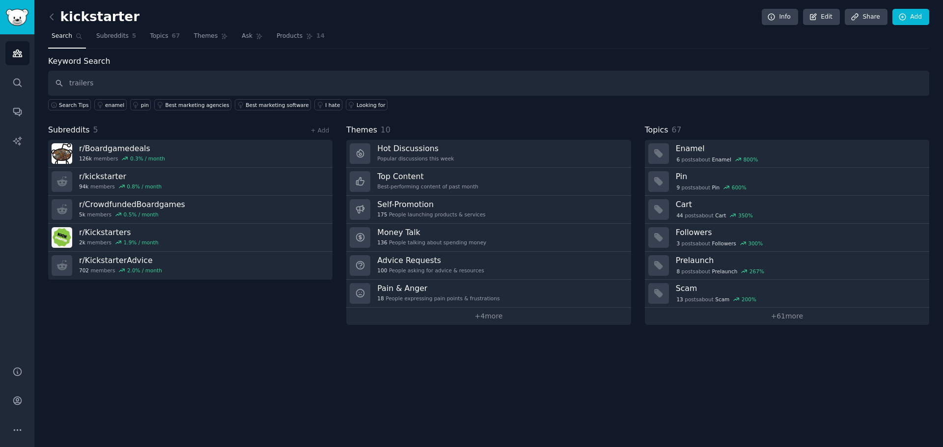
type input "trailers"
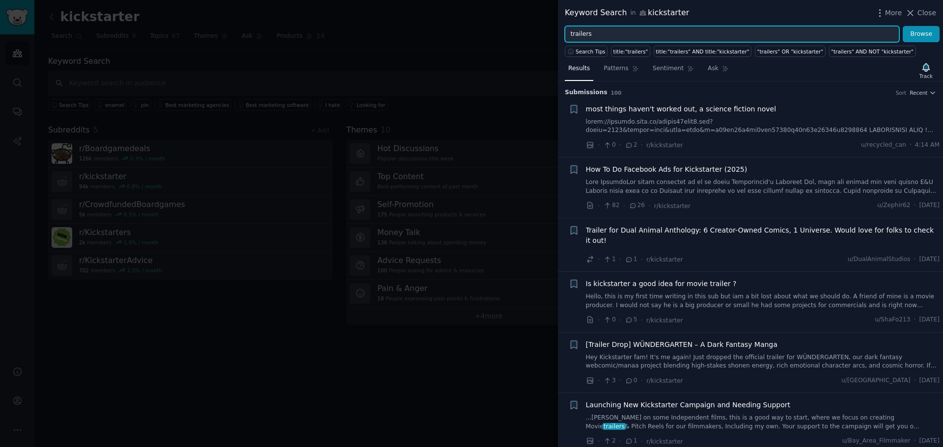
click at [613, 35] on input "trailers" at bounding box center [732, 34] width 334 height 17
type input "trailer"
click at [902, 26] on button "Browse" at bounding box center [920, 34] width 37 height 17
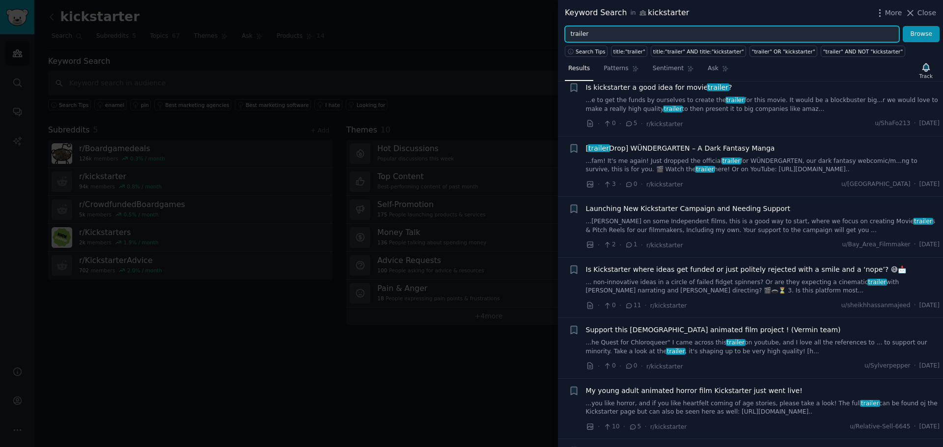
scroll to position [246, 0]
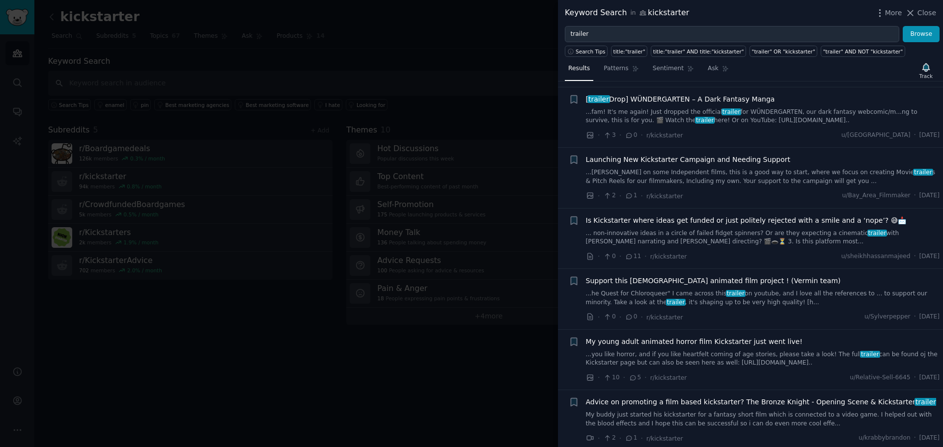
click at [769, 290] on link "...he Quest for Chloroqueer" I came across this trailer on youtube, and I love …" at bounding box center [763, 298] width 354 height 17
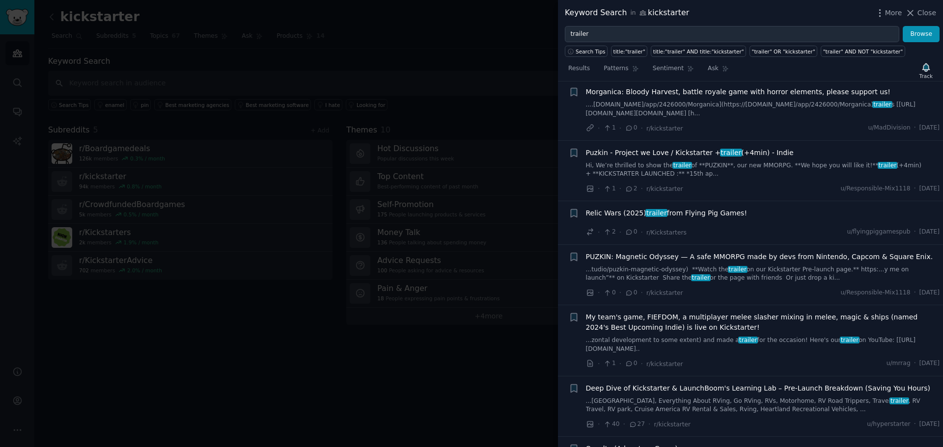
scroll to position [1159, 0]
